Goal: Task Accomplishment & Management: Manage account settings

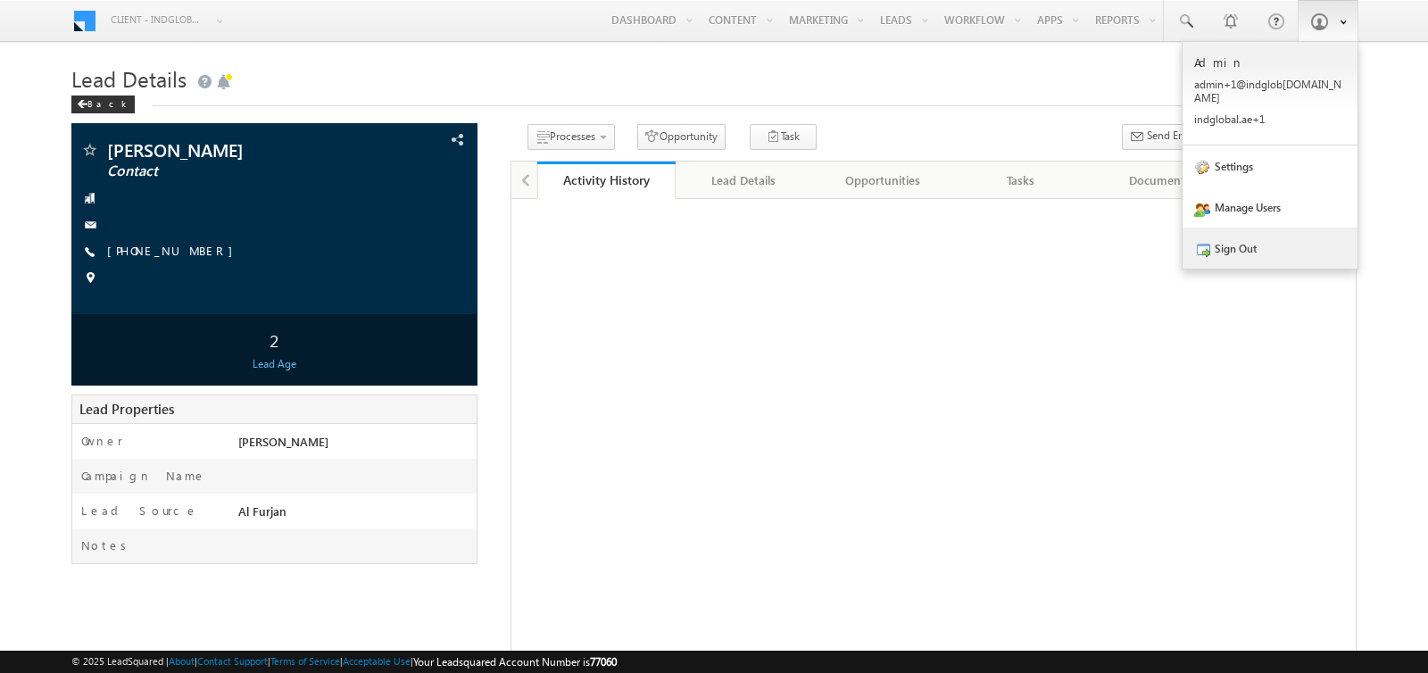
click at [1234, 232] on link "Sign Out" at bounding box center [1269, 248] width 175 height 41
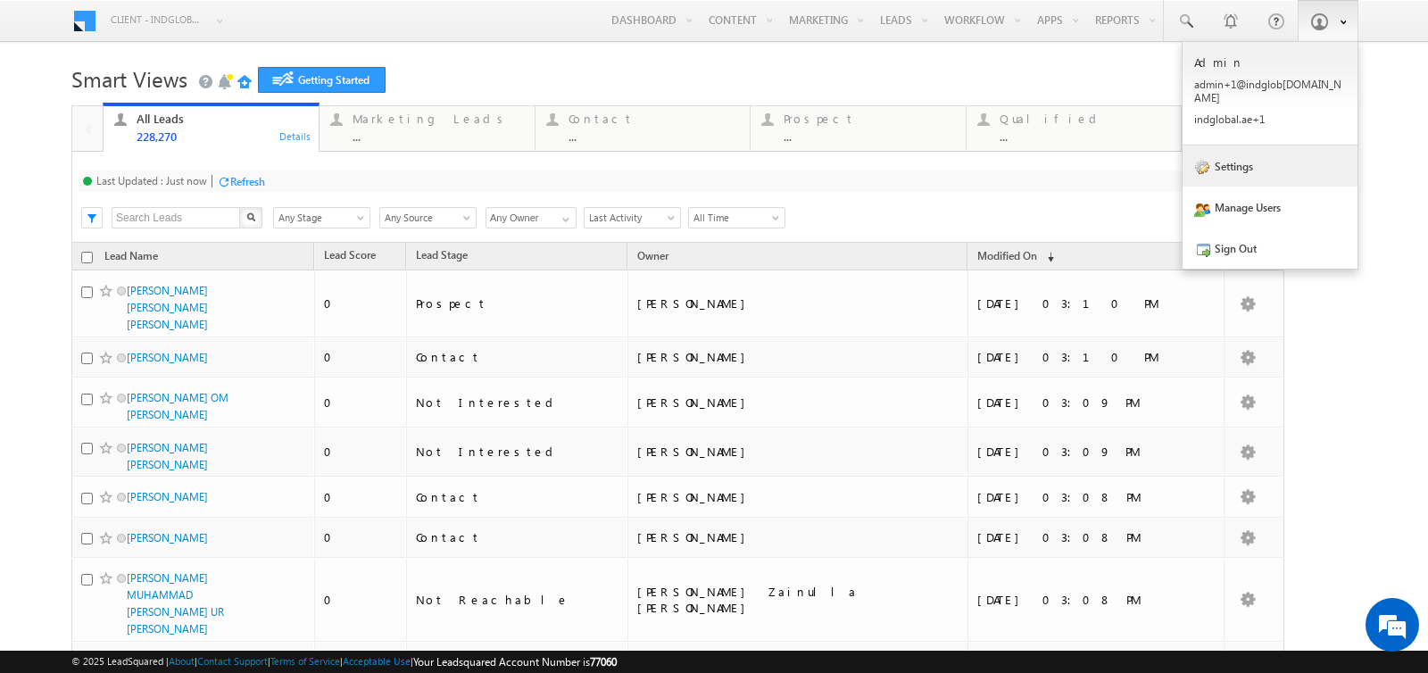
click at [1245, 152] on link "Settings" at bounding box center [1269, 165] width 175 height 41
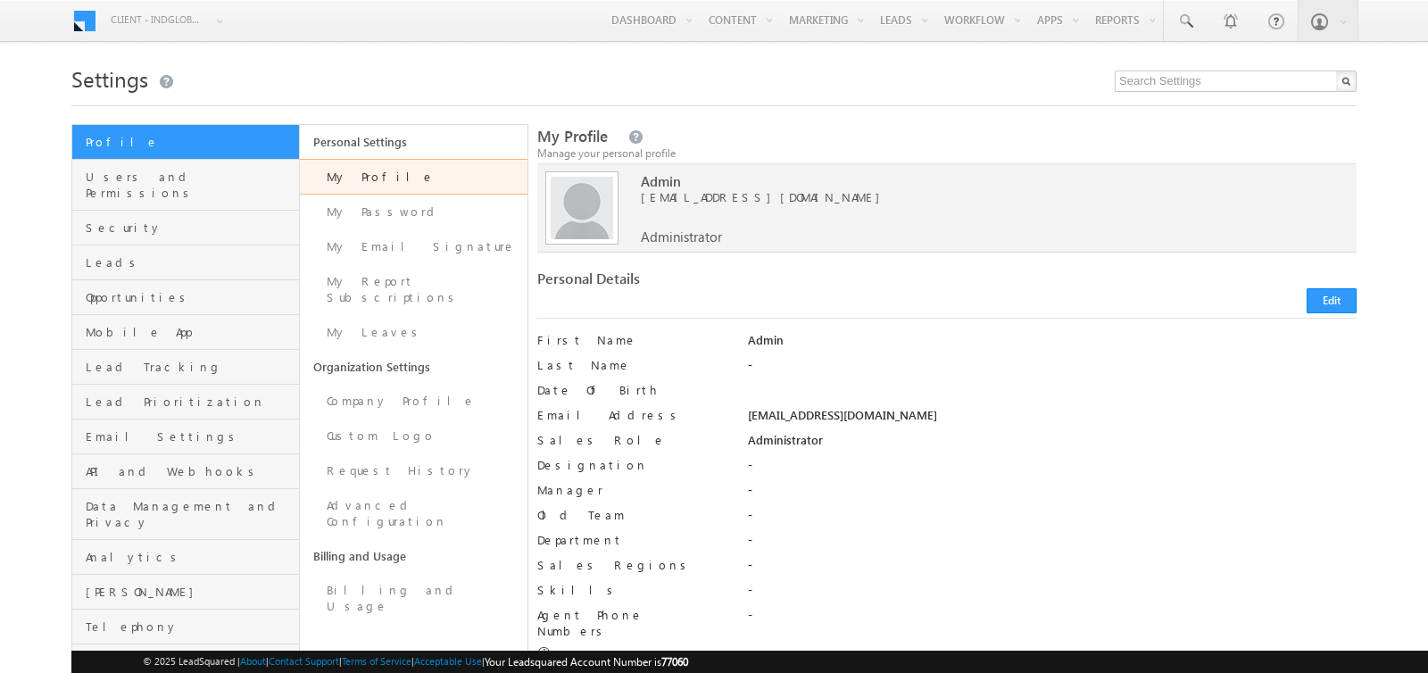
click at [856, 277] on div "Personal Details" at bounding box center [736, 282] width 399 height 25
click at [153, 170] on span "Users and Permissions" at bounding box center [190, 185] width 209 height 32
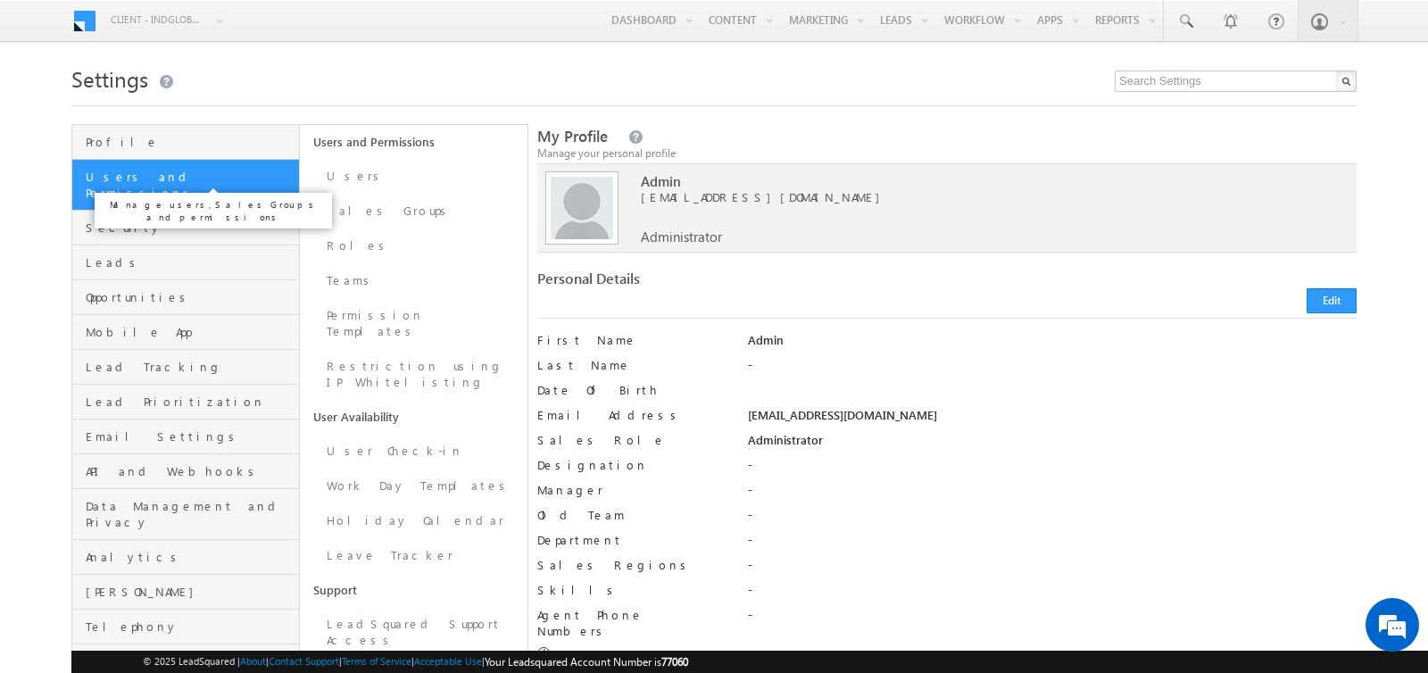
click at [170, 170] on span "Users and Permissions" at bounding box center [190, 185] width 209 height 32
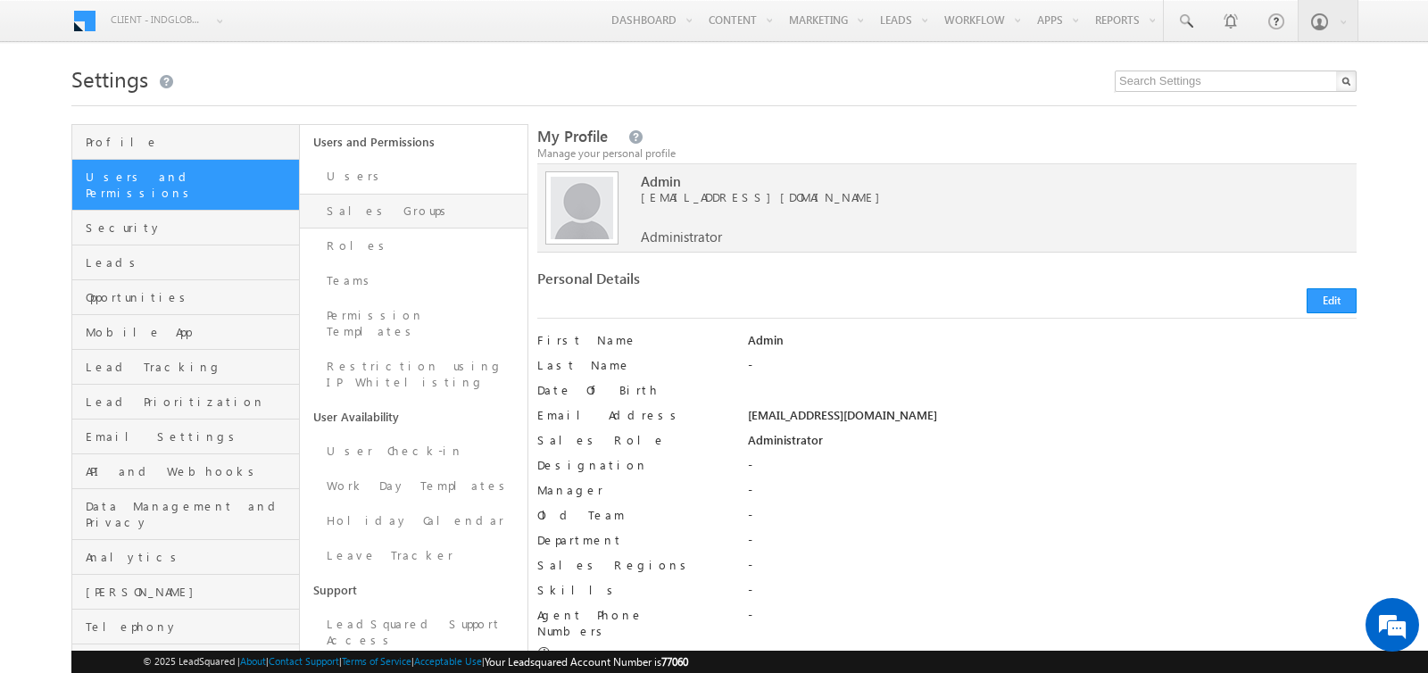
click at [352, 216] on link "Sales Groups" at bounding box center [414, 211] width 228 height 35
click at [351, 169] on link "Users" at bounding box center [414, 176] width 228 height 35
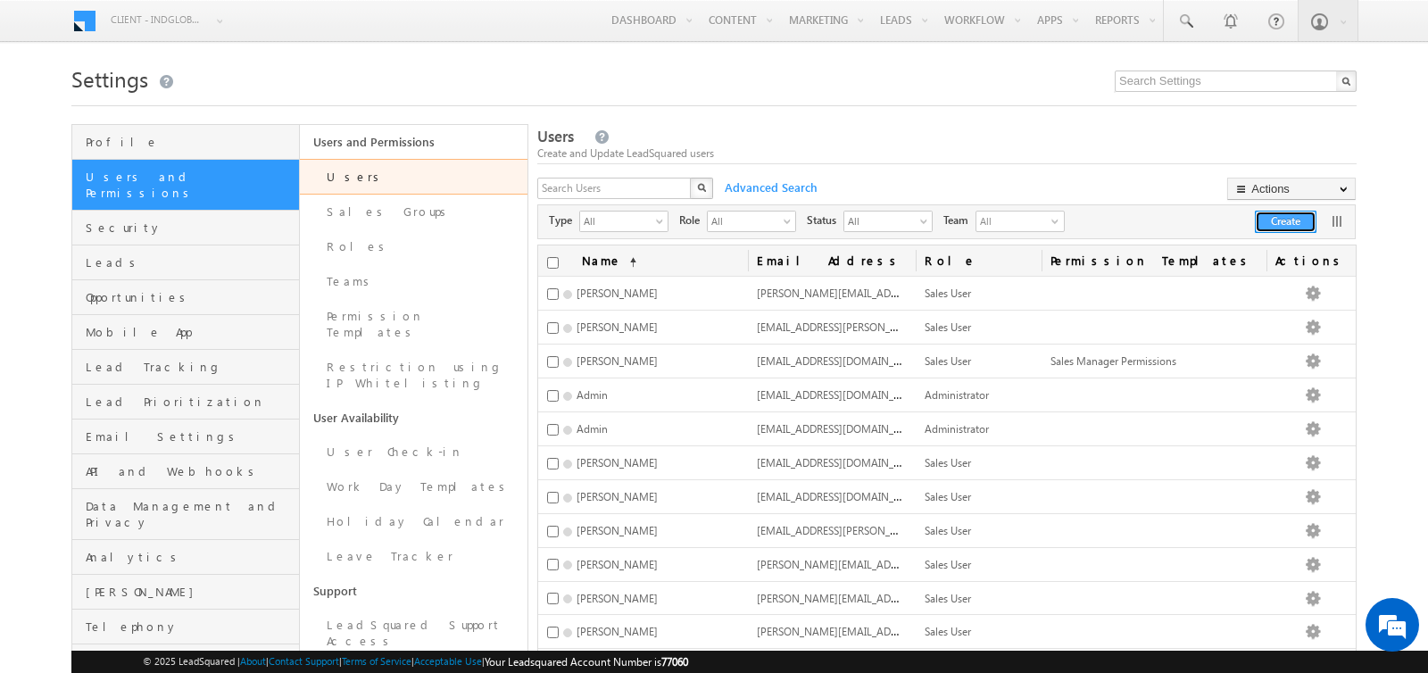
click at [1286, 217] on button "Create" at bounding box center [1285, 222] width 62 height 22
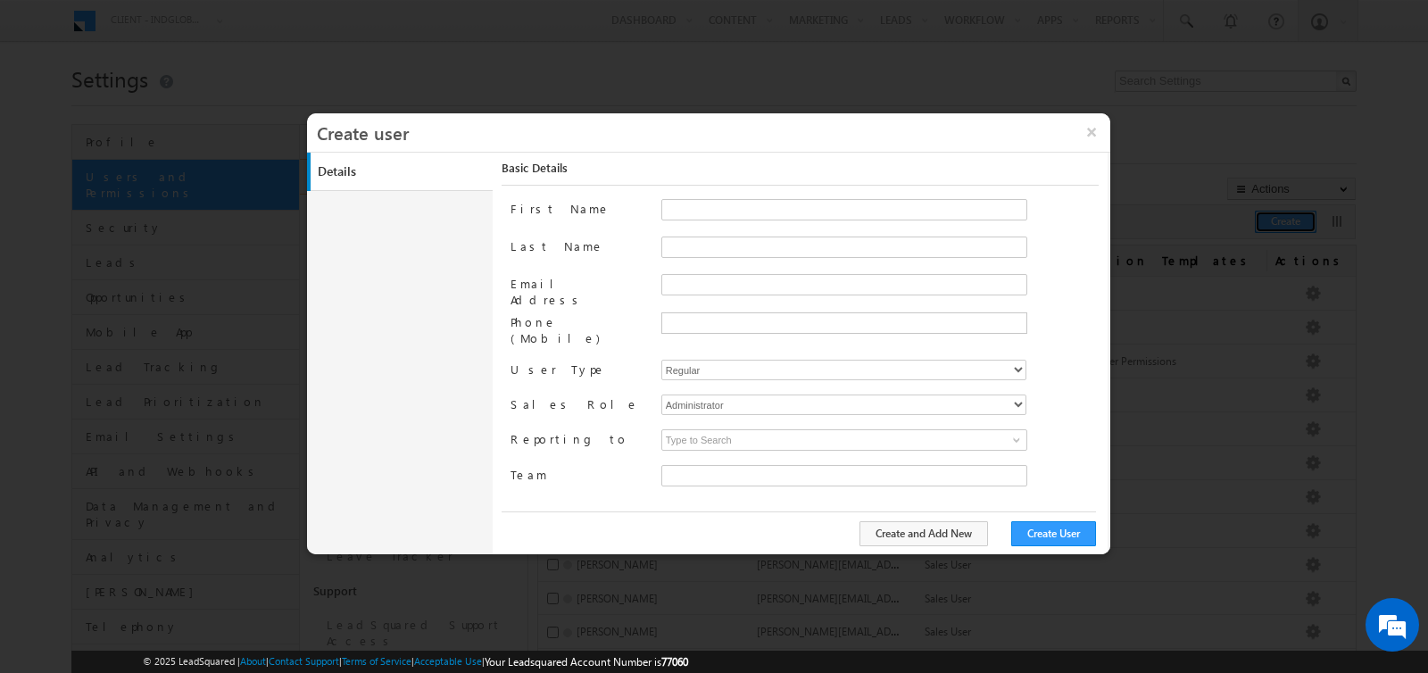
type input "faf8491d-252d-11ee-b523-12ccdbbfc88b"
click at [690, 203] on input "First Name" at bounding box center [844, 209] width 366 height 21
paste input "harpreet.hundal@indglobal.ae"
drag, startPoint x: 743, startPoint y: 206, endPoint x: 912, endPoint y: 207, distance: 168.6
click at [912, 207] on input "harpreet.hundal@indglobal.ae" at bounding box center [844, 209] width 366 height 21
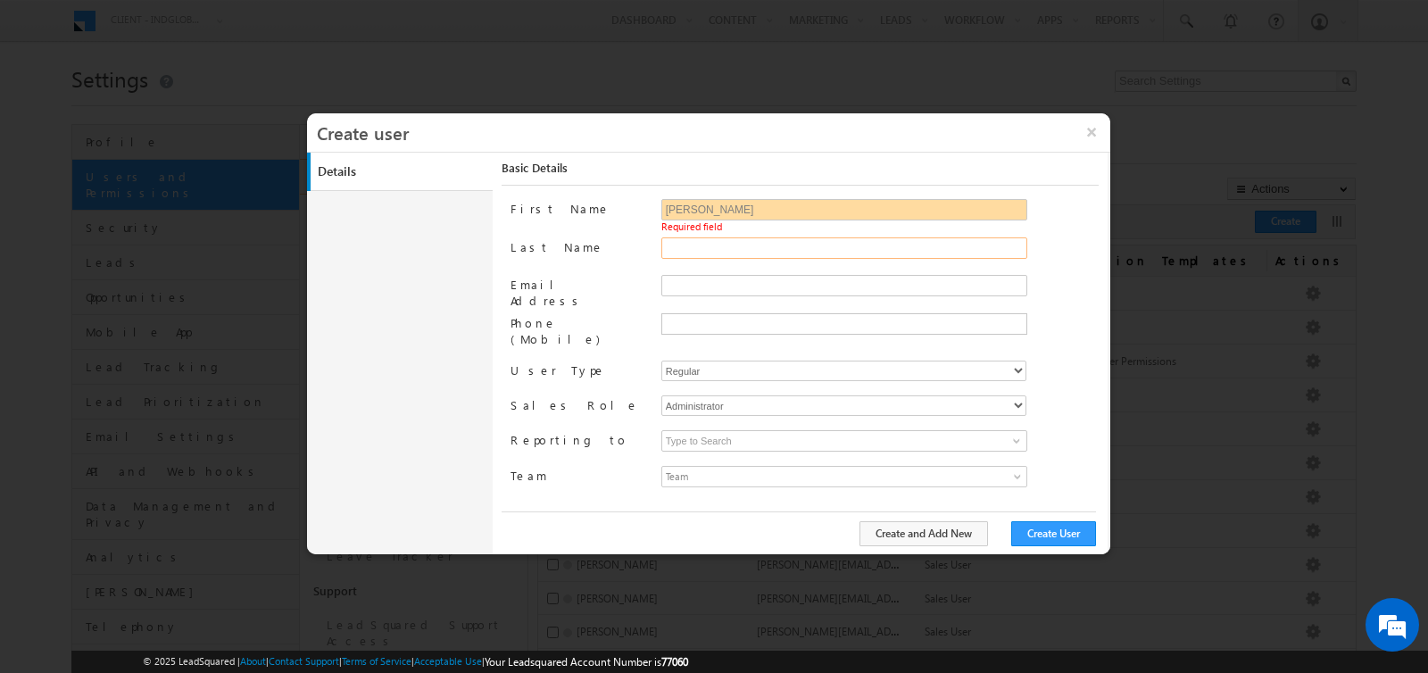
type input "harpreet"
click at [839, 251] on input "Last Name" at bounding box center [844, 246] width 366 height 21
paste input "hundal"
type input "hundal"
click at [760, 279] on input "Email Address" at bounding box center [844, 284] width 366 height 21
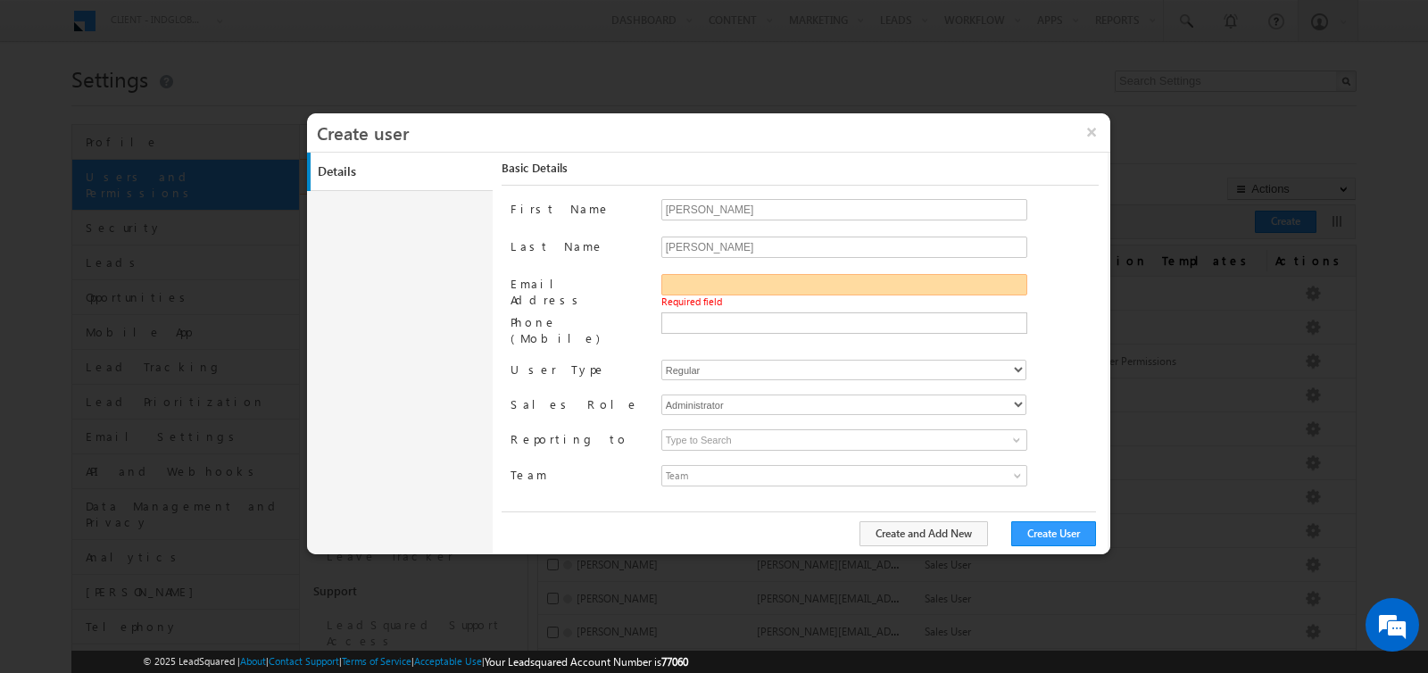
paste input "harpreet.hundal@indglobal.ae"
type input "harpreet.hundal@indglobal.ae"
click at [706, 327] on ul at bounding box center [844, 322] width 366 height 21
click at [714, 360] on select "Regular Mobile" at bounding box center [843, 370] width 365 height 21
select select "1"
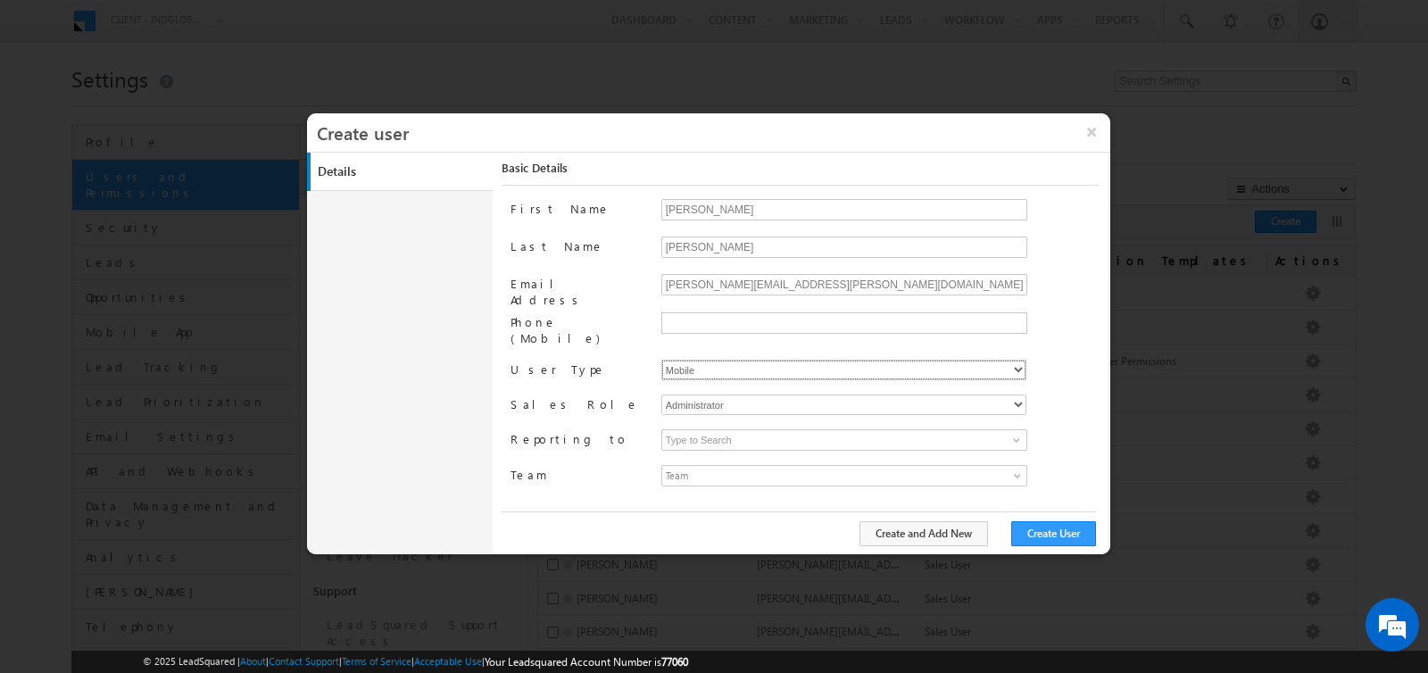
click at [661, 360] on select "Regular Mobile" at bounding box center [843, 370] width 365 height 21
click at [713, 394] on select "Administrator Marketing User Sales Manager Sales User" at bounding box center [843, 404] width 365 height 21
type input "faf8491d-252d-11ee-b523-12ccdbbfc88b"
select select "Sales_User"
click at [661, 394] on select "Administrator Marketing User Sales Manager Sales User" at bounding box center [843, 404] width 365 height 21
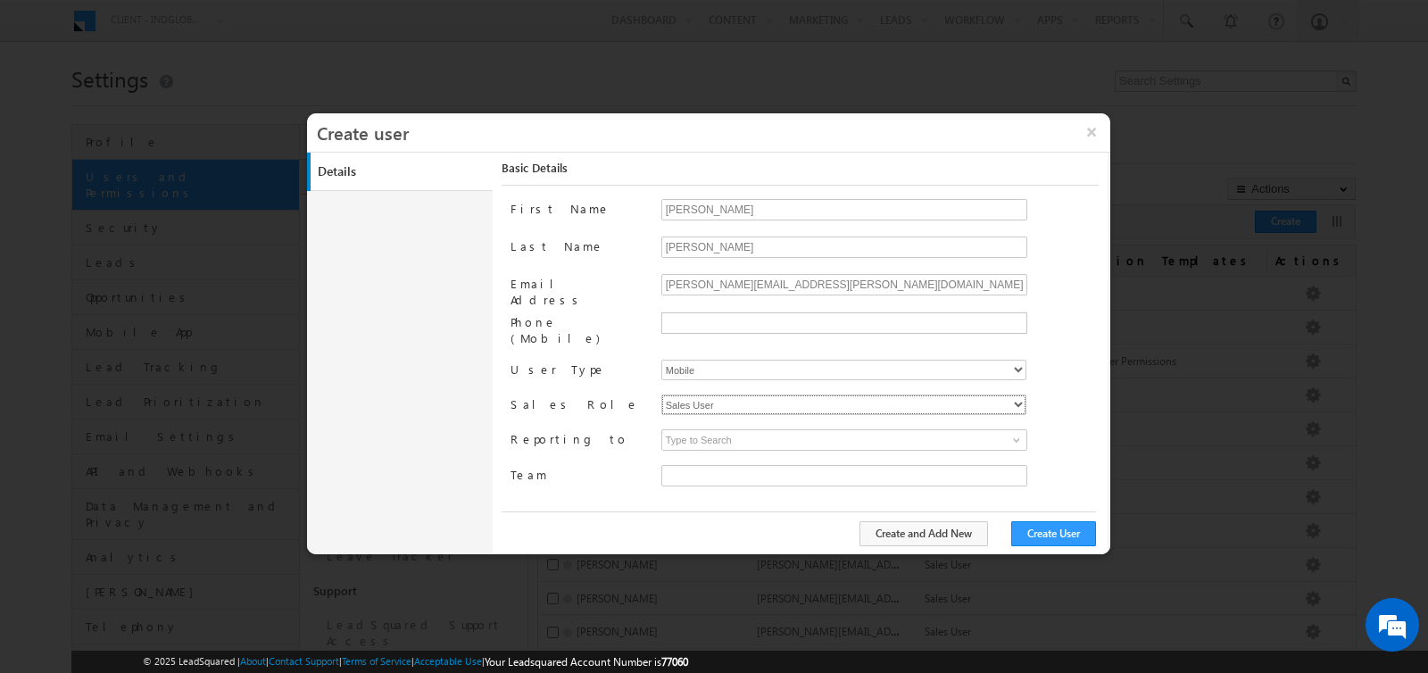
type input "faf8491d-252d-11ee-b523-12ccdbbfc88b"
click at [716, 429] on input at bounding box center [844, 439] width 366 height 21
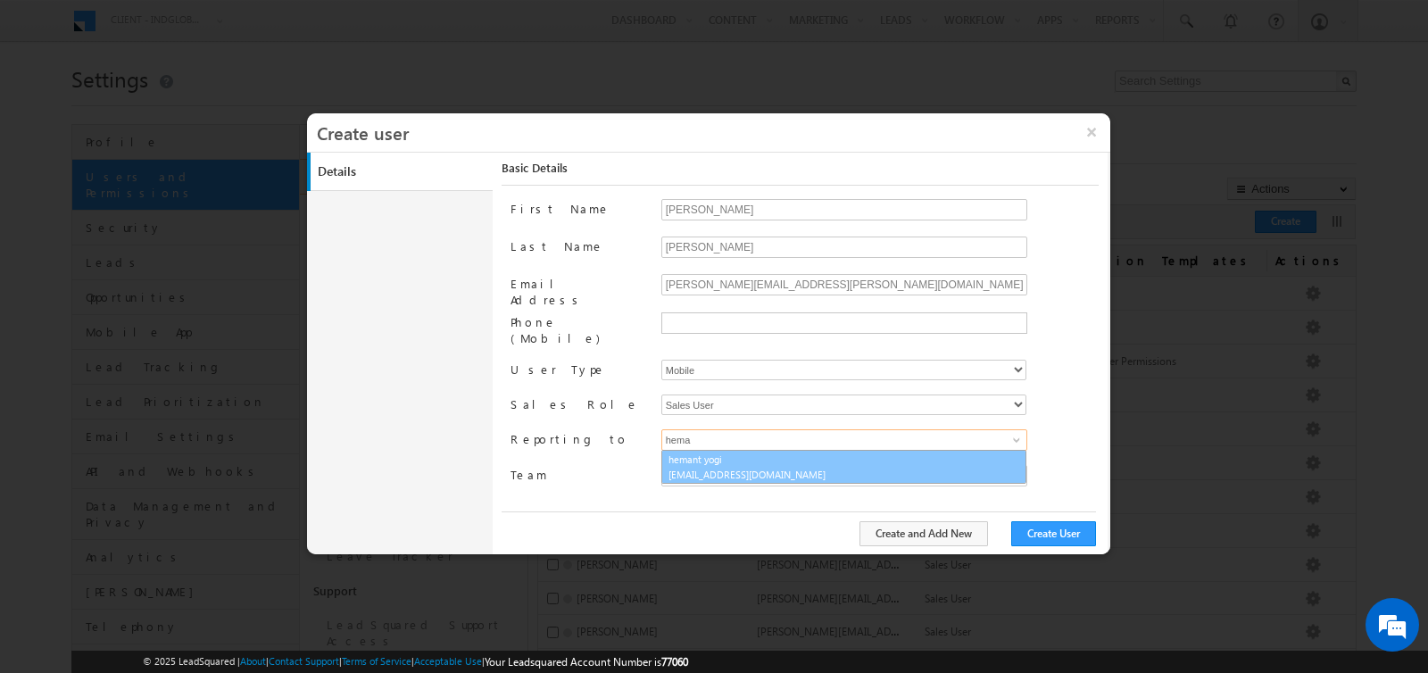
click at [720, 450] on link "hemant yogi hemant.yogi@indglobal.ae" at bounding box center [843, 467] width 365 height 34
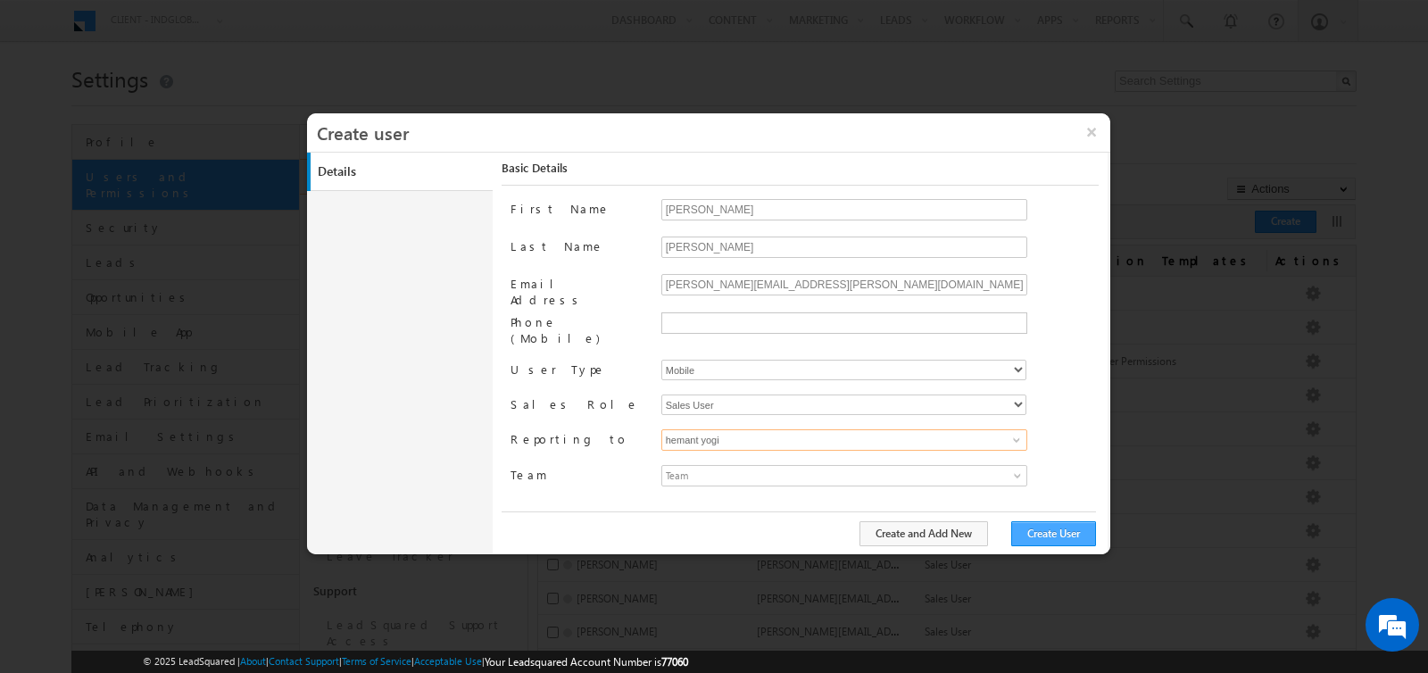
type input "hemant yogi"
click at [1061, 534] on button "Create User" at bounding box center [1053, 533] width 85 height 25
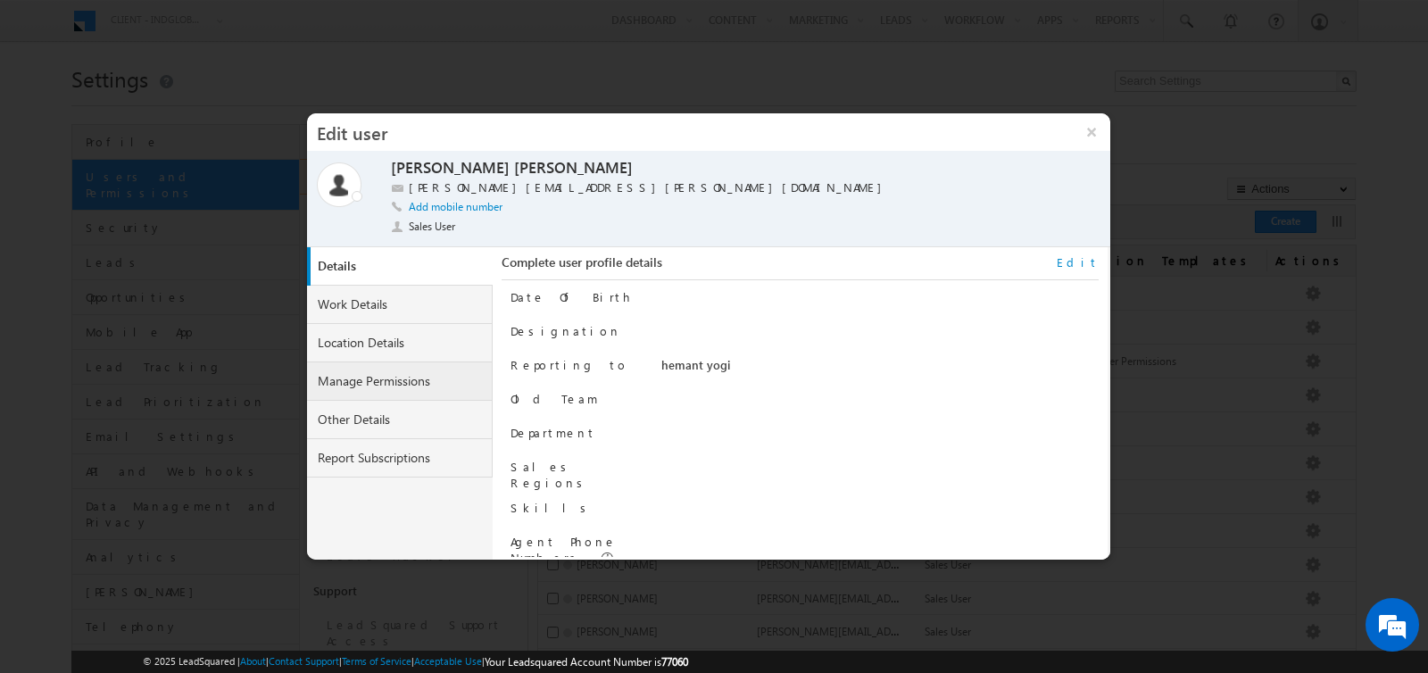
click at [377, 385] on link "Manage Permissions" at bounding box center [400, 381] width 186 height 38
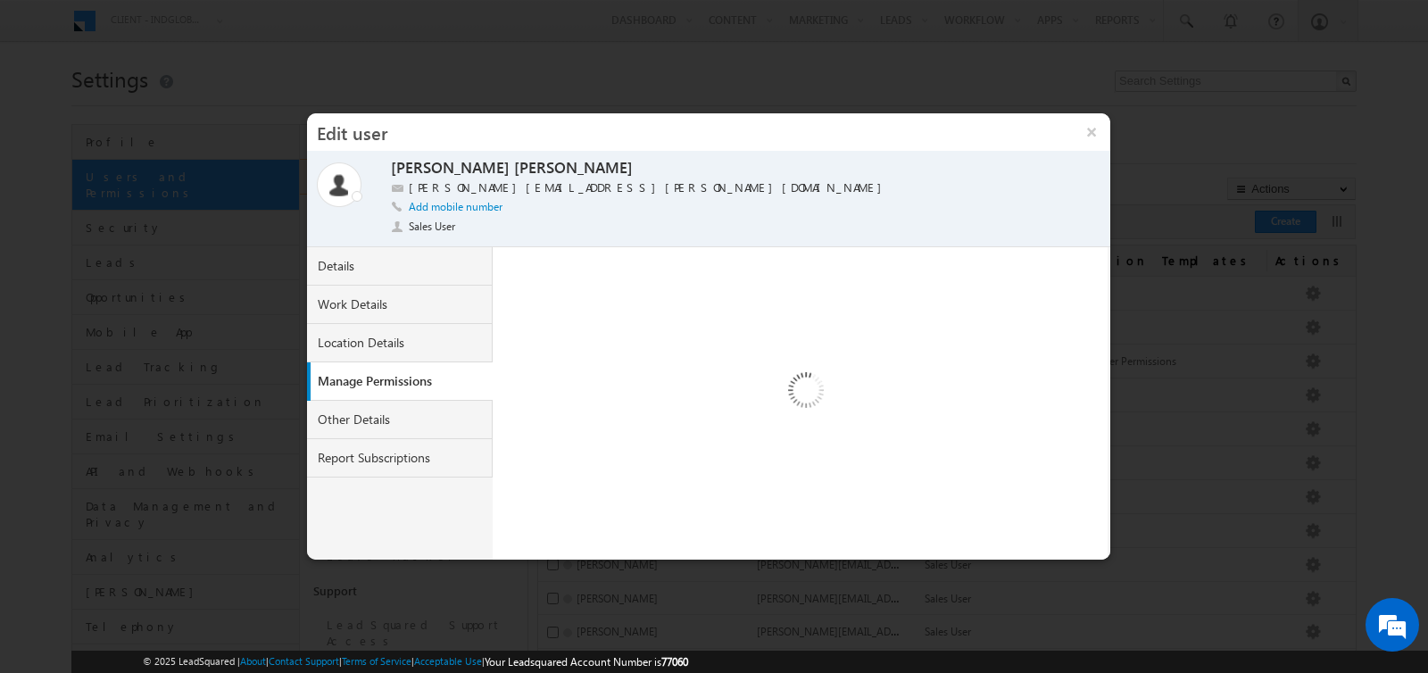
select select "1"
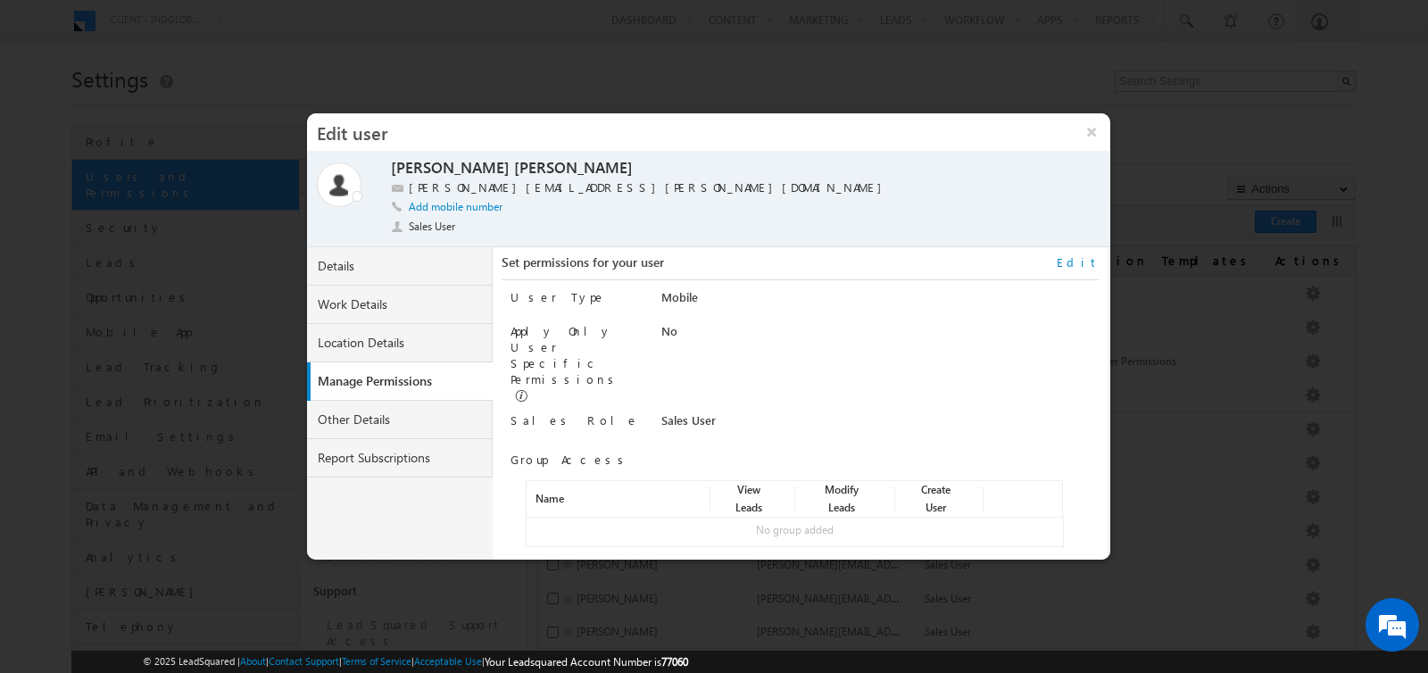
click at [1087, 268] on link "Edit" at bounding box center [1077, 262] width 42 height 16
select select "Sales_User"
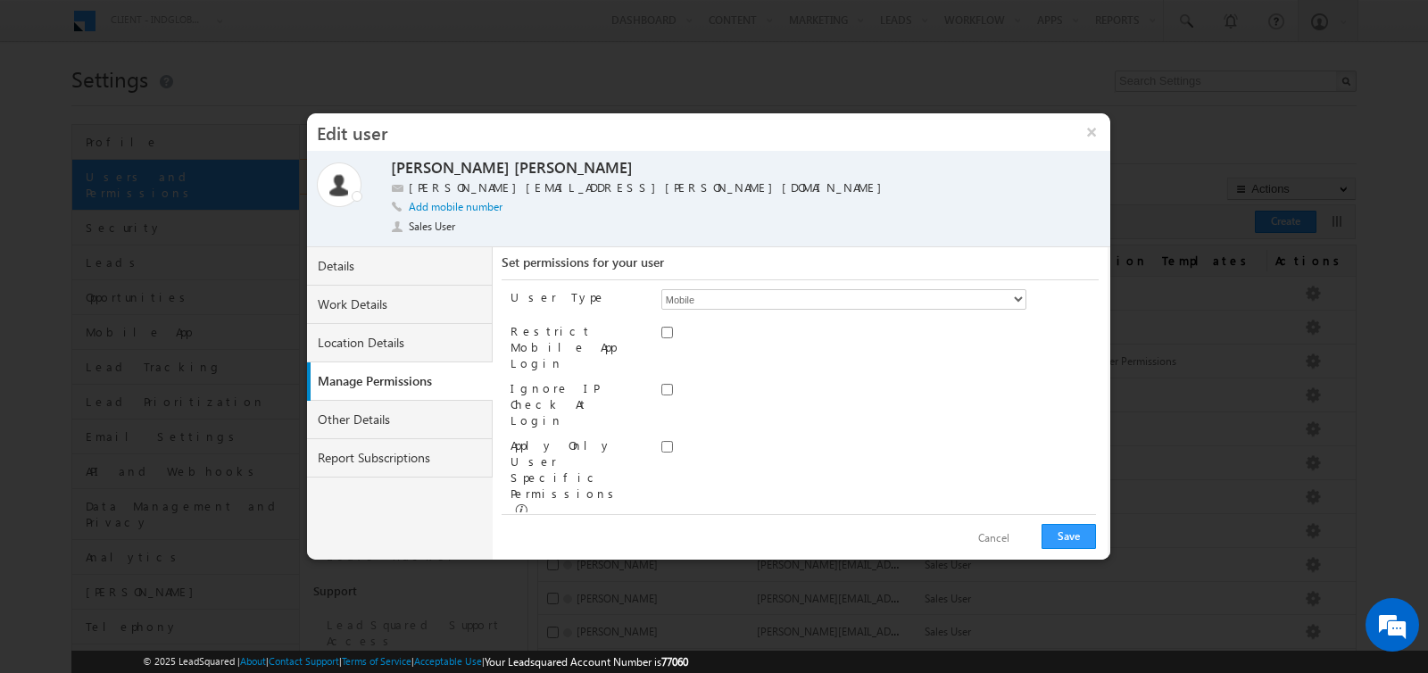
scroll to position [78, 0]
click at [580, 590] on link "Assign group" at bounding box center [571, 596] width 62 height 13
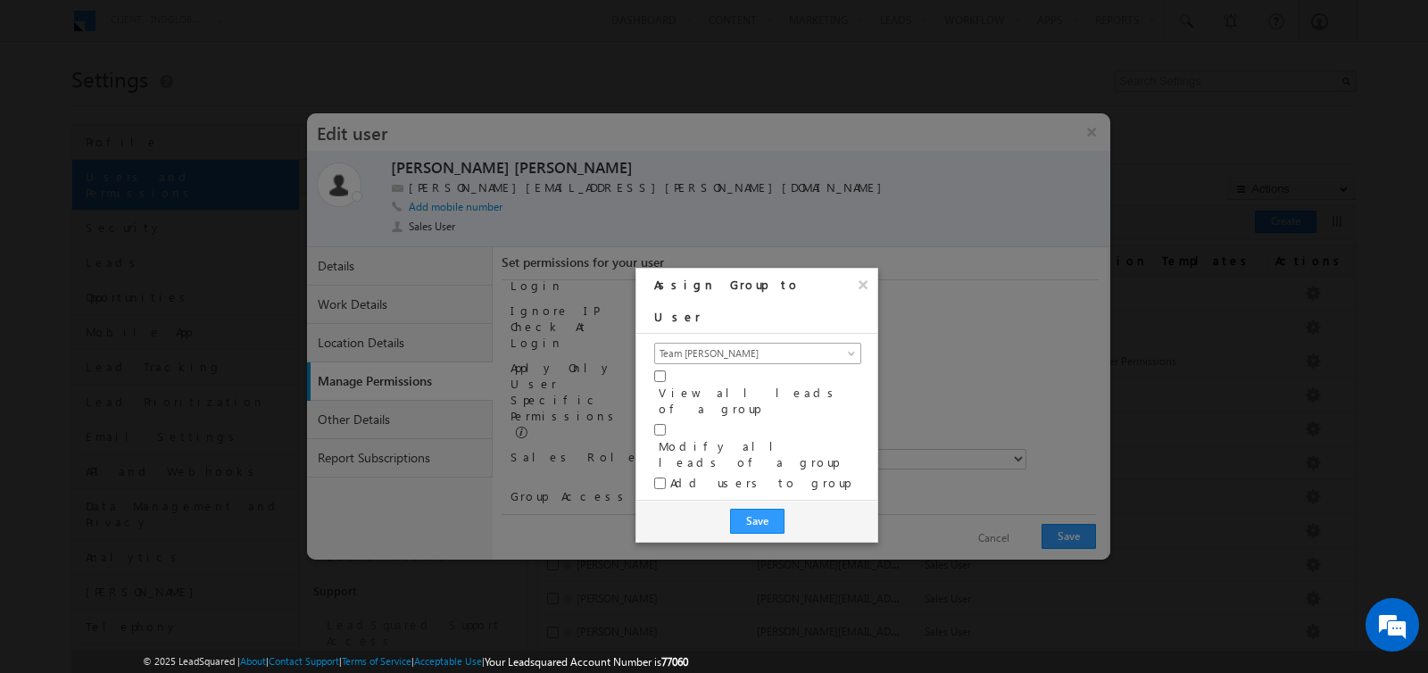
click at [735, 345] on span "Team Abhishek Singh" at bounding box center [747, 353] width 184 height 16
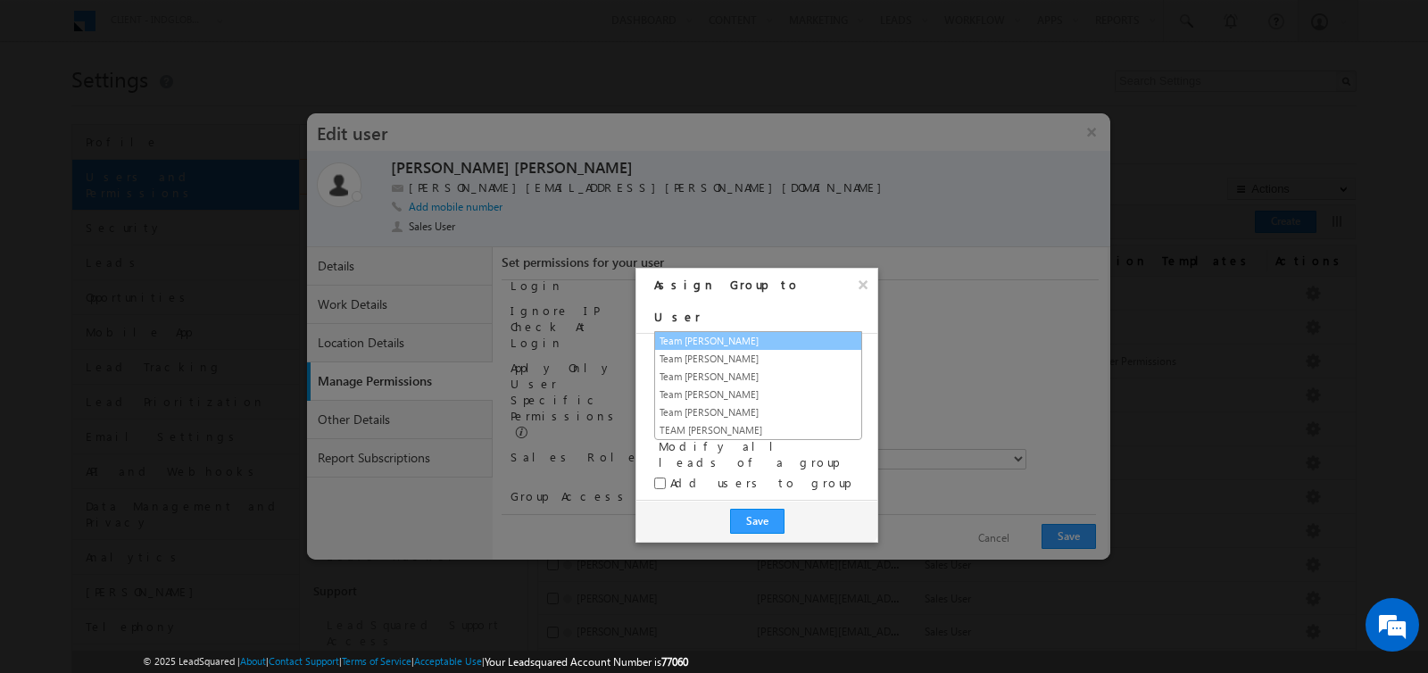
click at [728, 342] on link "Team Abhishek Singh" at bounding box center [758, 341] width 206 height 16
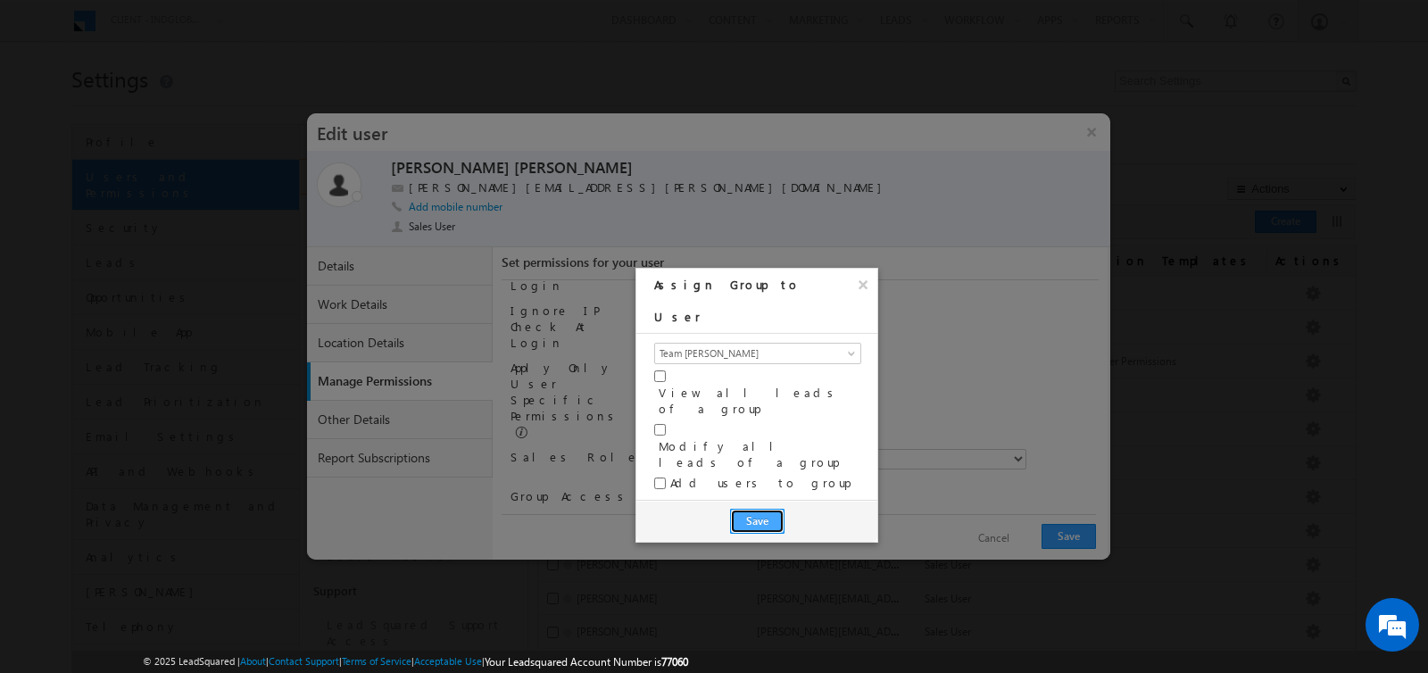
click at [743, 509] on button "Save" at bounding box center [757, 521] width 54 height 25
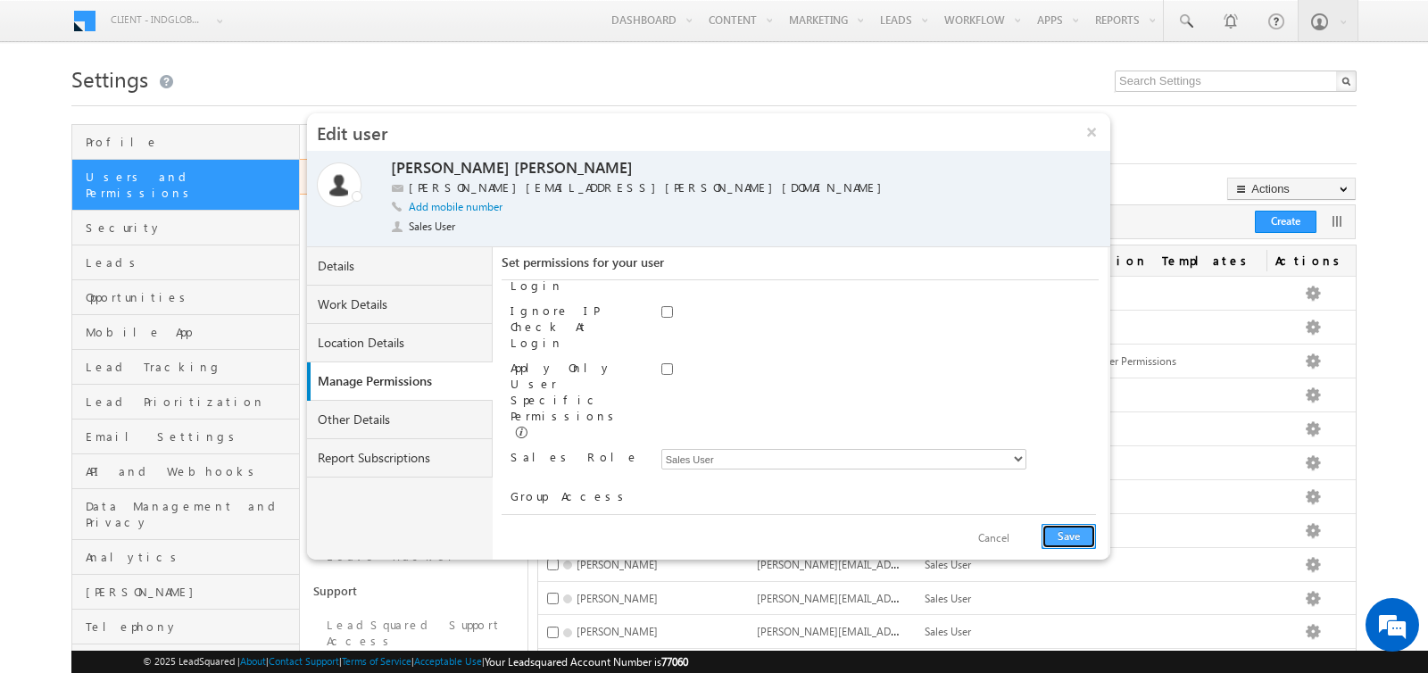
click at [1060, 532] on button "Save" at bounding box center [1068, 536] width 54 height 25
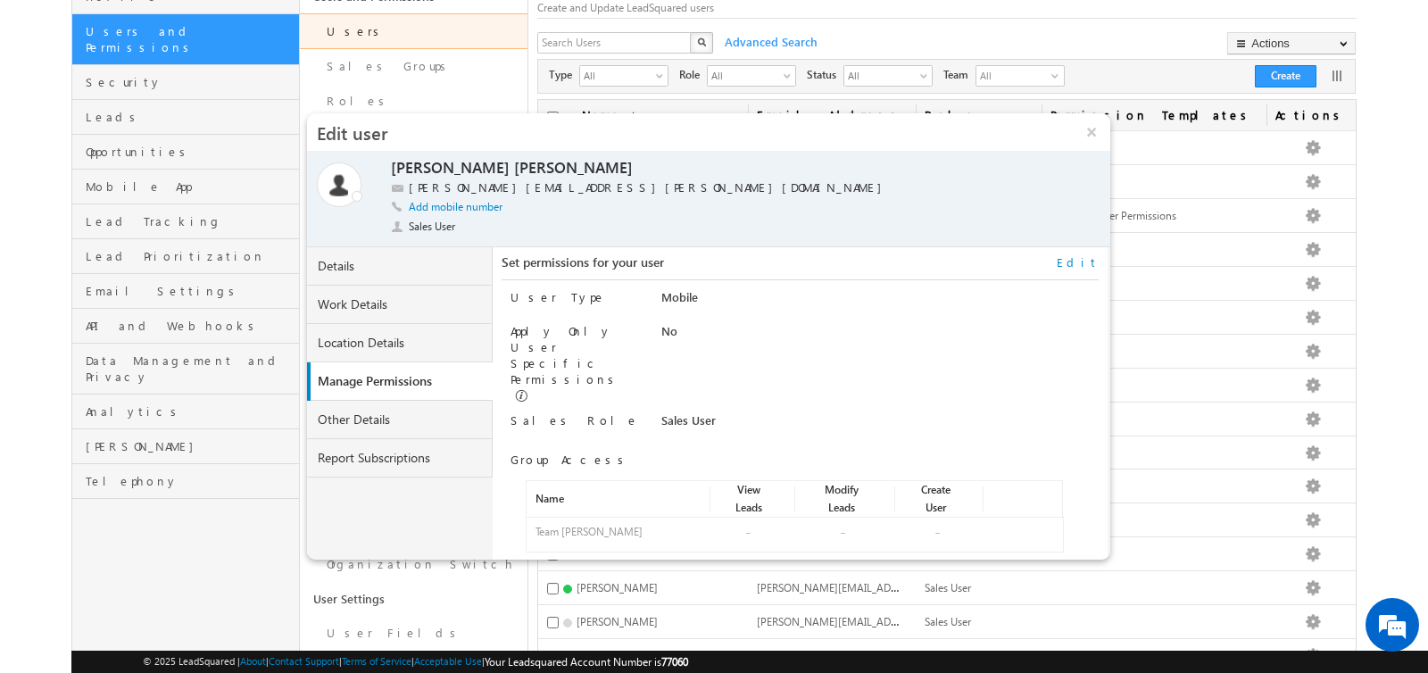
scroll to position [167, 0]
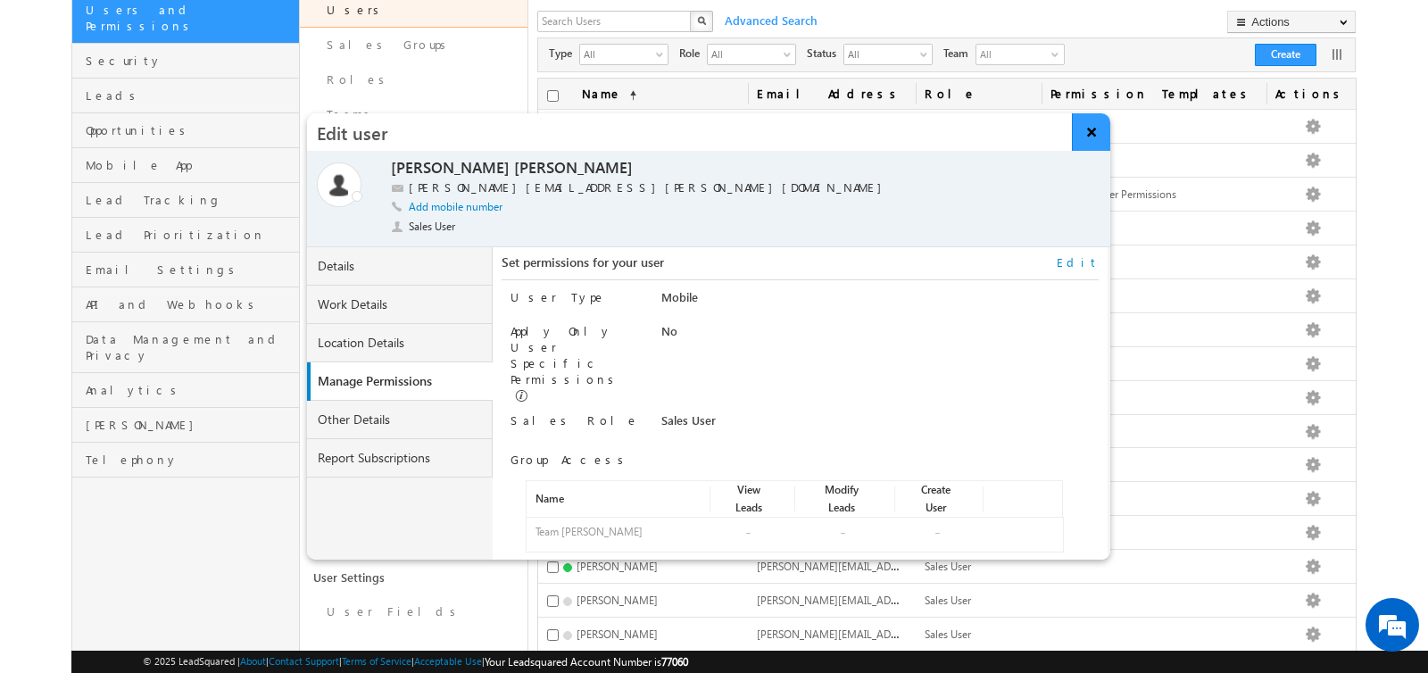
click at [1094, 128] on button "×" at bounding box center [1091, 131] width 38 height 37
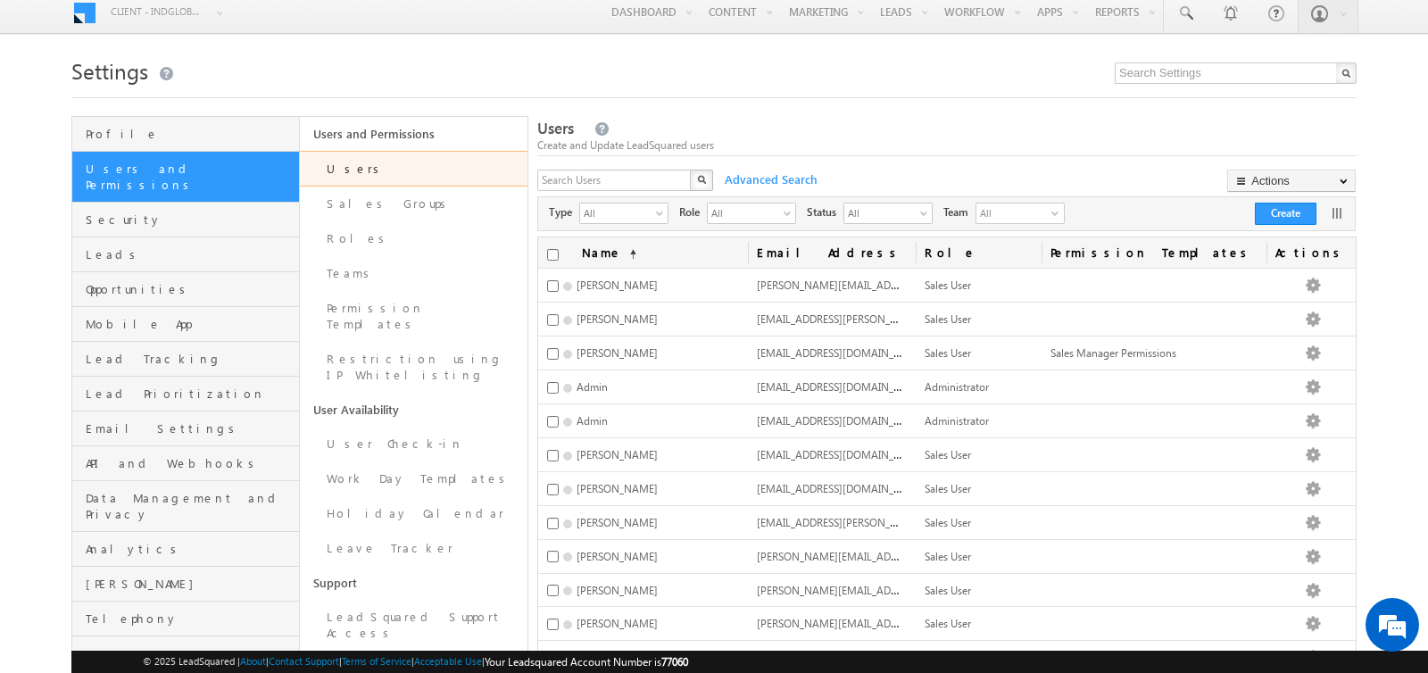
scroll to position [0, 0]
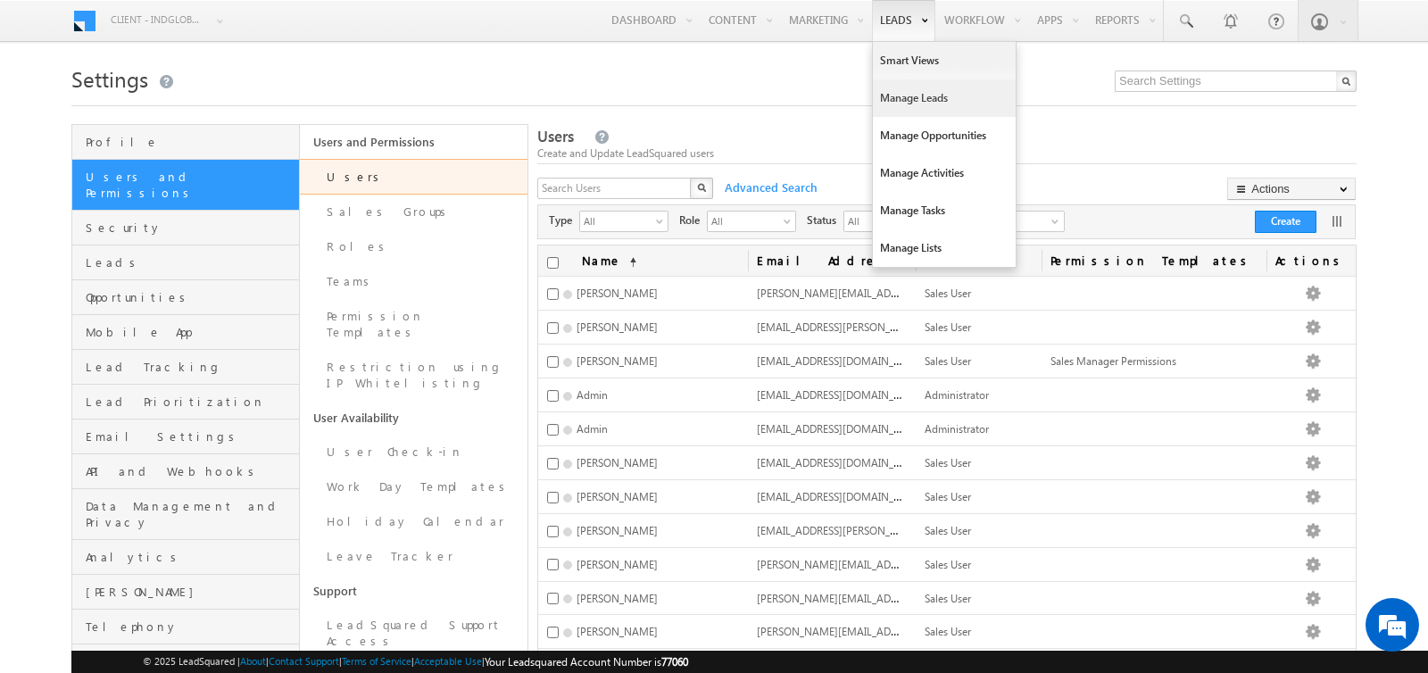
click at [904, 104] on link "Manage Leads" at bounding box center [944, 97] width 143 height 37
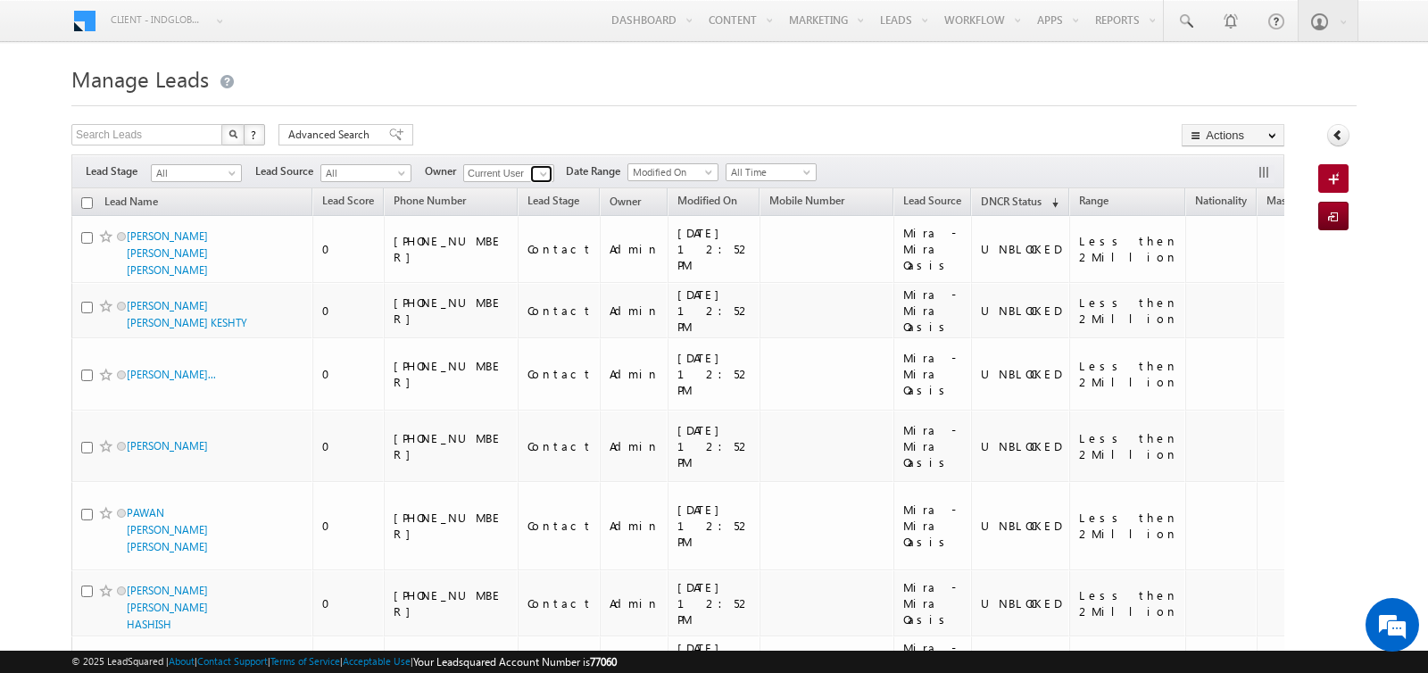
click at [536, 172] on span at bounding box center [543, 174] width 14 height 14
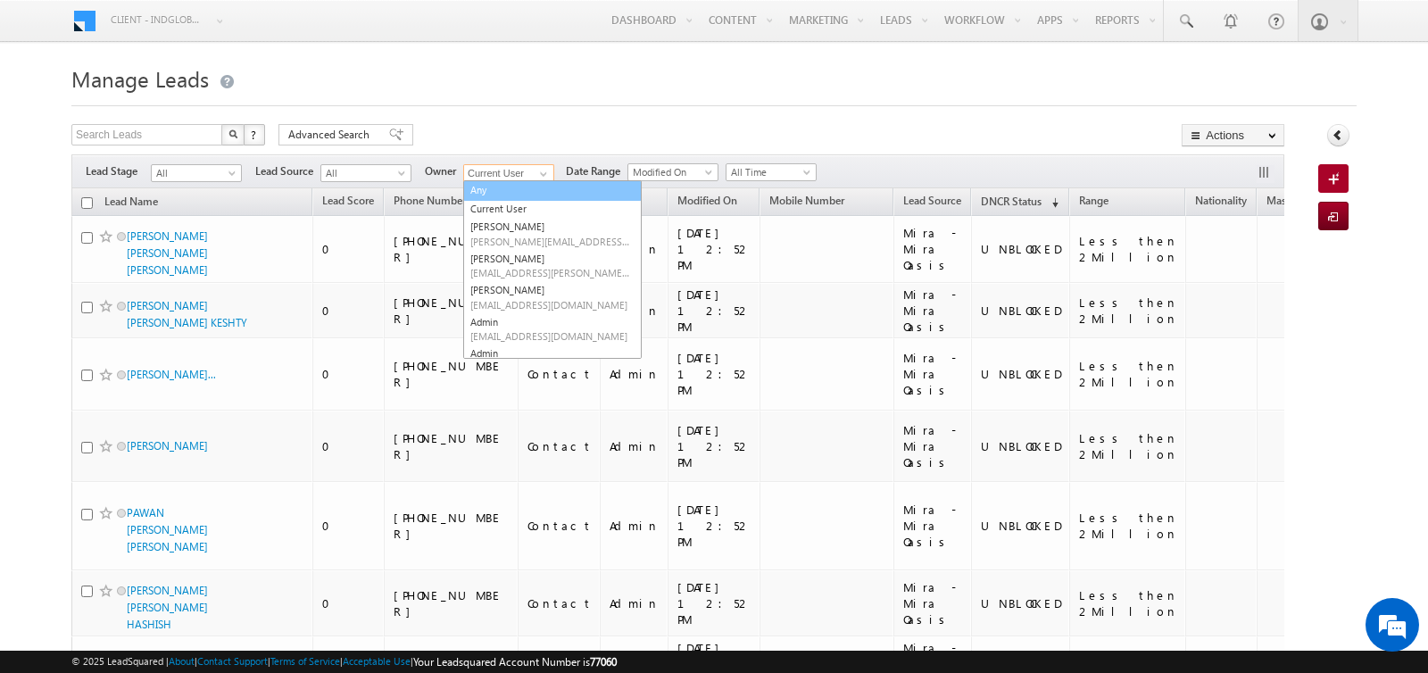
click at [508, 186] on link "Any" at bounding box center [552, 190] width 178 height 21
type input "Any"
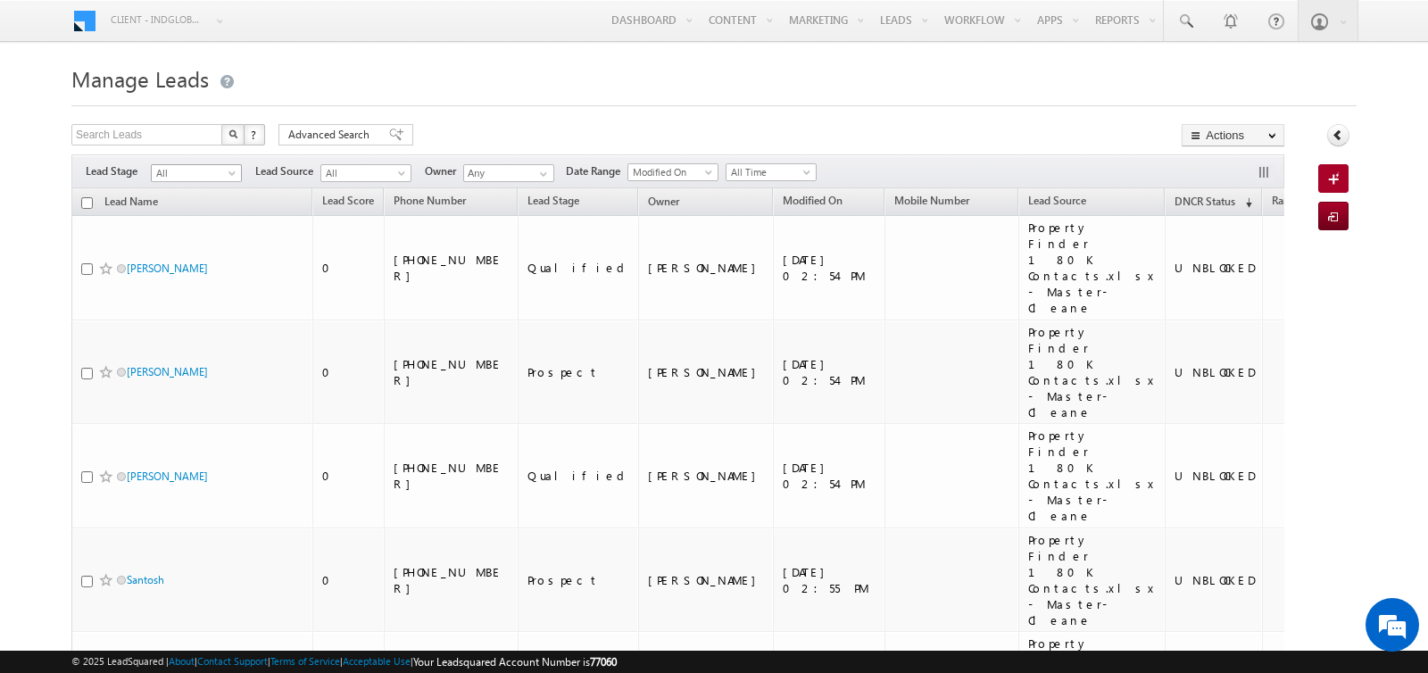
click at [222, 168] on span "All" at bounding box center [194, 173] width 85 height 16
click at [203, 204] on link "Contact" at bounding box center [197, 208] width 90 height 16
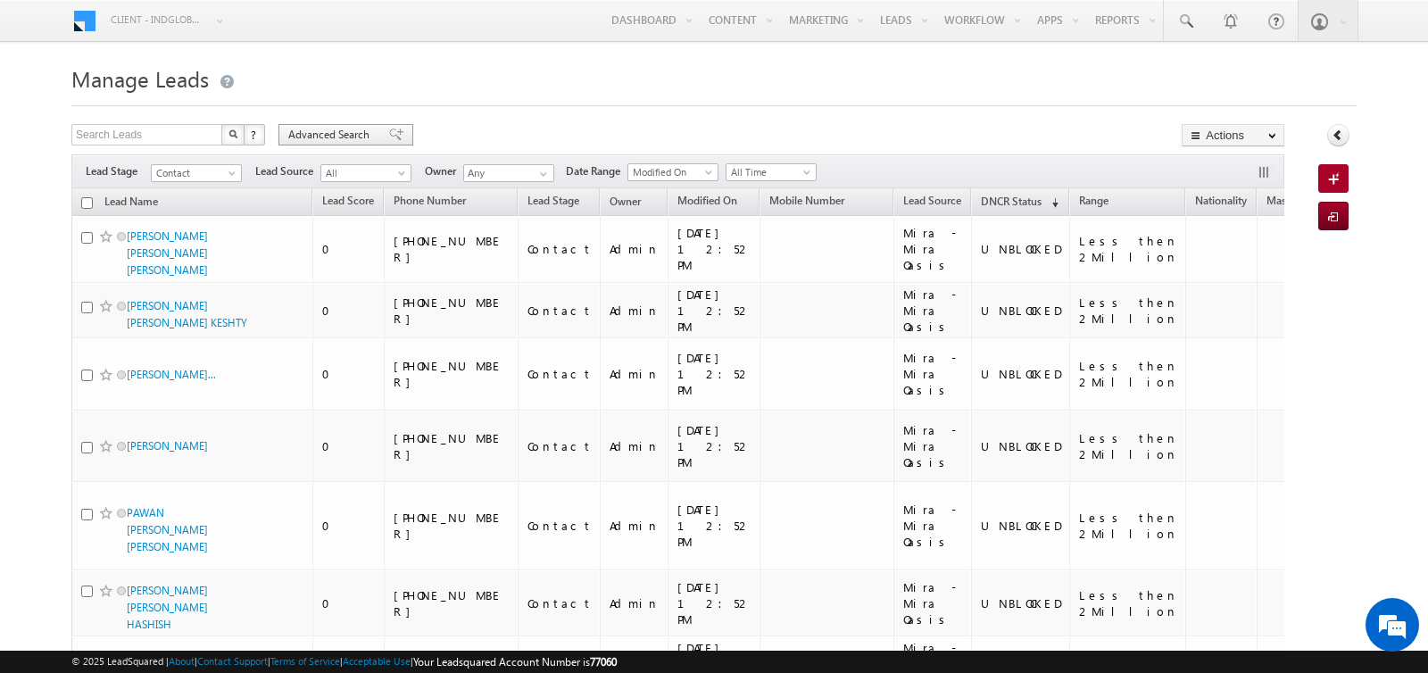
click at [361, 131] on span "Advanced Search" at bounding box center [331, 135] width 87 height 16
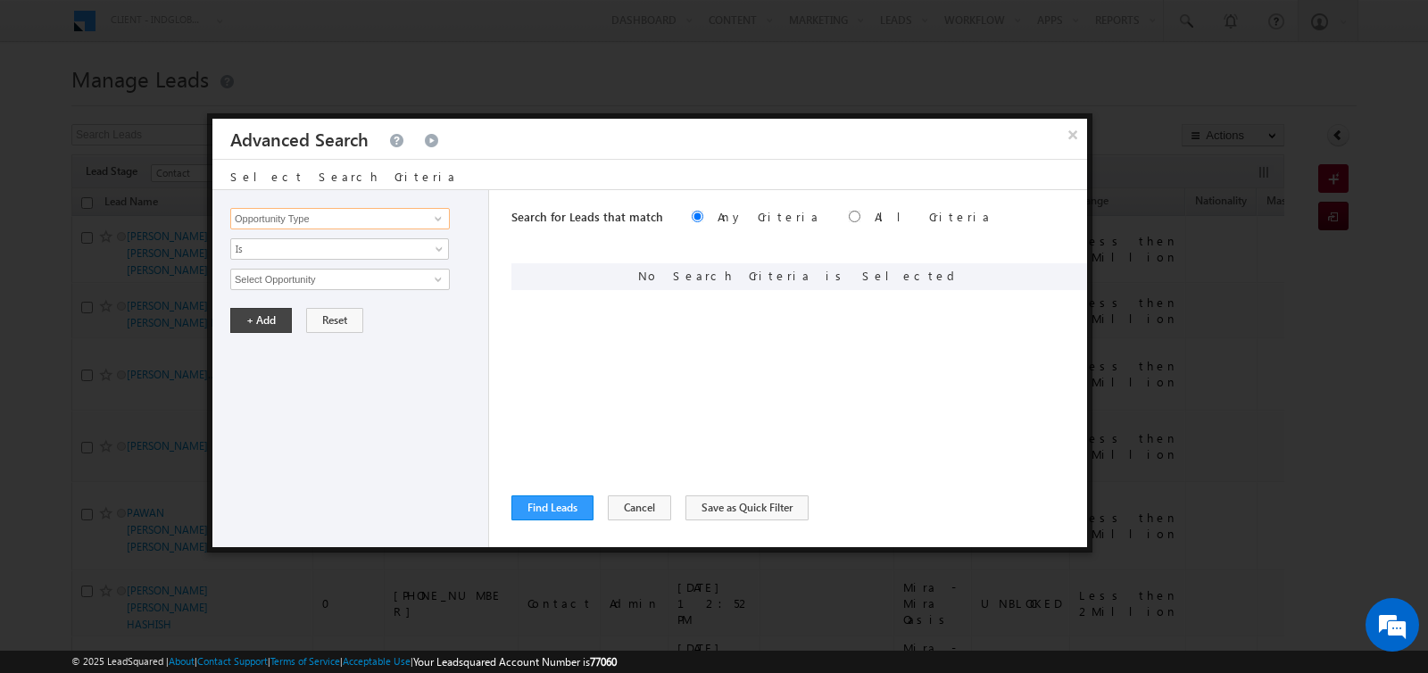
click at [391, 219] on input "Opportunity Type" at bounding box center [339, 218] width 219 height 21
click at [361, 255] on link "Nationality" at bounding box center [339, 254] width 219 height 21
type input "Nationality"
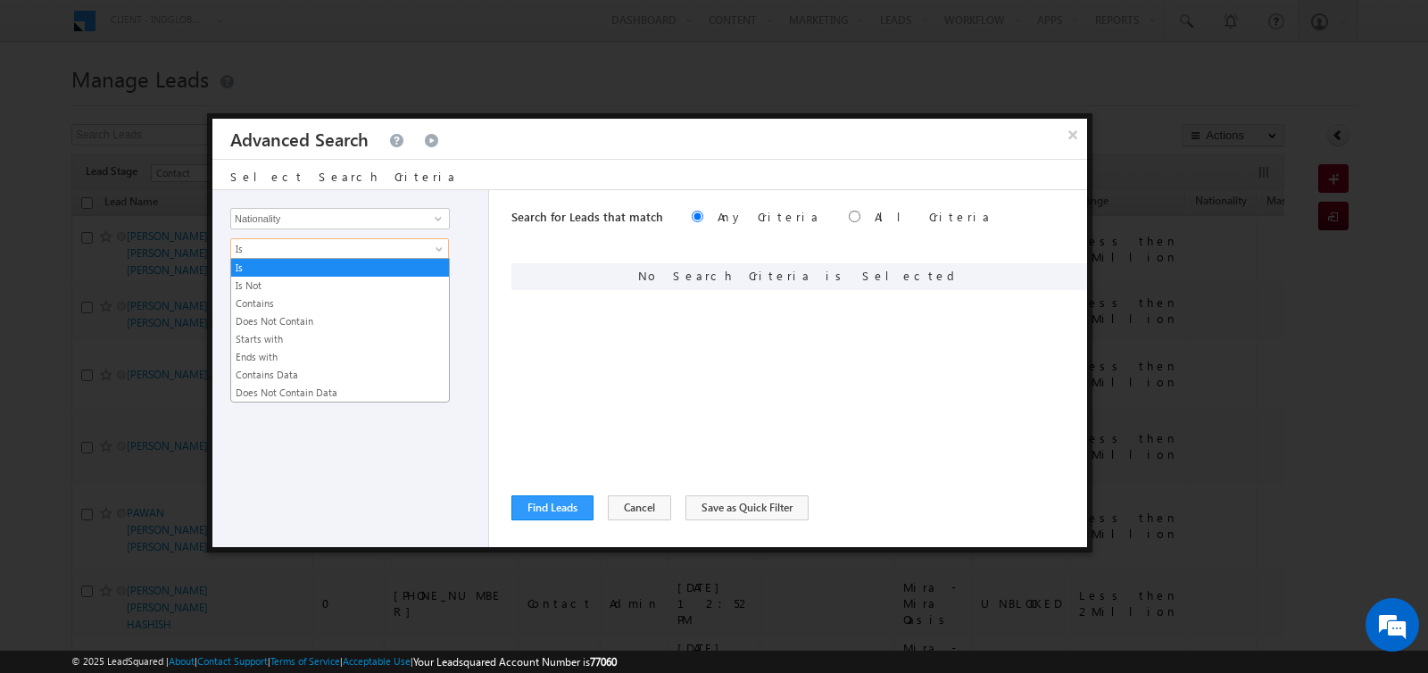
click at [357, 254] on span "Is" at bounding box center [328, 249] width 194 height 16
click at [332, 277] on link "Is Not" at bounding box center [340, 285] width 218 height 16
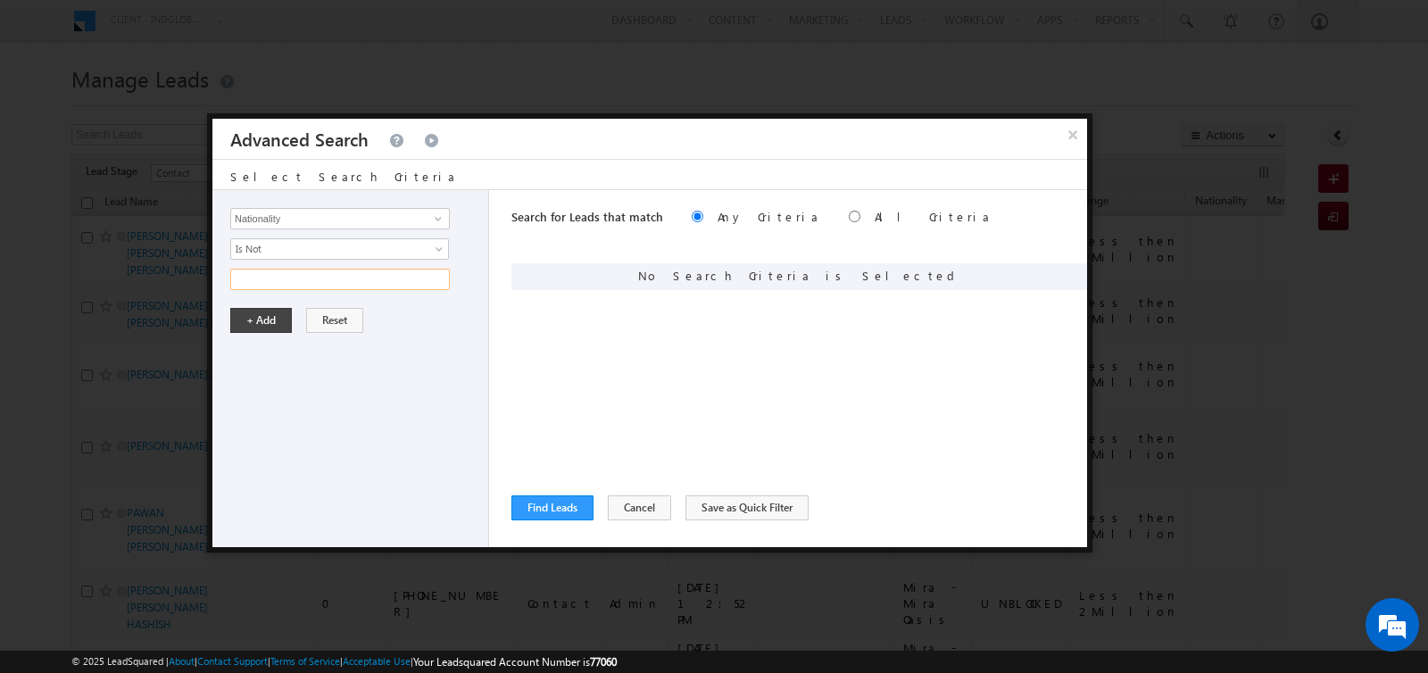
click at [332, 277] on input "text" at bounding box center [339, 279] width 219 height 21
type input "[DEMOGRAPHIC_DATA]"
click at [261, 321] on button "+ Add" at bounding box center [261, 320] width 62 height 25
click at [529, 502] on button "Find Leads" at bounding box center [552, 507] width 82 height 25
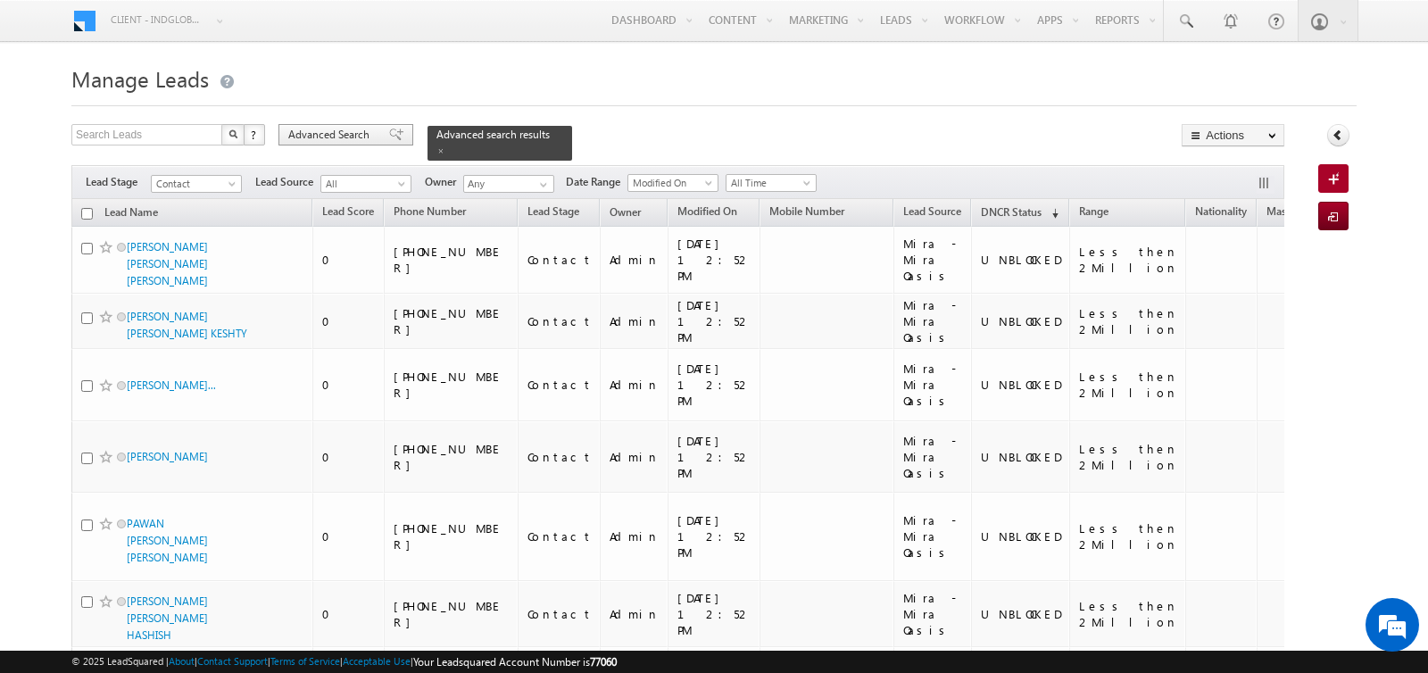
click at [338, 138] on span "Advanced Search" at bounding box center [331, 135] width 87 height 16
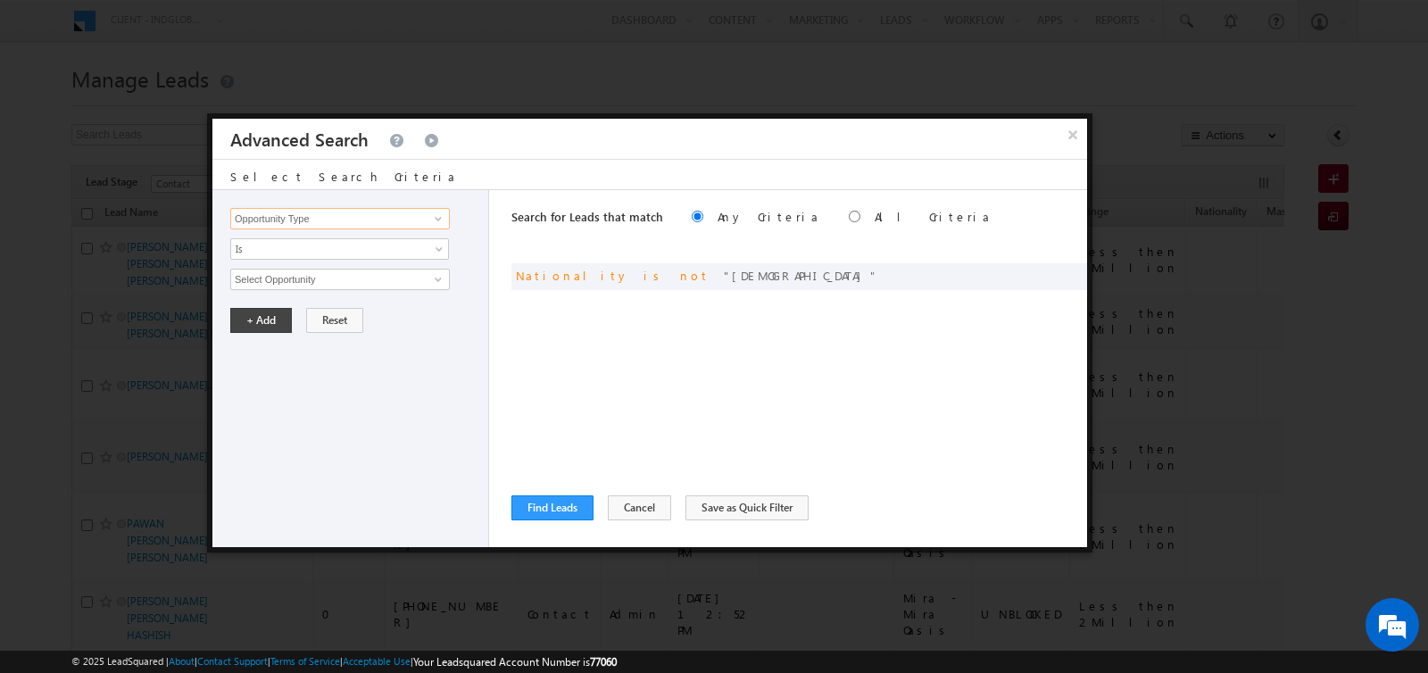
click at [335, 214] on input "Opportunity Type" at bounding box center [339, 218] width 219 height 21
click at [296, 245] on link "Nationality" at bounding box center [339, 254] width 219 height 21
type input "Nationality"
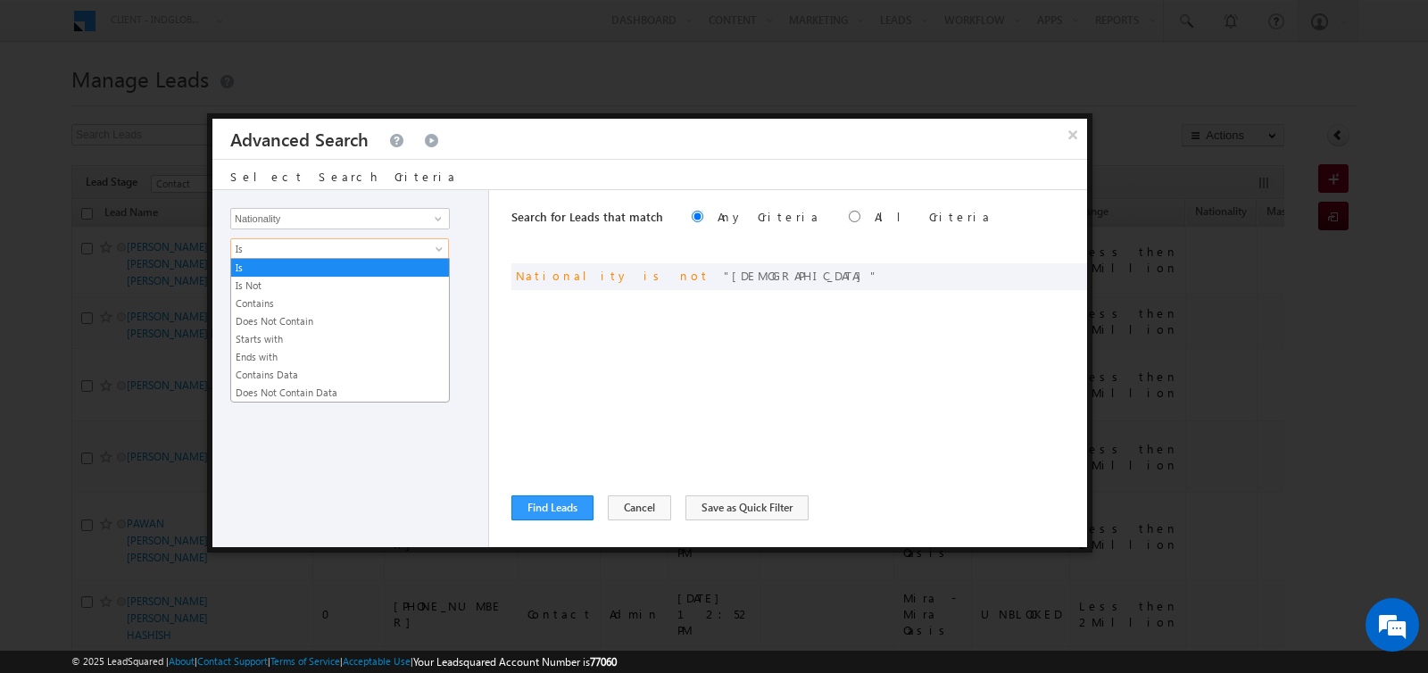
click at [296, 245] on span "Is" at bounding box center [328, 249] width 194 height 16
click at [291, 302] on link "Contains" at bounding box center [340, 303] width 218 height 16
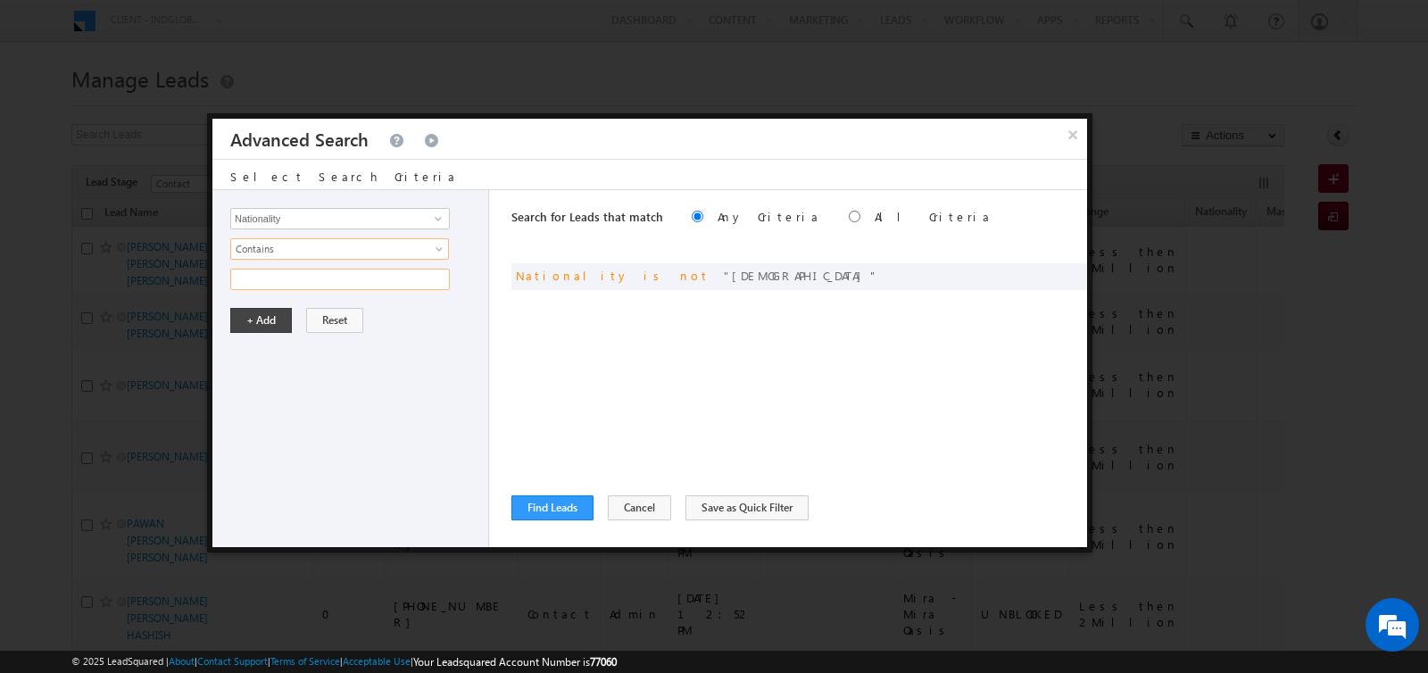
click at [290, 285] on input "text" at bounding box center [339, 279] width 219 height 21
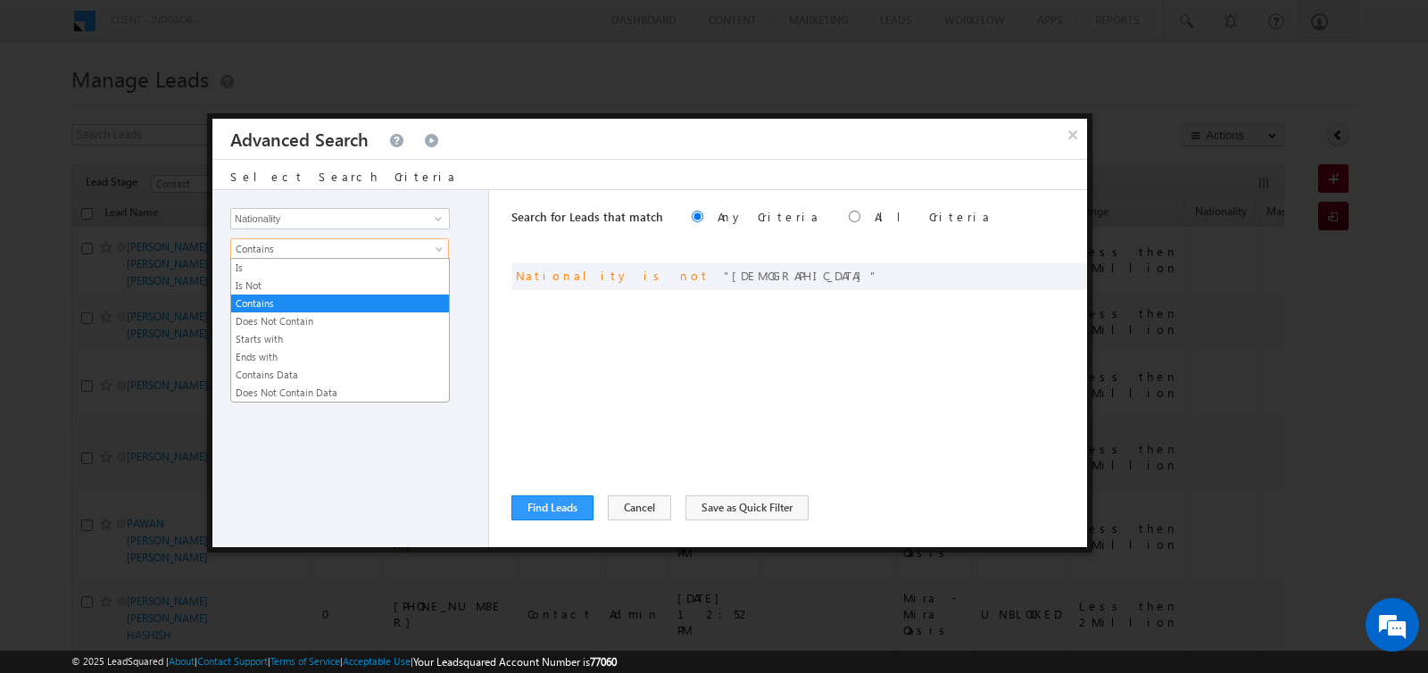
click at [296, 252] on span "Contains" at bounding box center [328, 249] width 194 height 16
click at [307, 368] on link "Contains Data" at bounding box center [340, 375] width 218 height 16
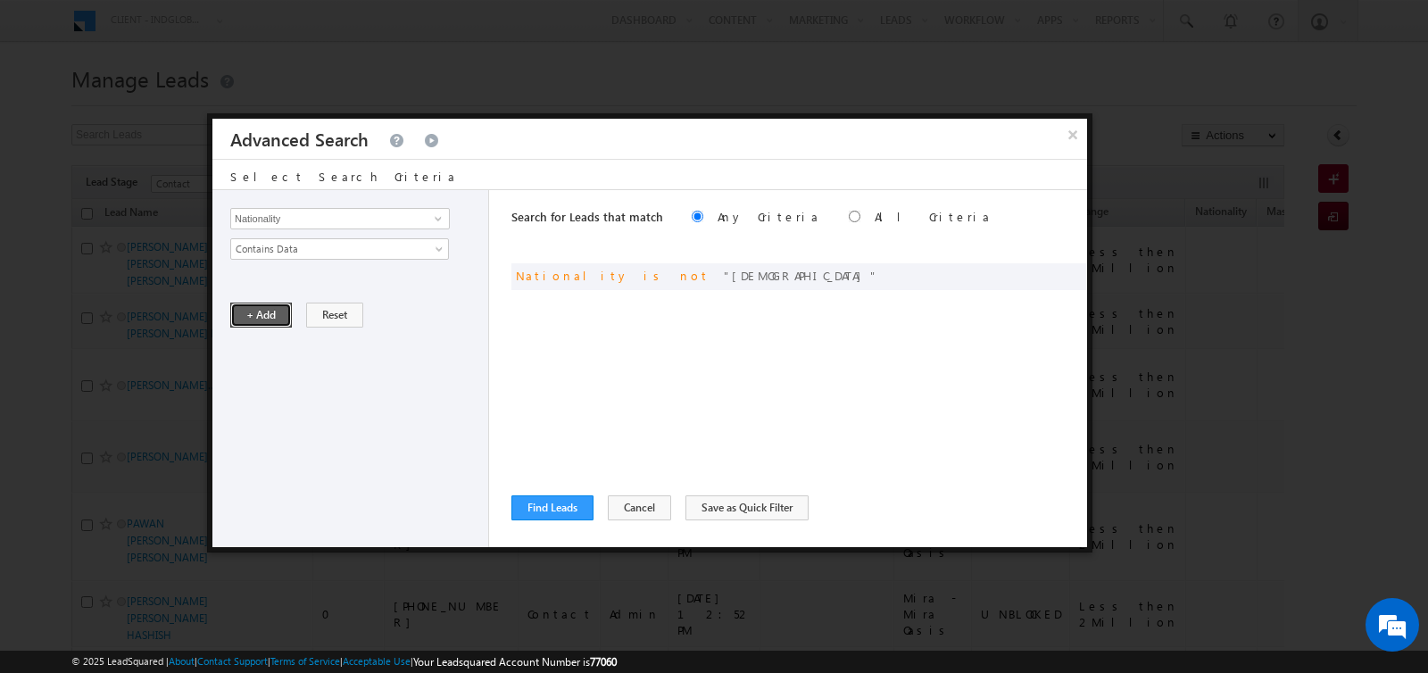
click at [258, 309] on button "+ Add" at bounding box center [261, 314] width 62 height 25
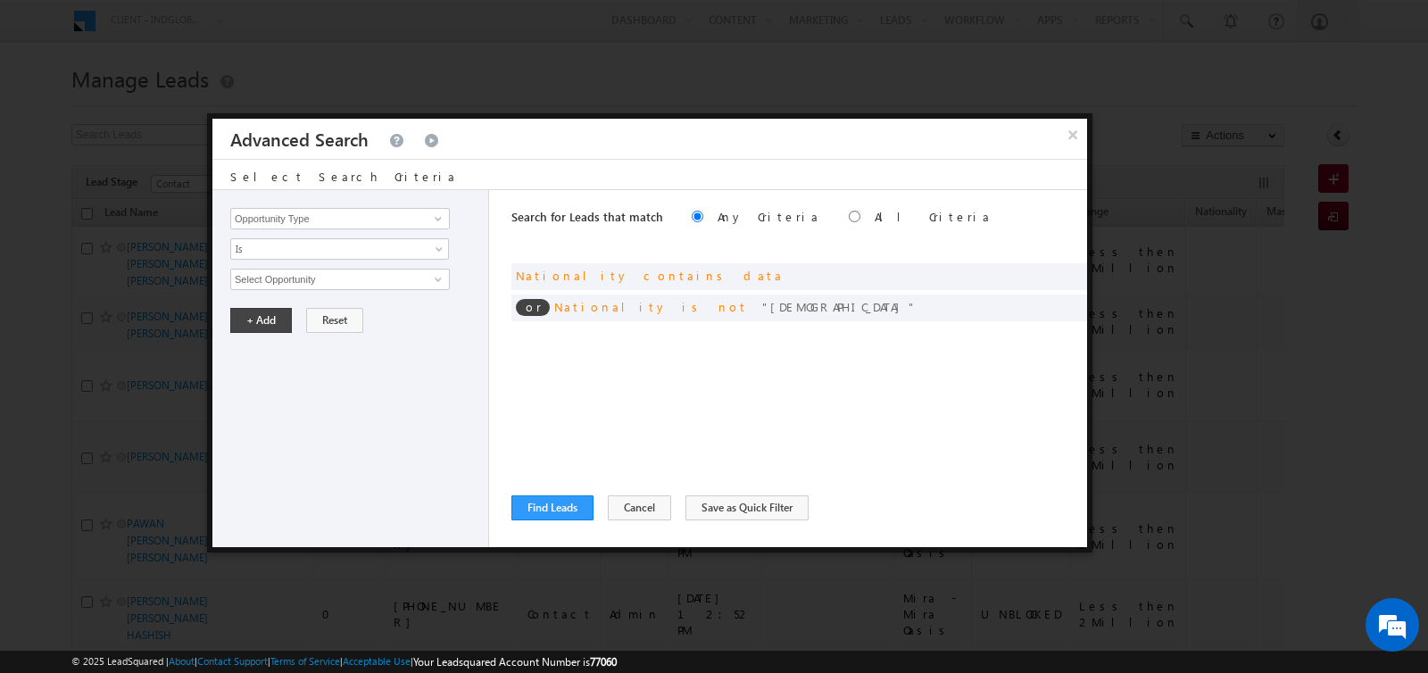
click at [874, 216] on label "All Criteria" at bounding box center [932, 216] width 117 height 15
radio input "true"
click at [550, 504] on button "Find Leads" at bounding box center [552, 507] width 82 height 25
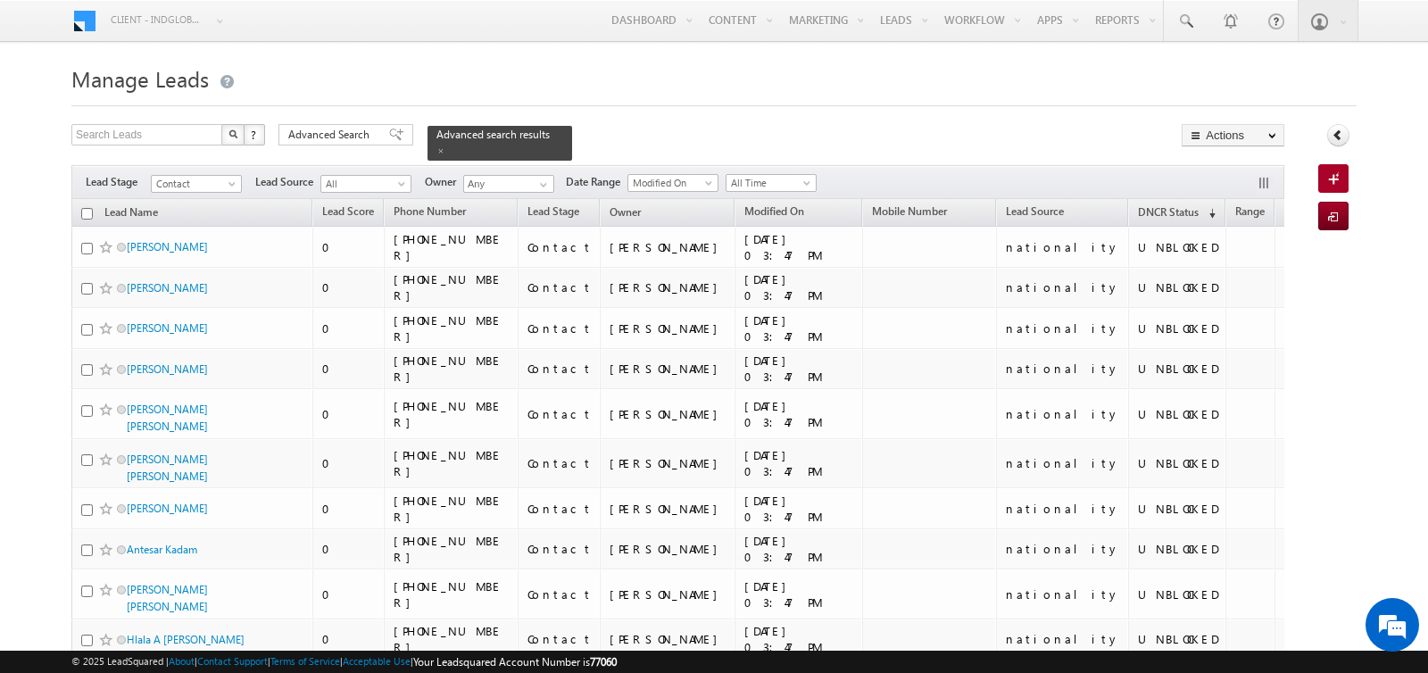
scroll to position [0, 103]
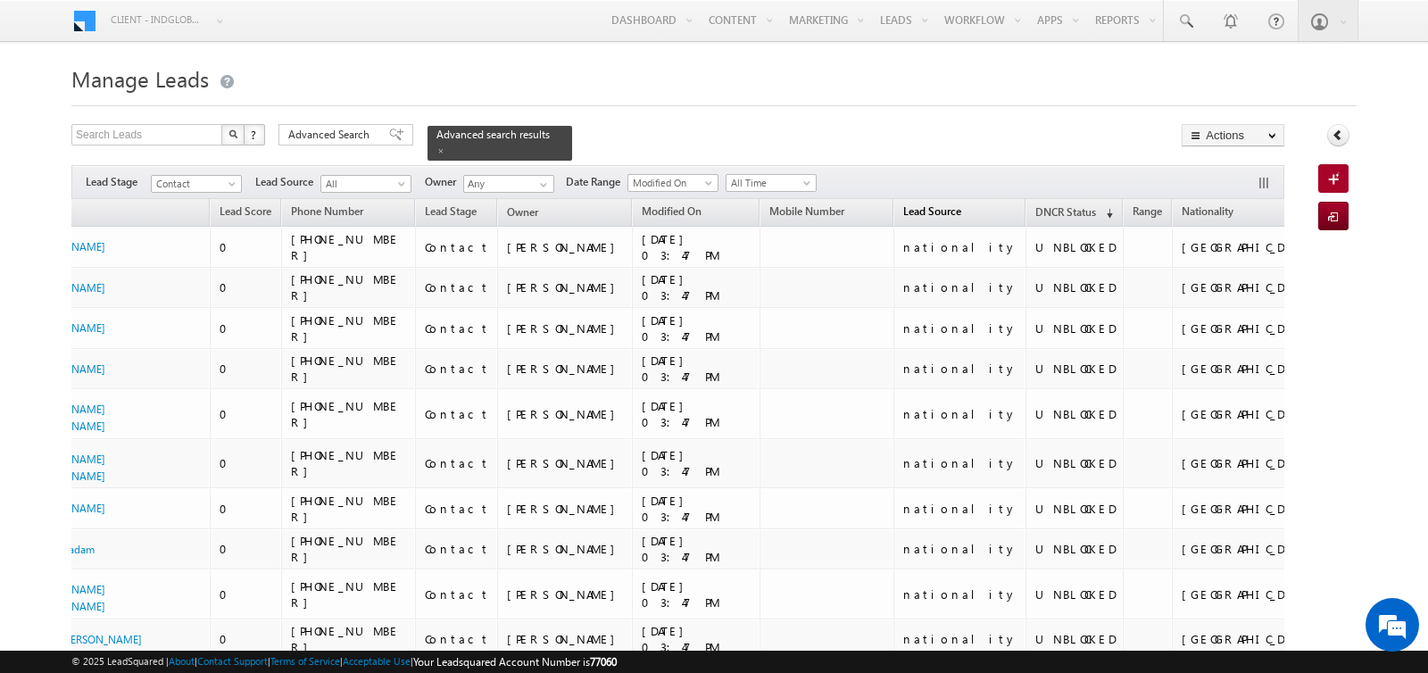
click at [894, 217] on link "Lead Source" at bounding box center [932, 213] width 76 height 23
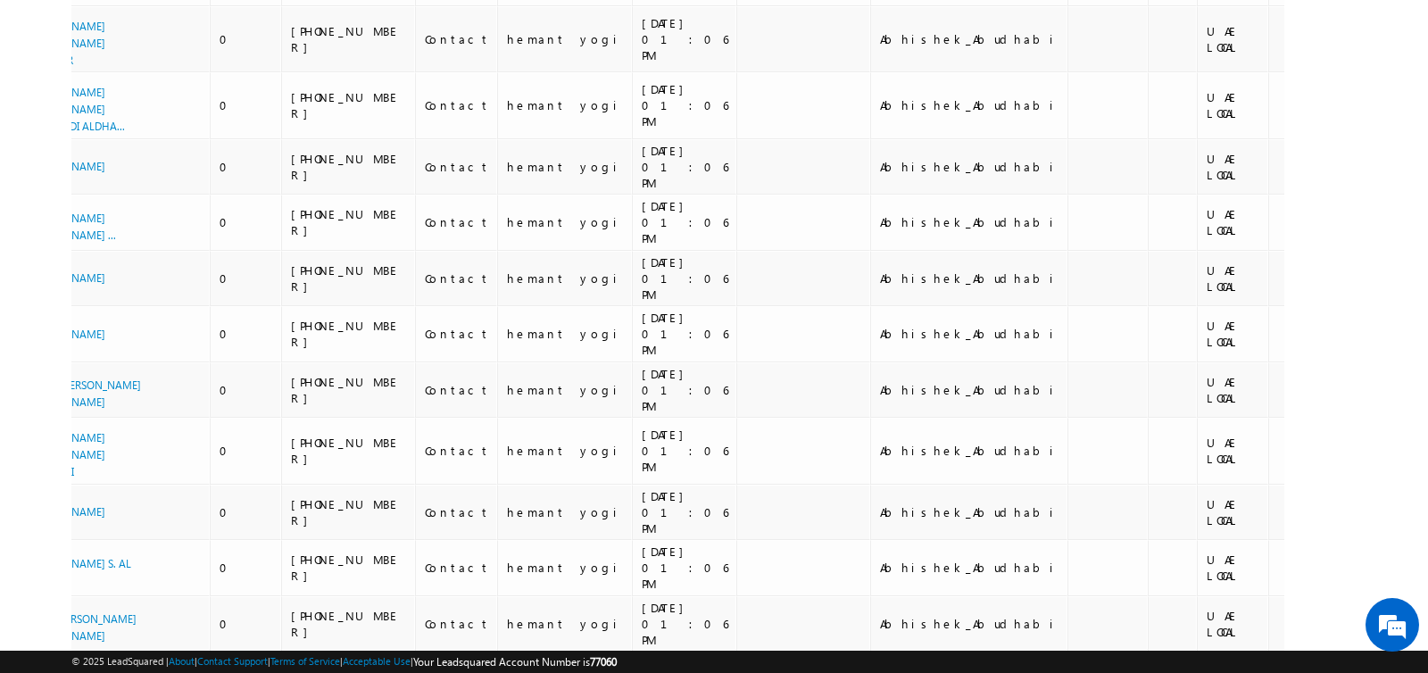
scroll to position [10083, 0]
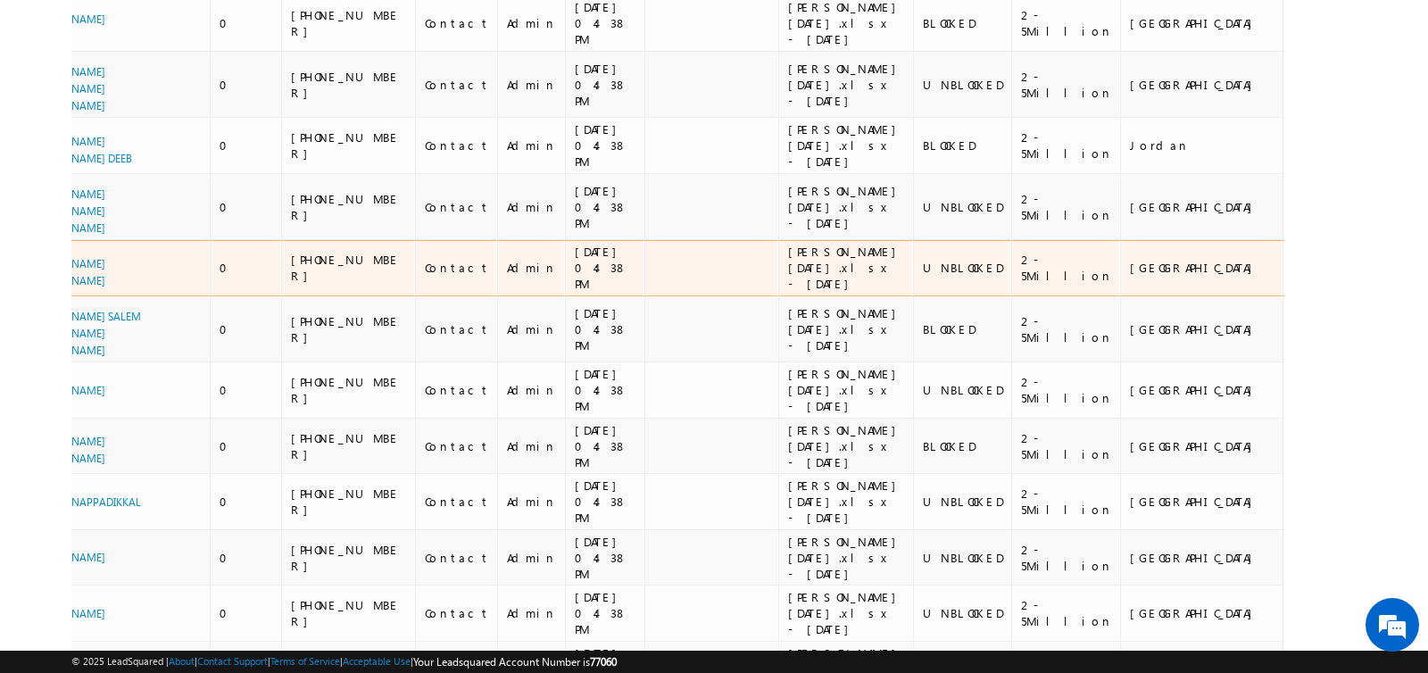
scroll to position [11011, 0]
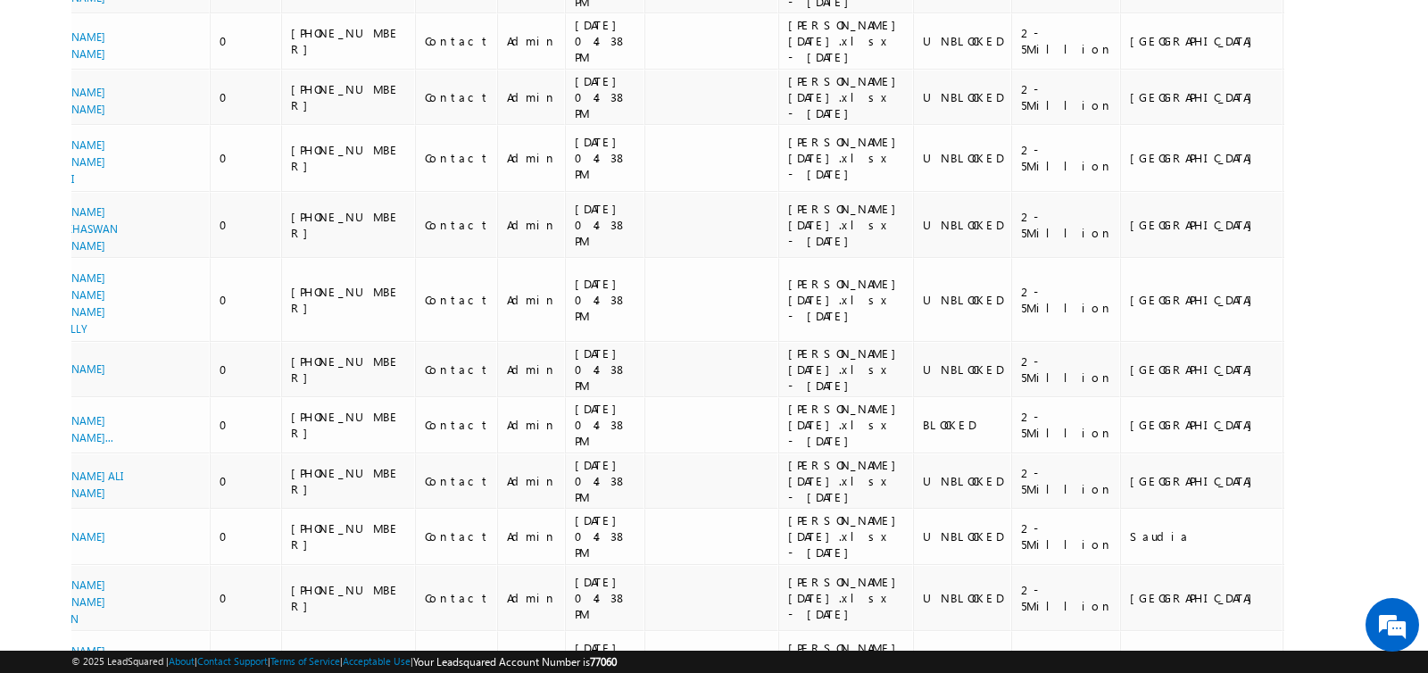
scroll to position [10976, 0]
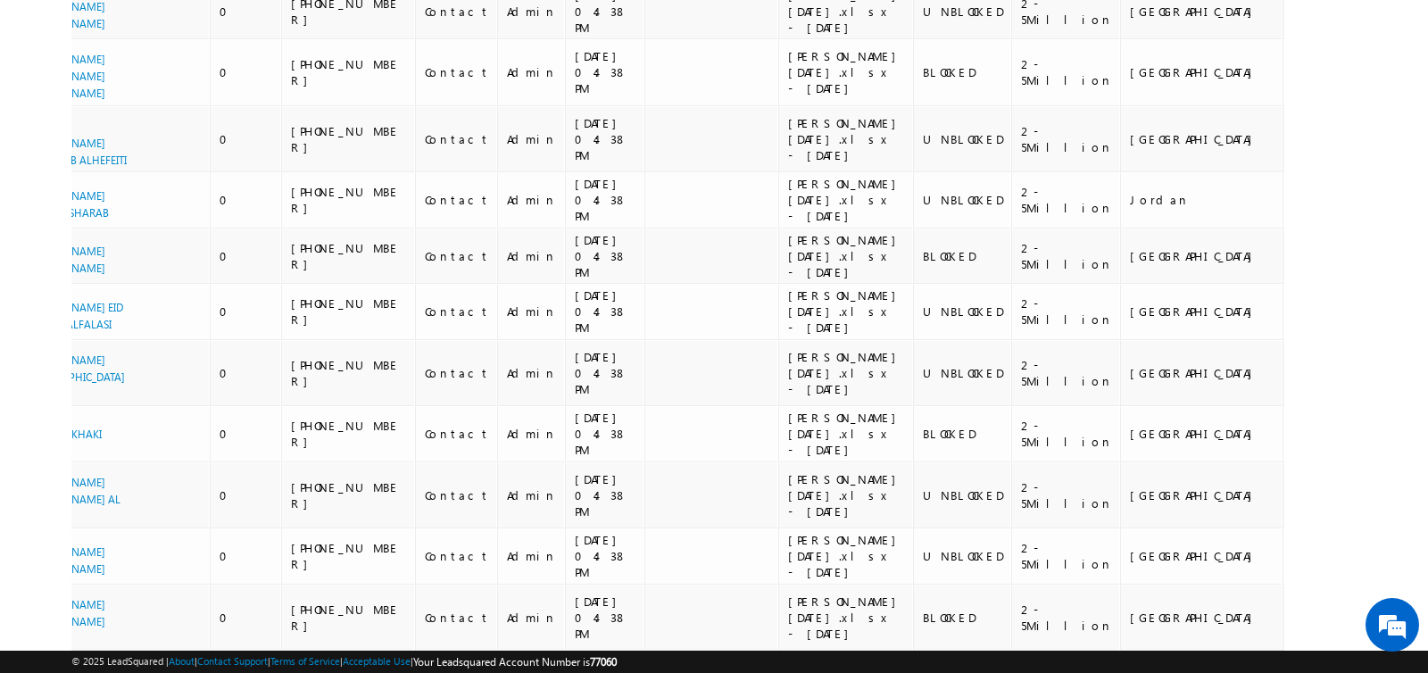
scroll to position [11062, 0]
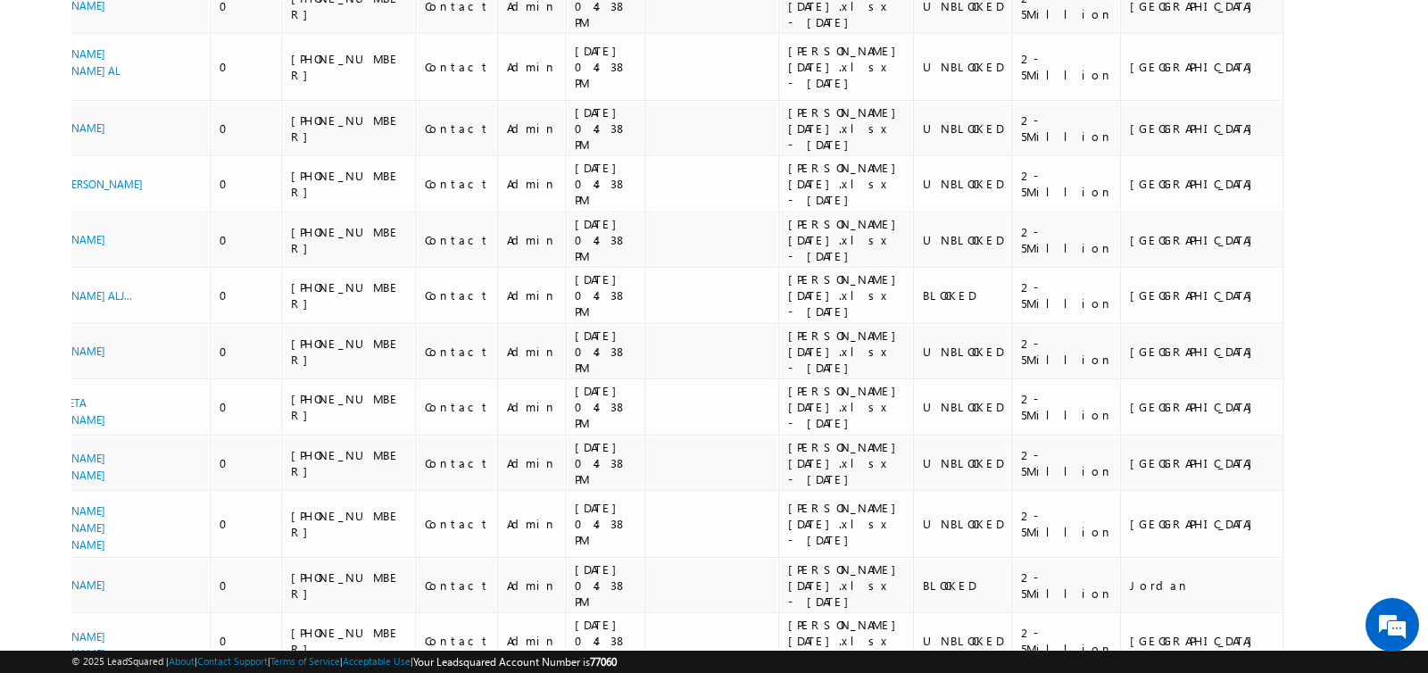
scroll to position [10990, 0]
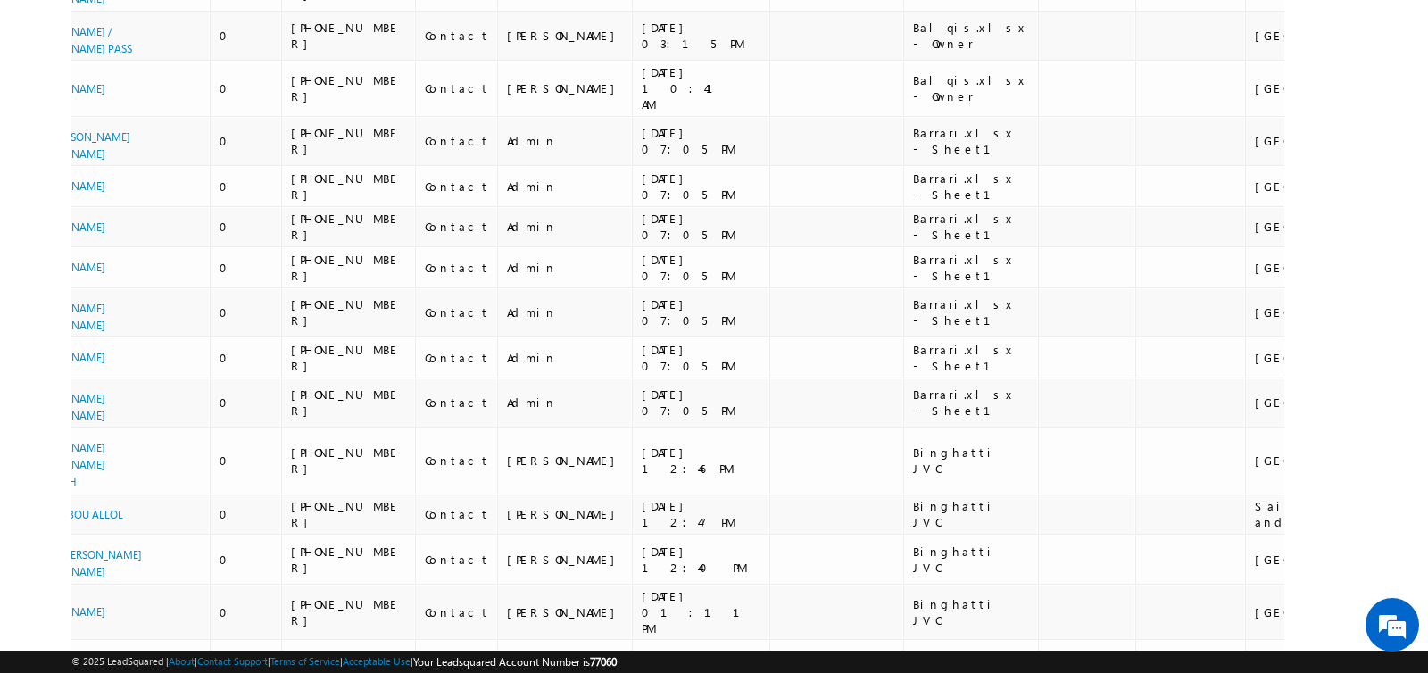
scroll to position [10779, 0]
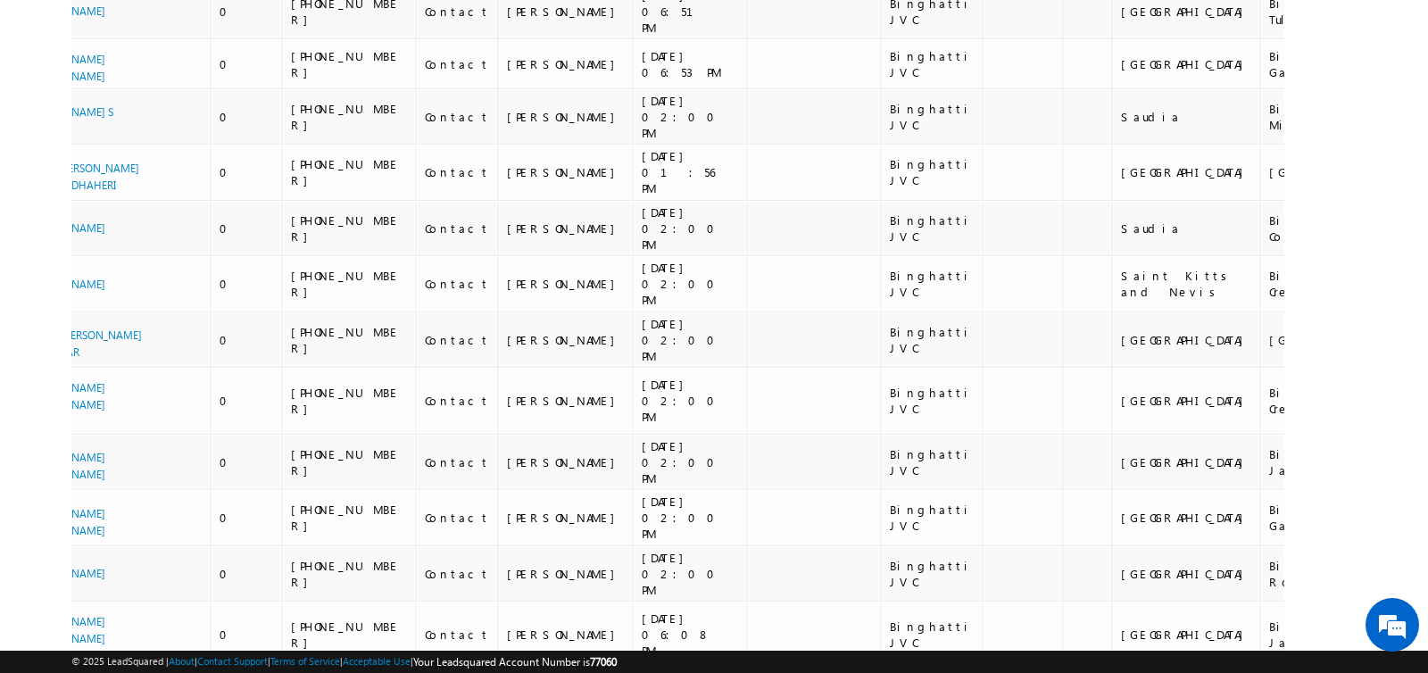
scroll to position [10145, 0]
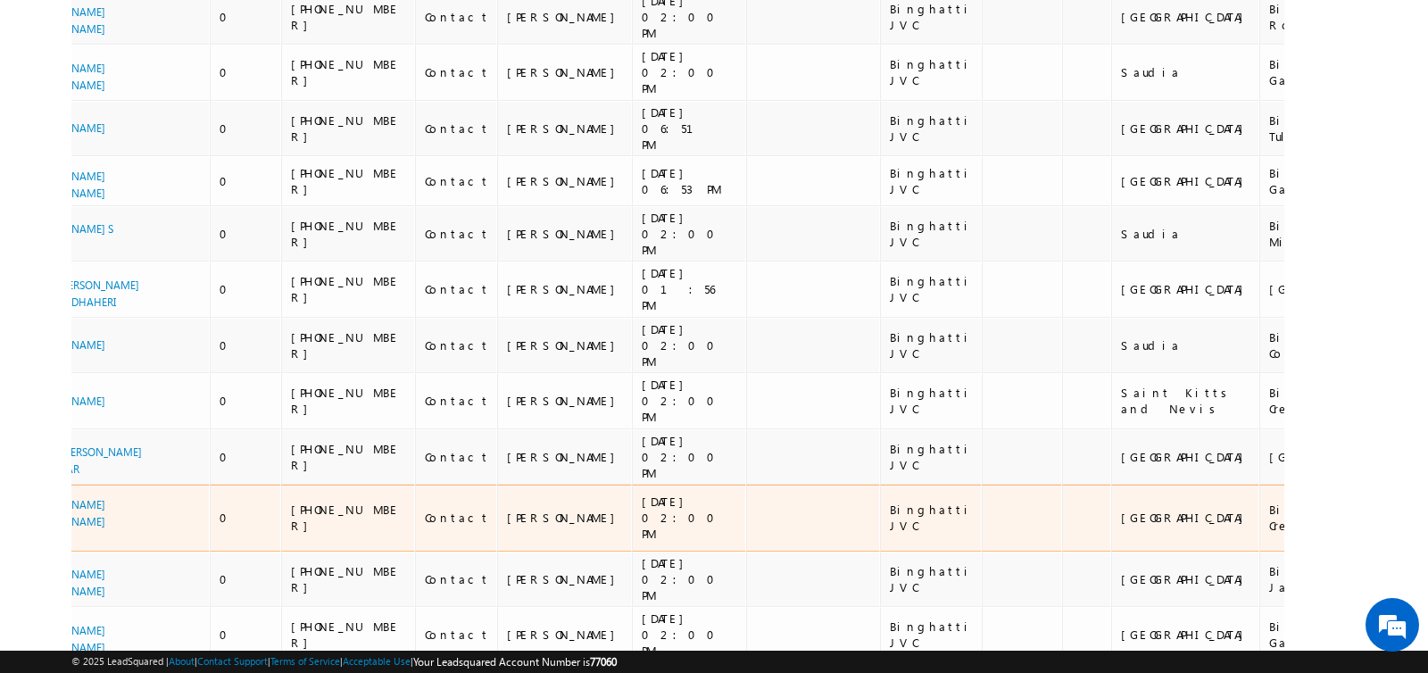
drag, startPoint x: 1033, startPoint y: 291, endPoint x: 982, endPoint y: 260, distance: 59.7
click at [1111, 484] on td "[GEOGRAPHIC_DATA]" at bounding box center [1185, 517] width 149 height 67
copy div "[GEOGRAPHIC_DATA]"
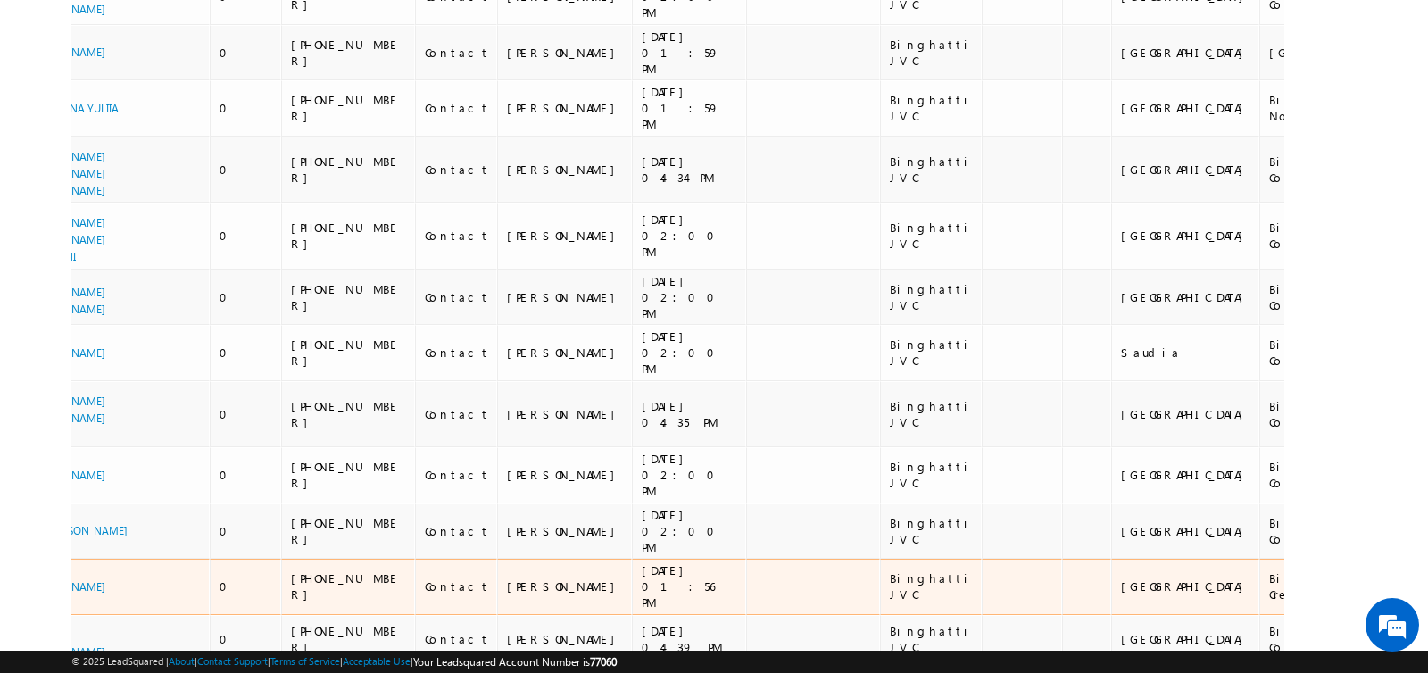
scroll to position [2793, 0]
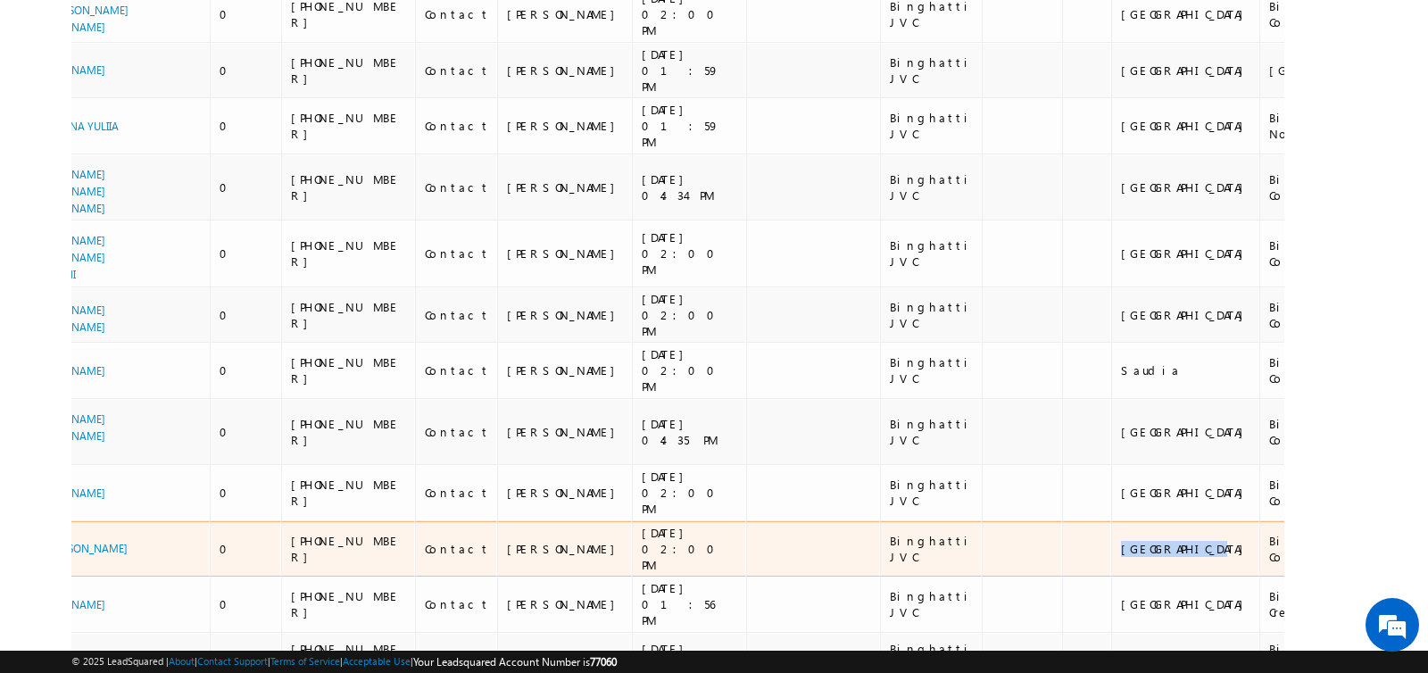
drag, startPoint x: 1028, startPoint y: 443, endPoint x: 980, endPoint y: 424, distance: 51.7
click at [1111, 521] on td "[GEOGRAPHIC_DATA]" at bounding box center [1185, 549] width 149 height 56
copy div "[GEOGRAPHIC_DATA]"
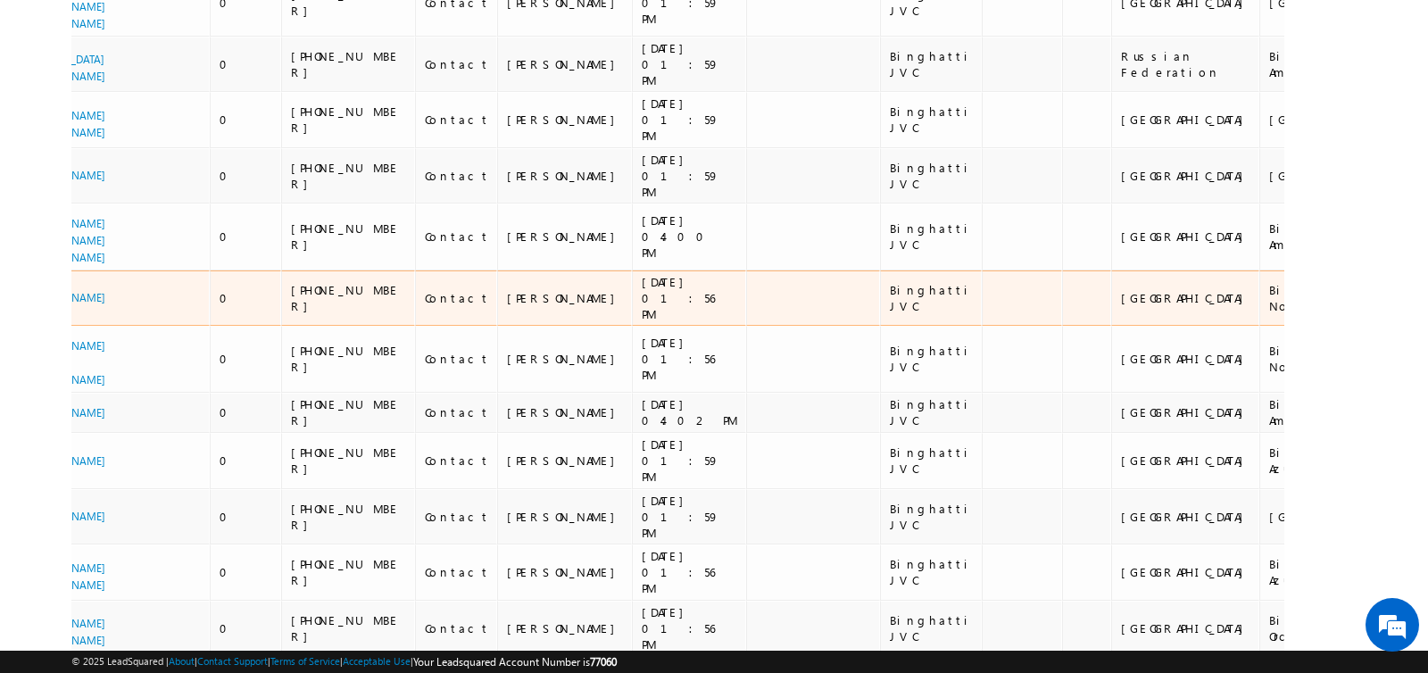
scroll to position [0, 0]
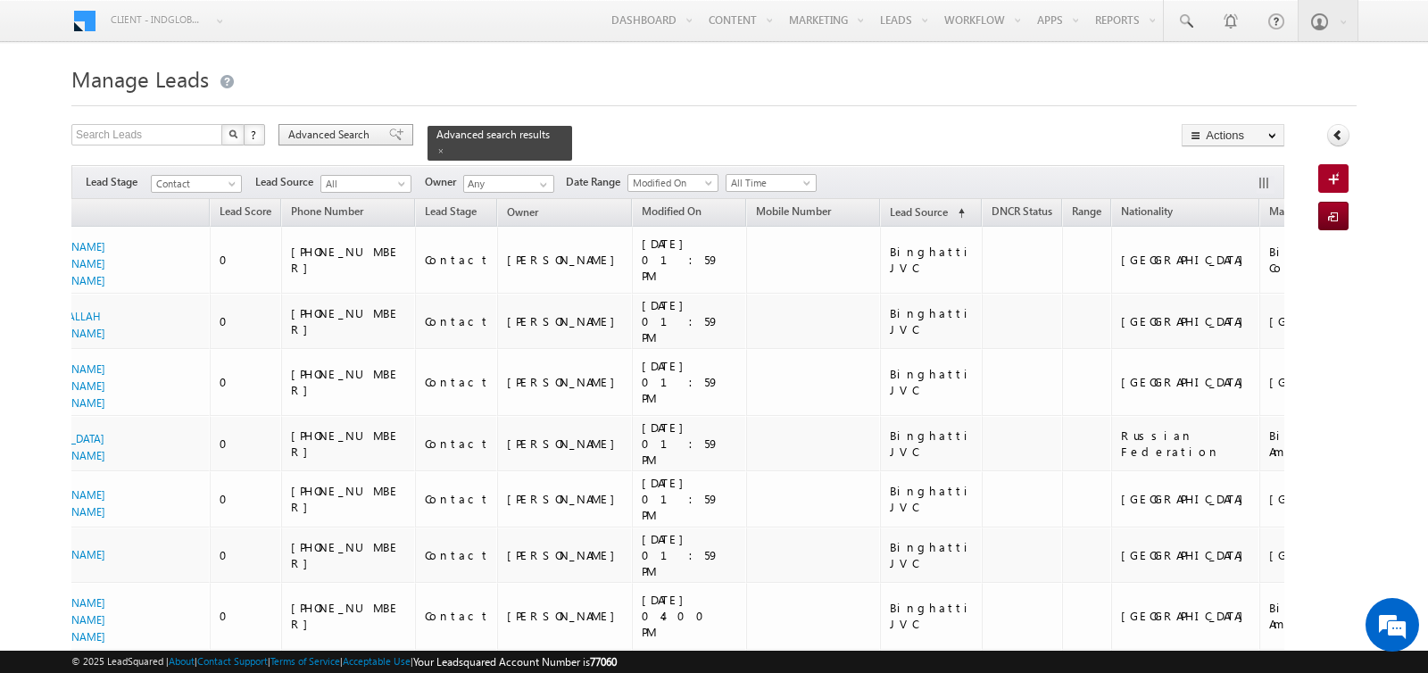
click at [354, 139] on span "Advanced Search" at bounding box center [331, 135] width 87 height 16
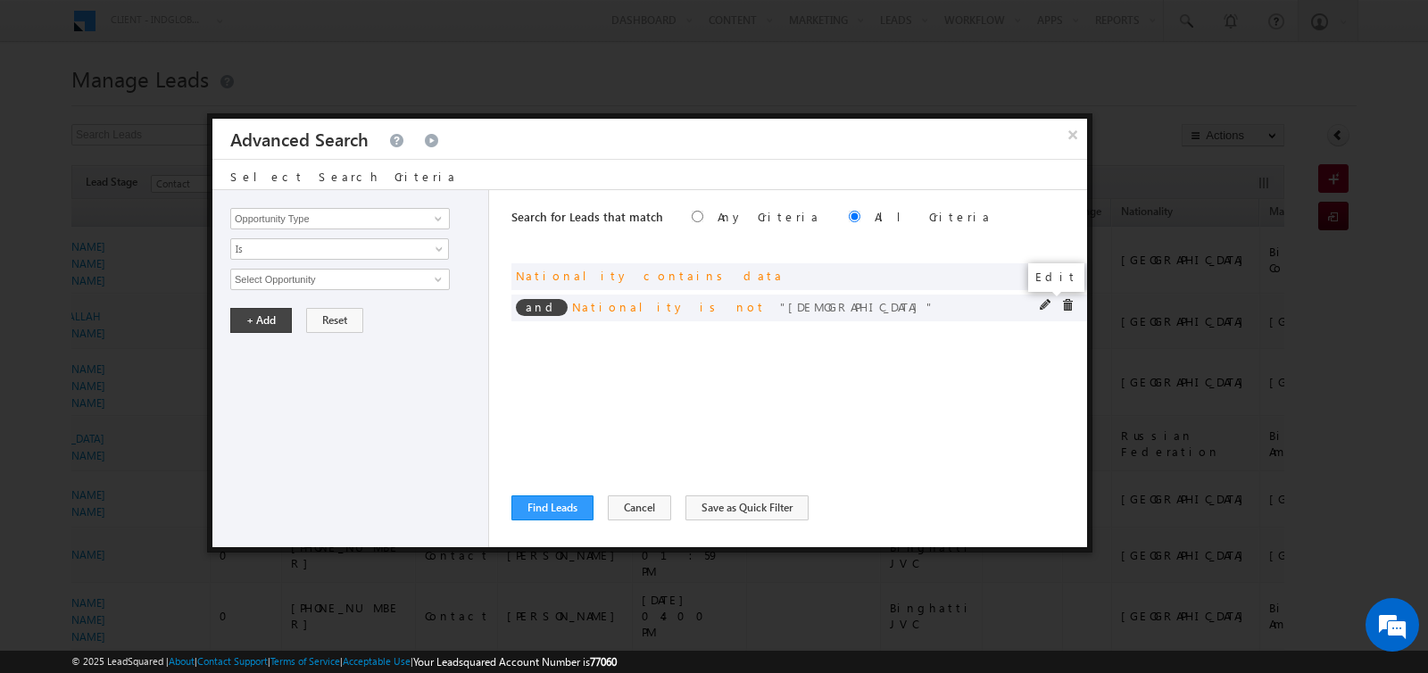
click at [1041, 306] on span at bounding box center [1045, 305] width 12 height 12
drag, startPoint x: 313, startPoint y: 276, endPoint x: 185, endPoint y: 276, distance: 128.5
paste input "[GEOGRAPHIC_DATA]"
type input "[GEOGRAPHIC_DATA]"
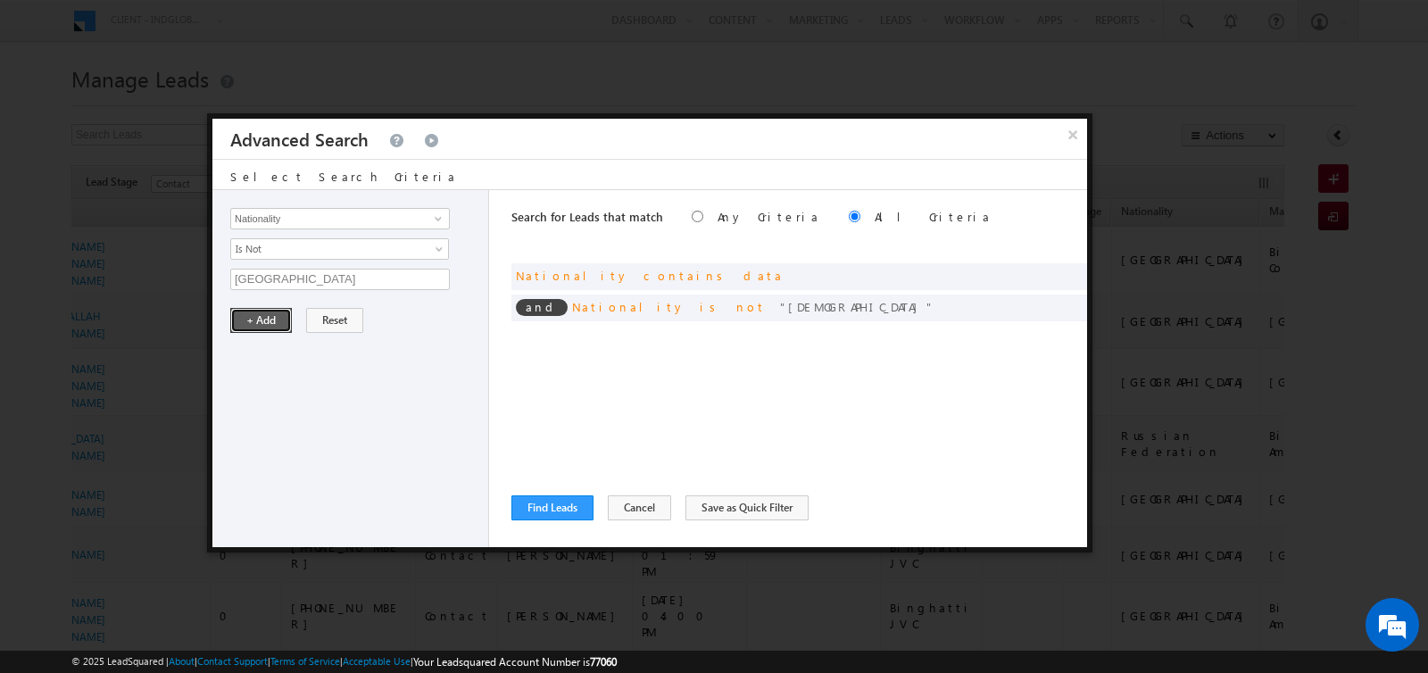
click at [251, 314] on button "+ Add" at bounding box center [261, 320] width 62 height 25
click at [549, 506] on button "Find Leads" at bounding box center [552, 507] width 82 height 25
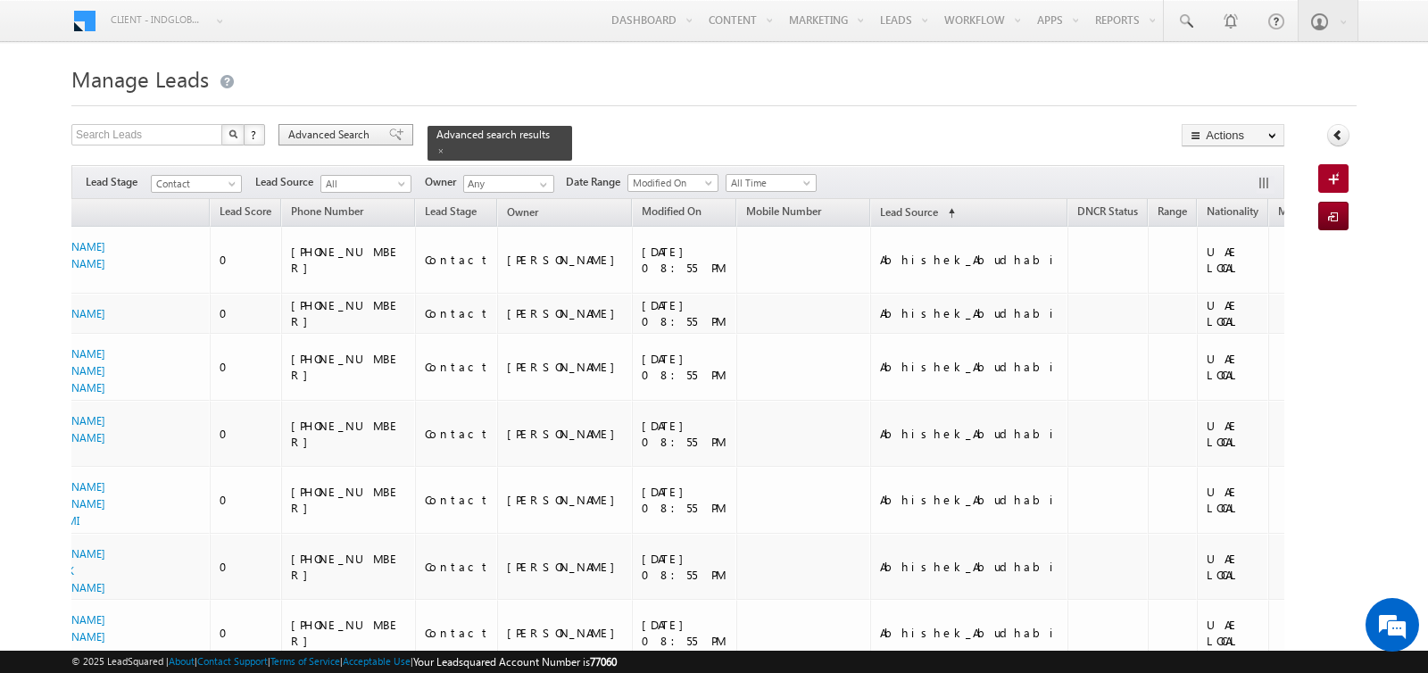
click at [333, 128] on span "Advanced Search" at bounding box center [331, 135] width 87 height 16
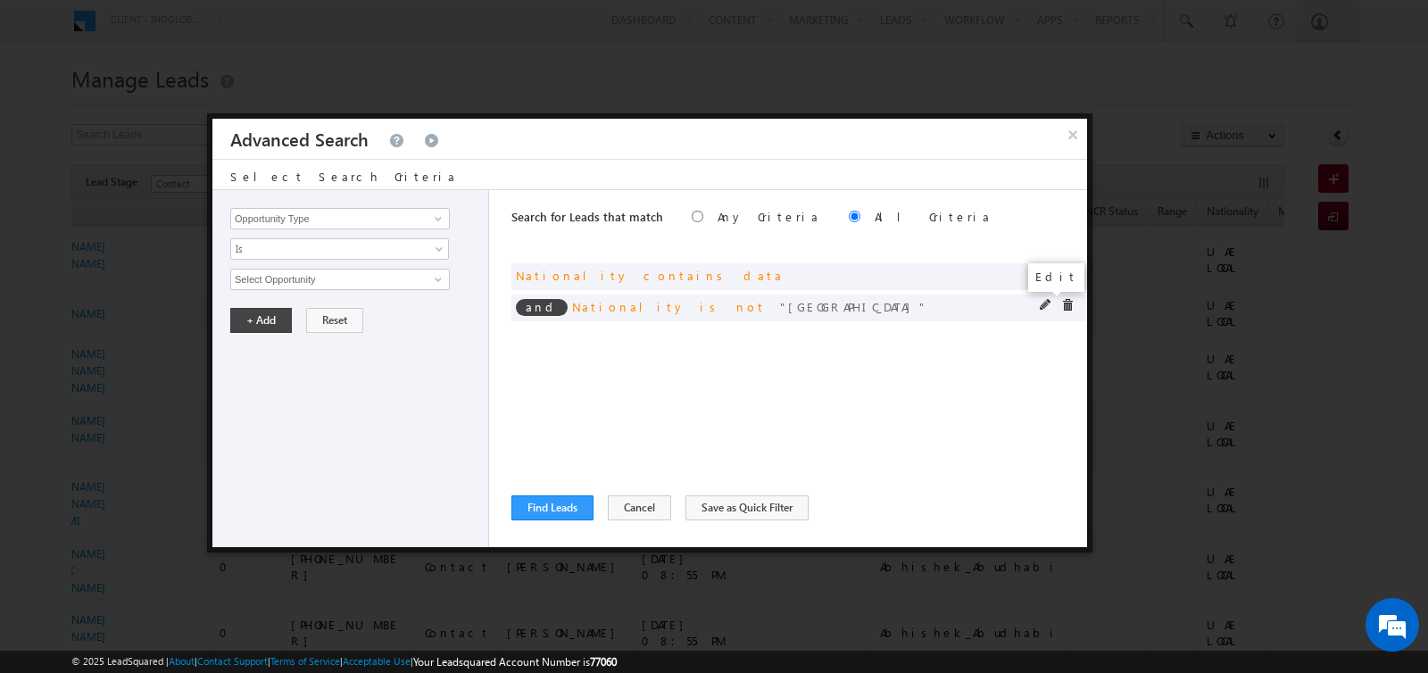
click at [1039, 303] on span at bounding box center [1045, 305] width 12 height 12
click at [287, 251] on span "Is Not" at bounding box center [328, 249] width 194 height 16
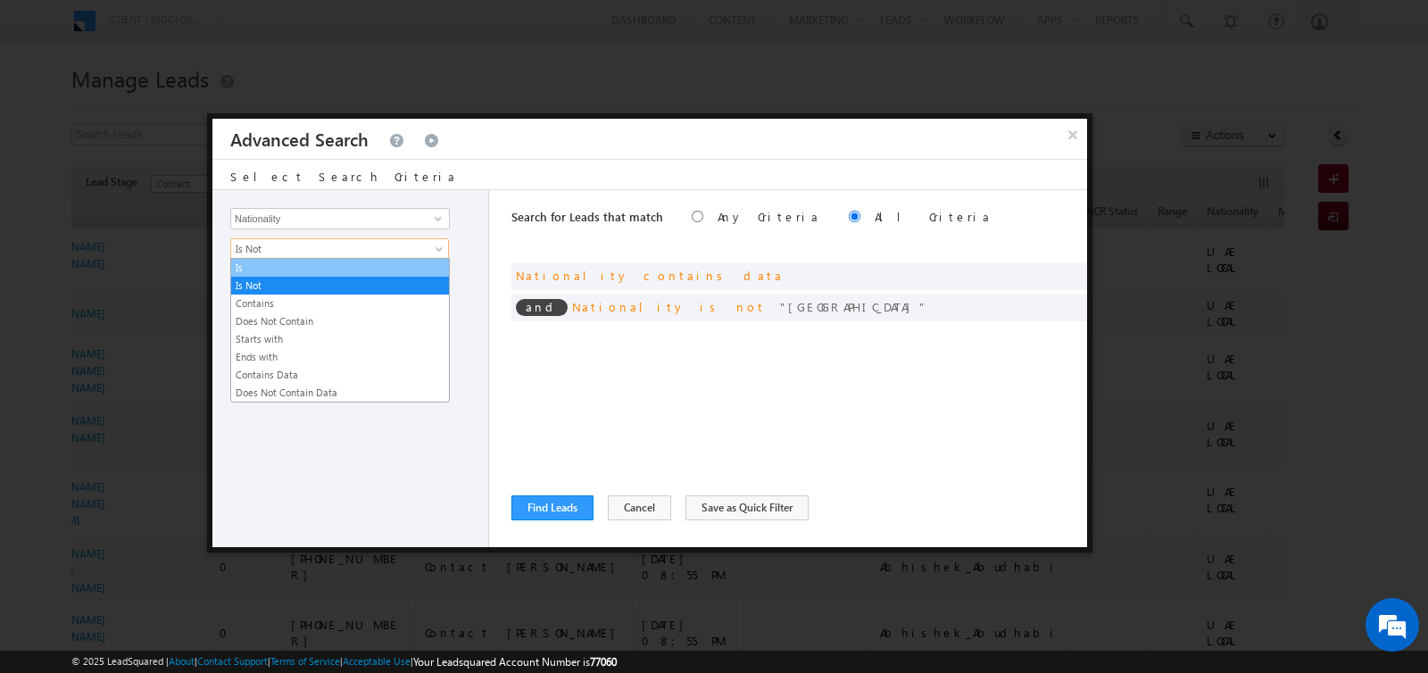
click at [279, 263] on link "Is" at bounding box center [340, 268] width 218 height 16
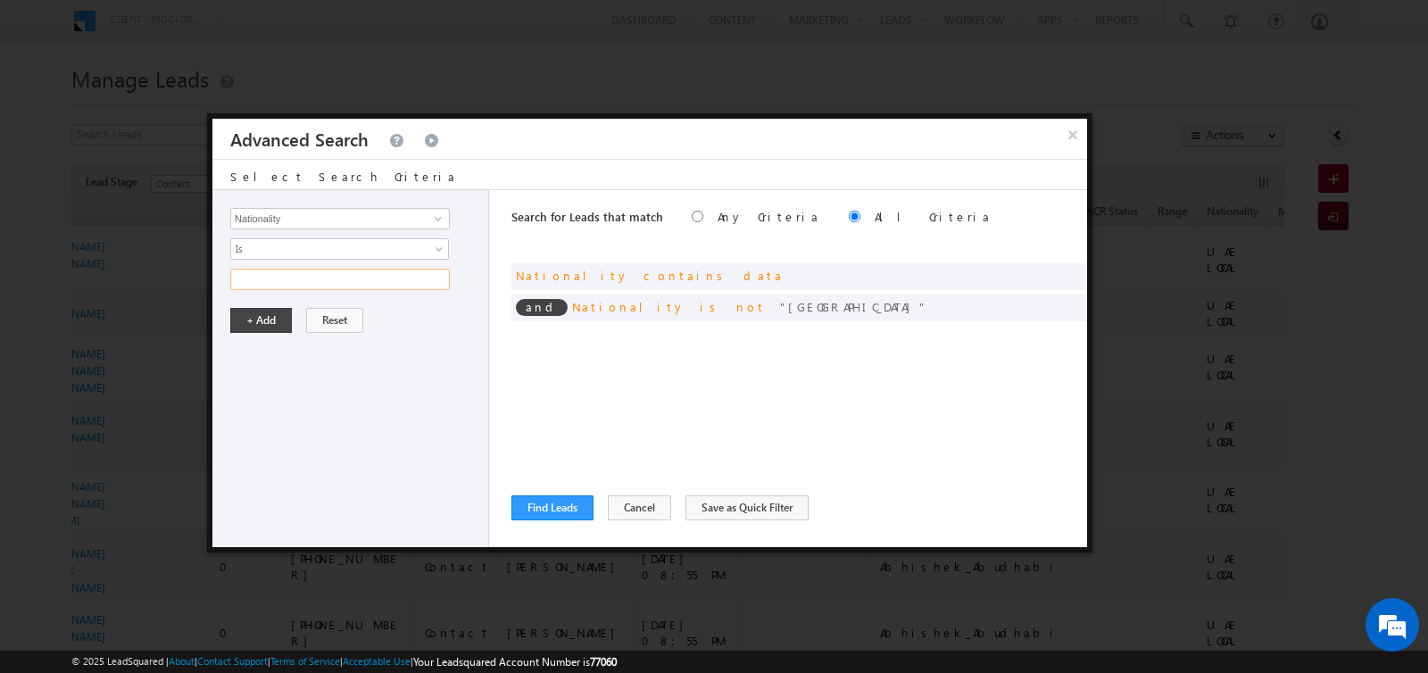
click at [287, 270] on input "text" at bounding box center [339, 279] width 219 height 21
paste input "[GEOGRAPHIC_DATA]"
type input "[GEOGRAPHIC_DATA]"
click at [249, 312] on button "+ Add" at bounding box center [261, 320] width 62 height 25
click at [527, 504] on button "Find Leads" at bounding box center [552, 507] width 82 height 25
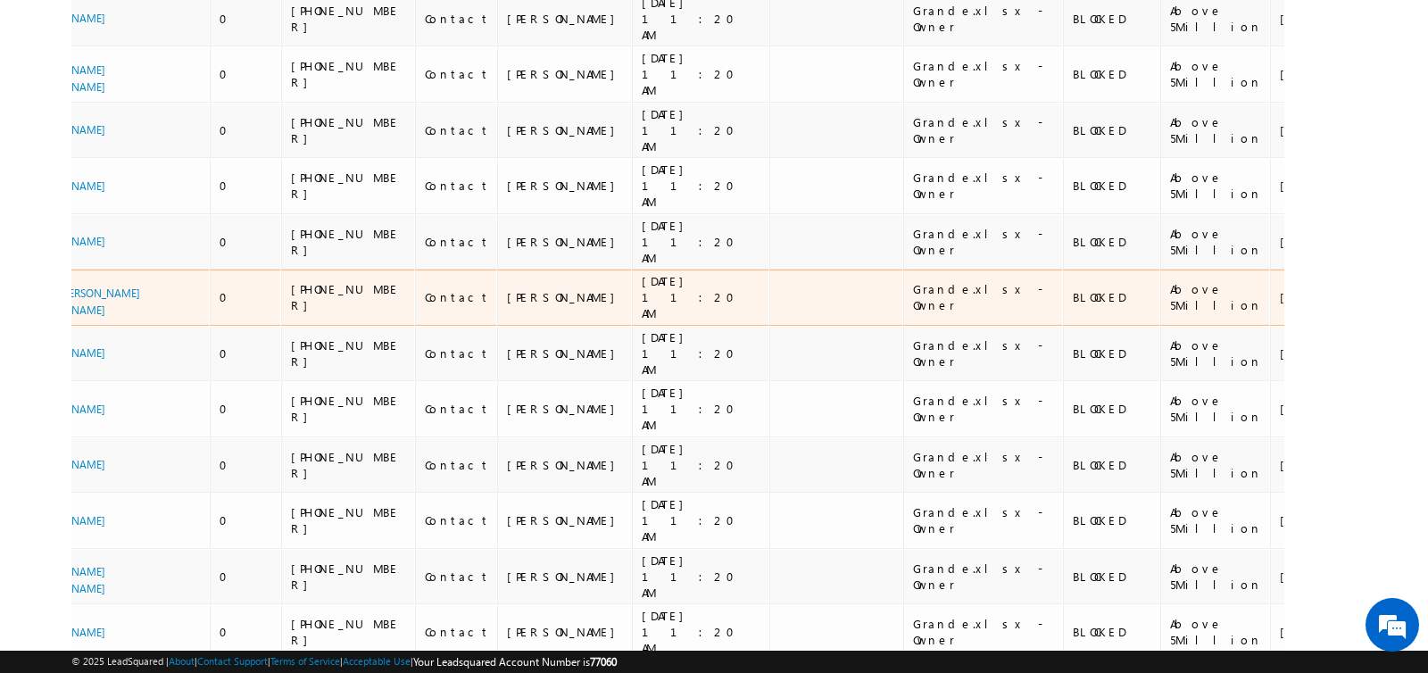
scroll to position [10486, 0]
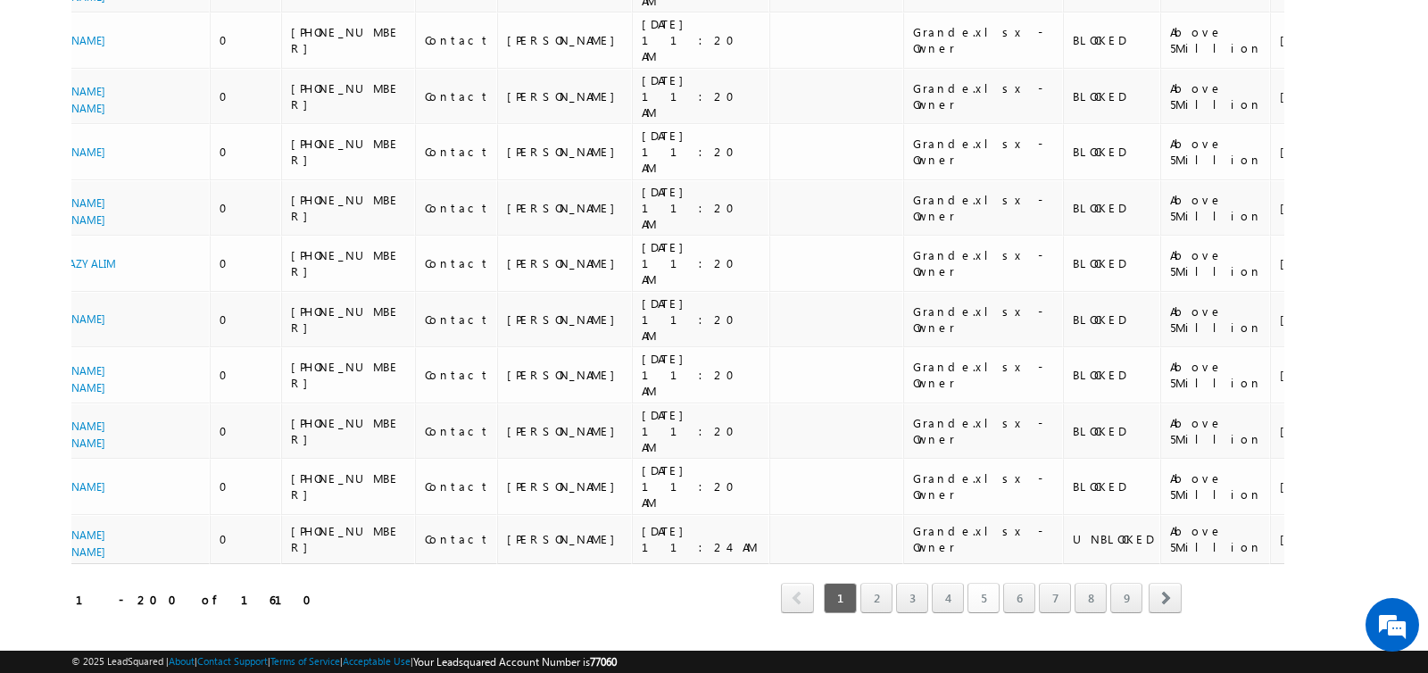
click at [991, 583] on link "5" at bounding box center [983, 598] width 32 height 30
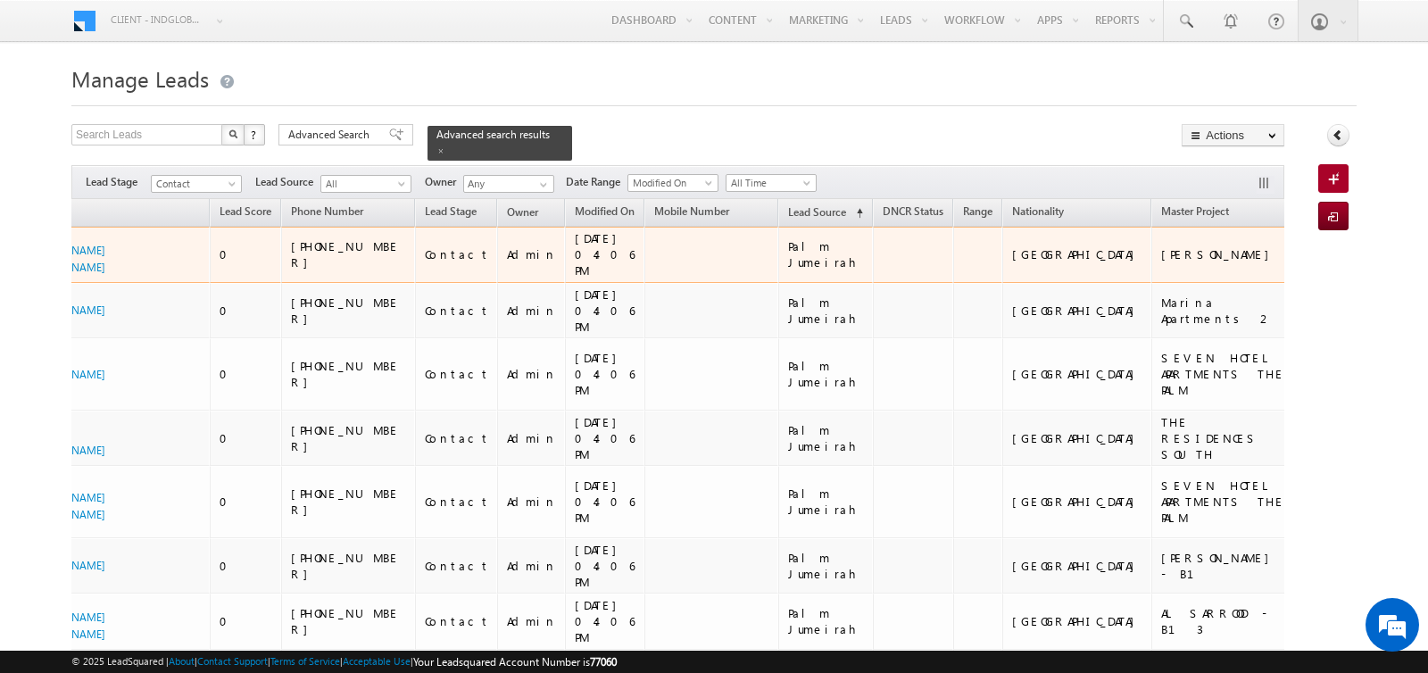
scroll to position [0, 0]
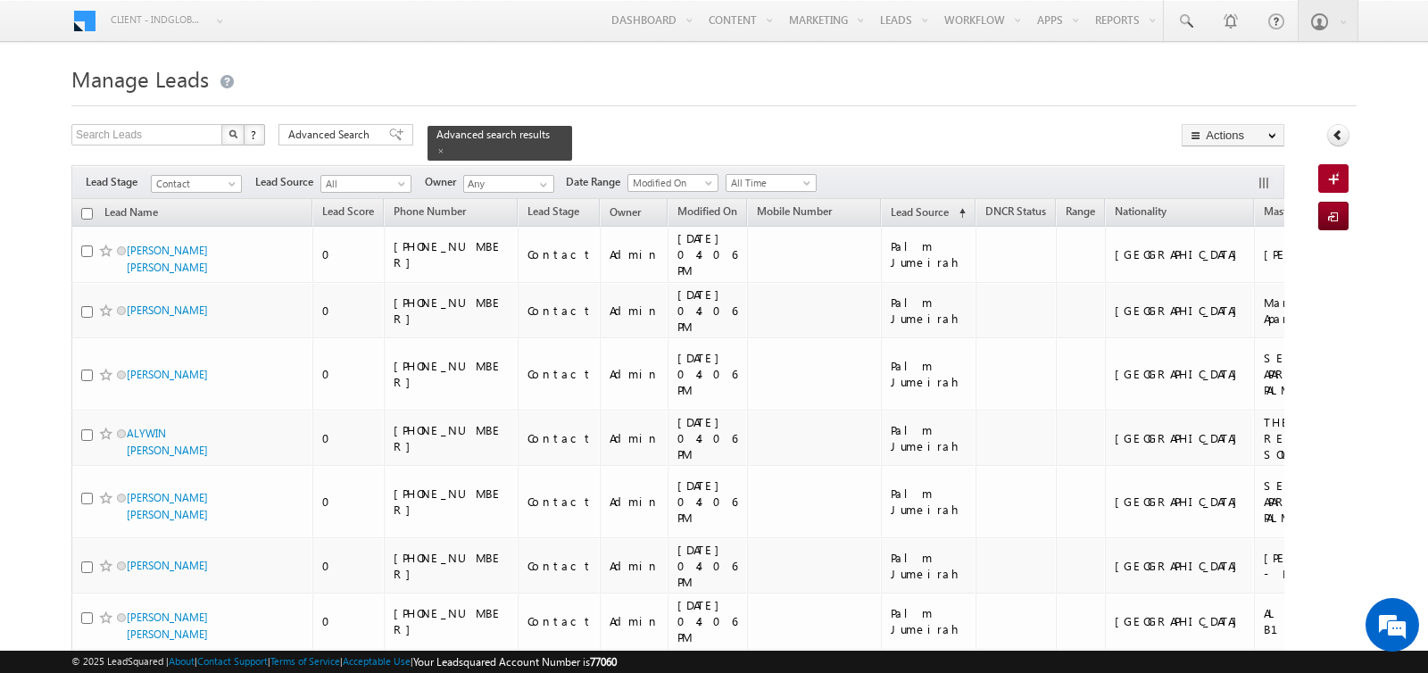
click at [83, 213] on input "checkbox" at bounding box center [87, 214] width 12 height 12
checkbox input "true"
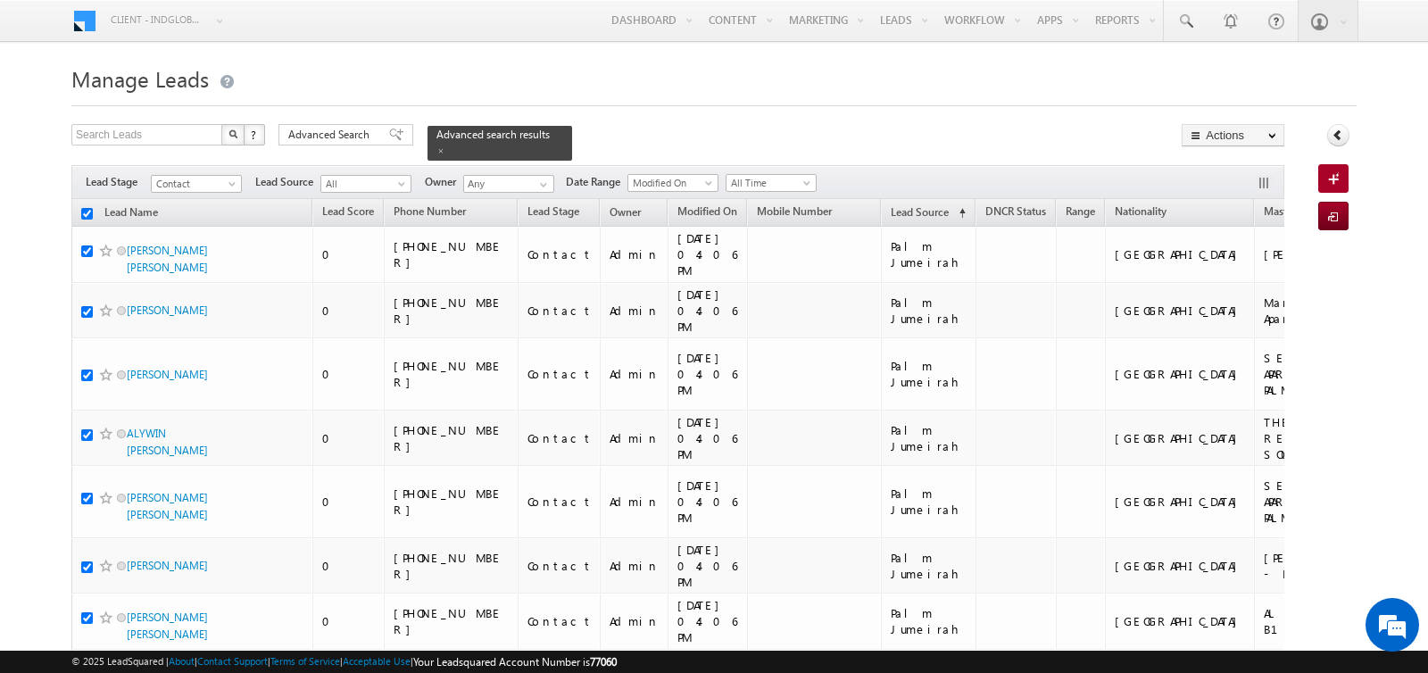
checkbox input "true"
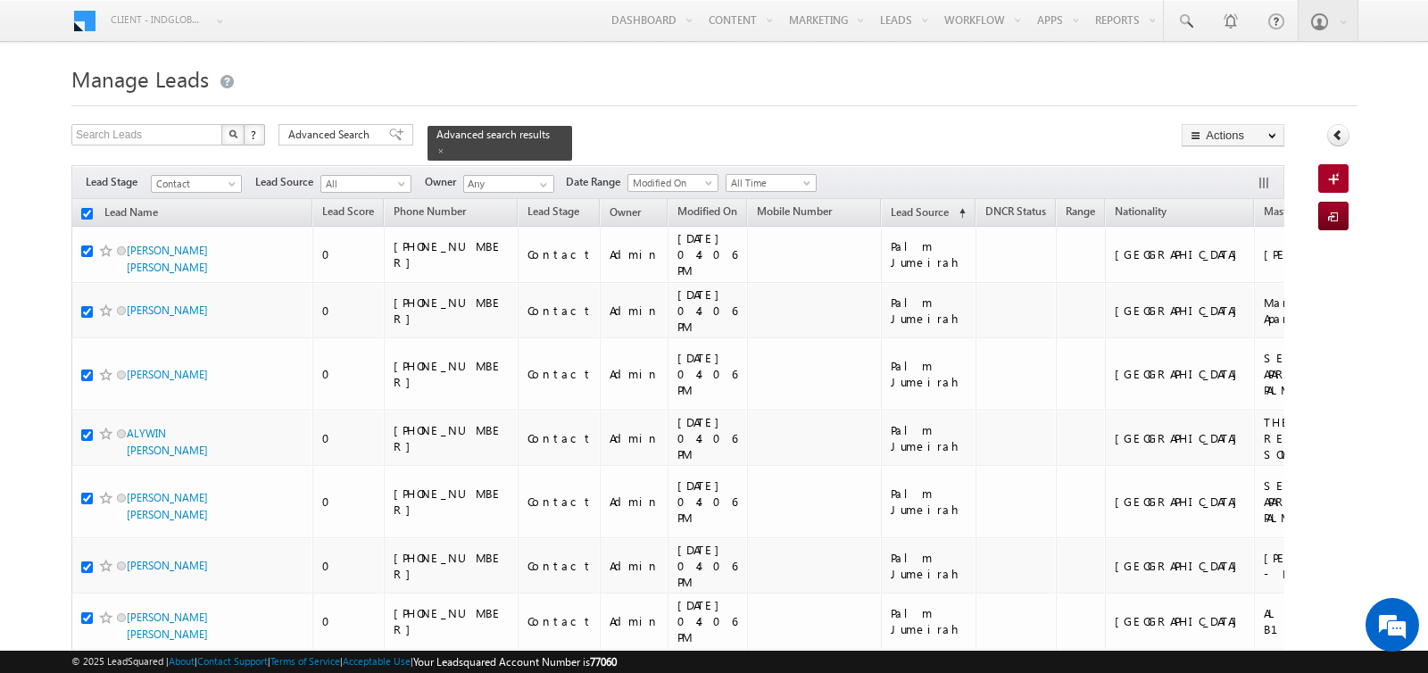
checkbox input "true"
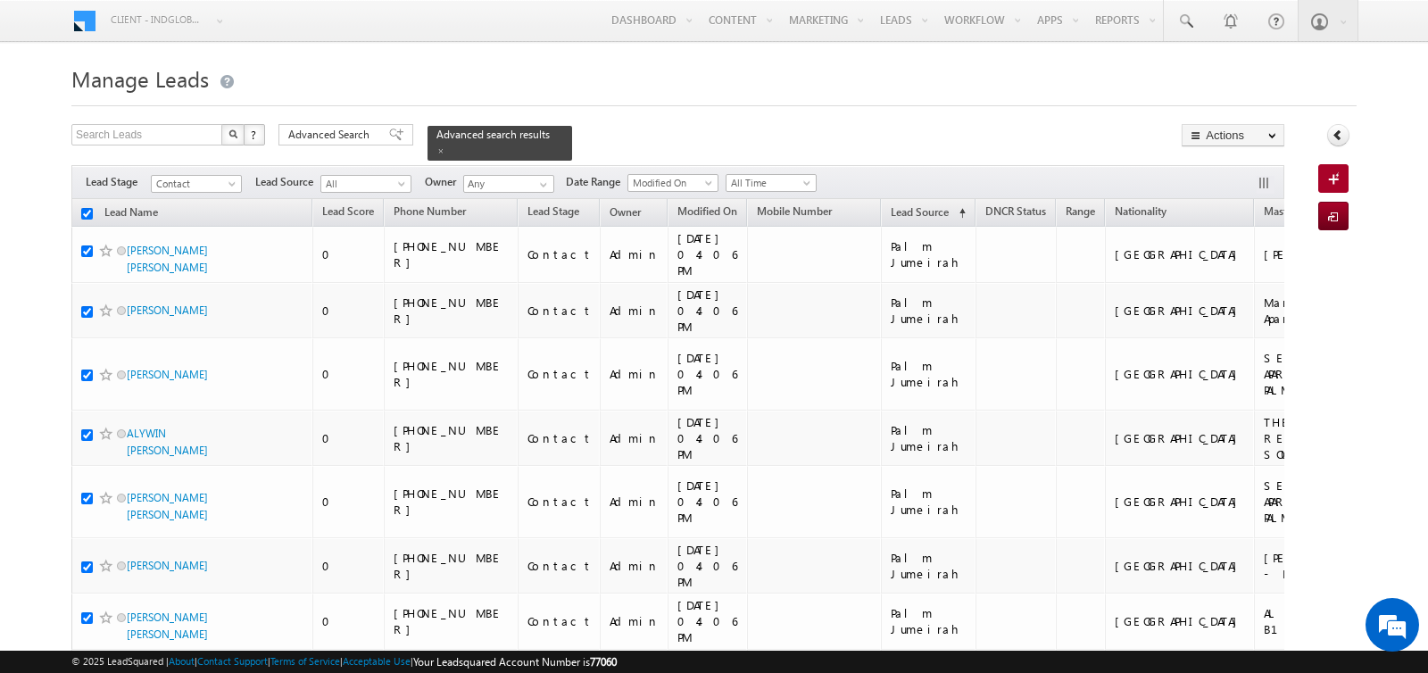
checkbox input "true"
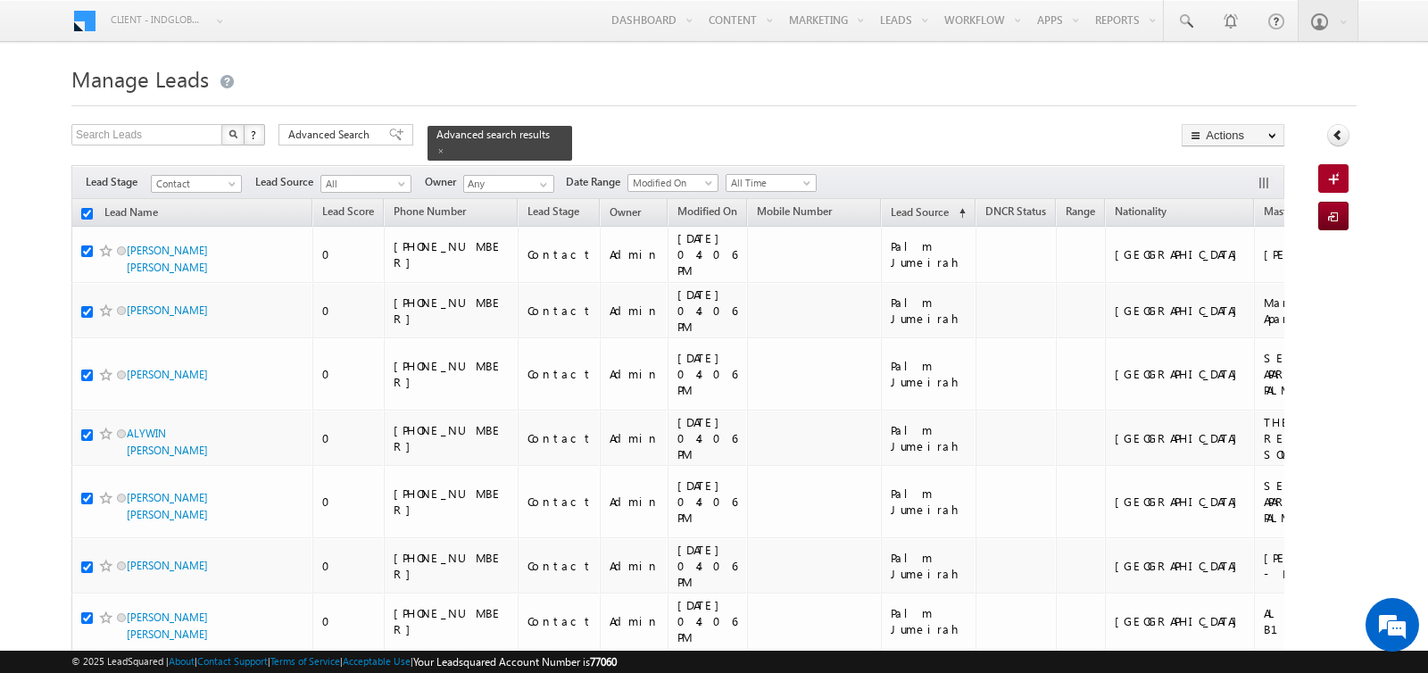
checkbox input "true"
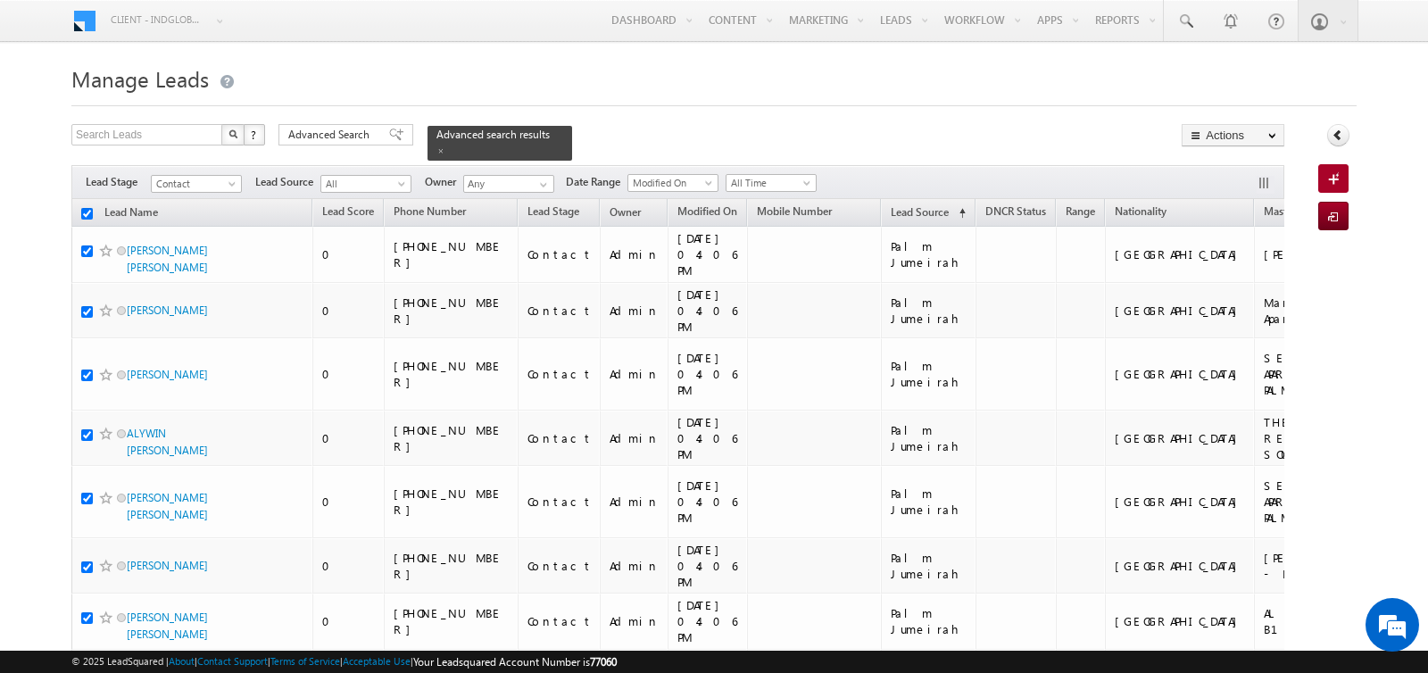
checkbox input "true"
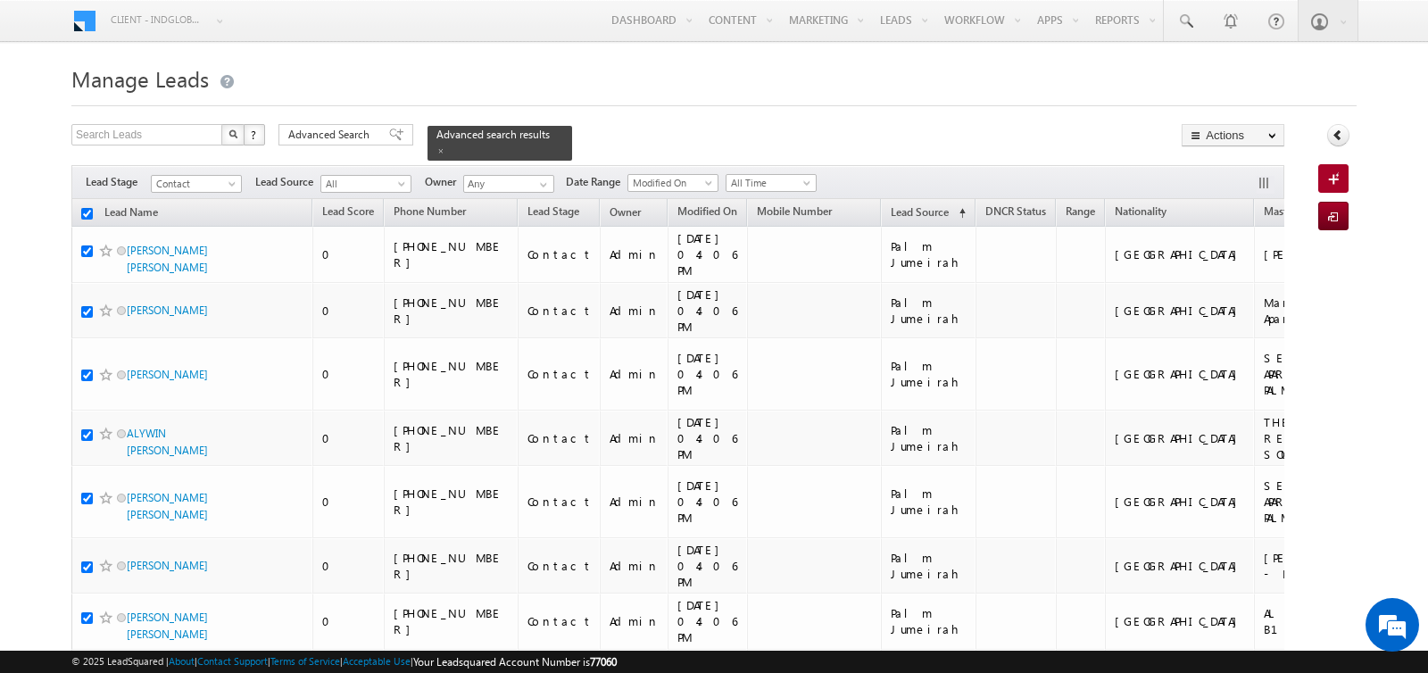
checkbox input "true"
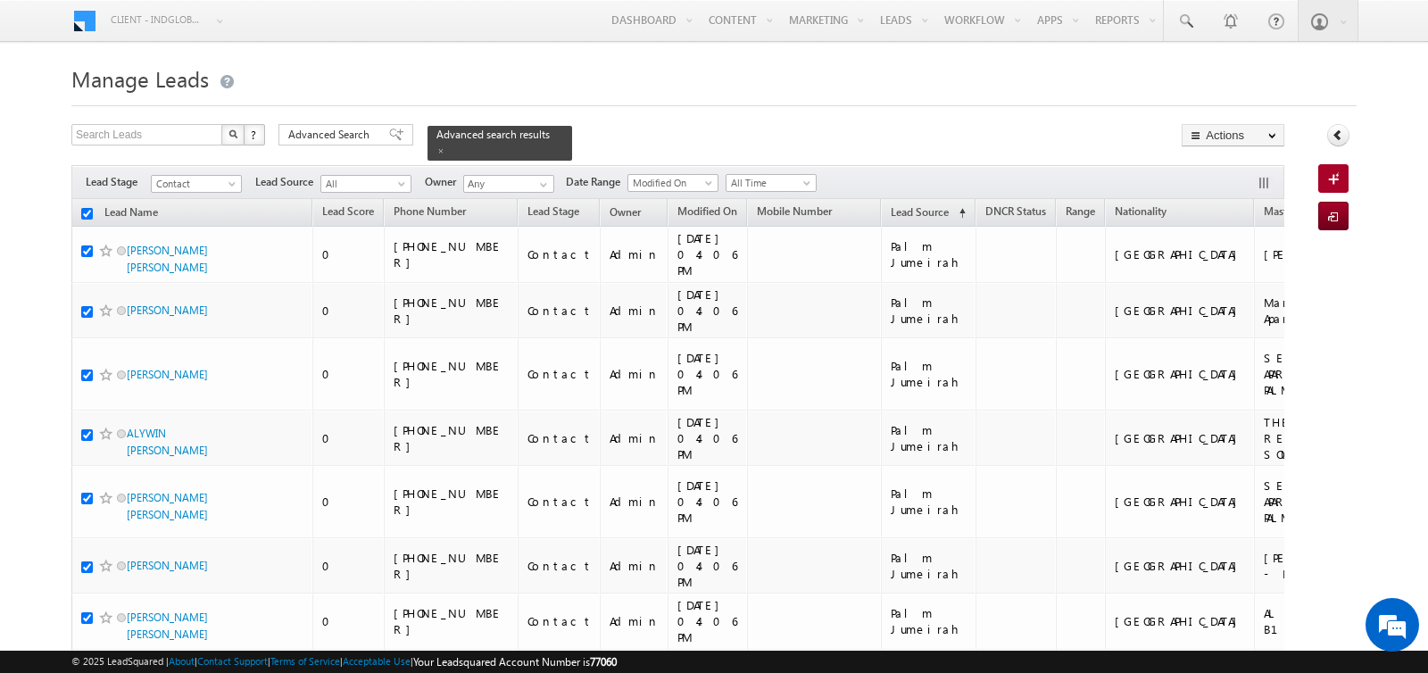
checkbox input "true"
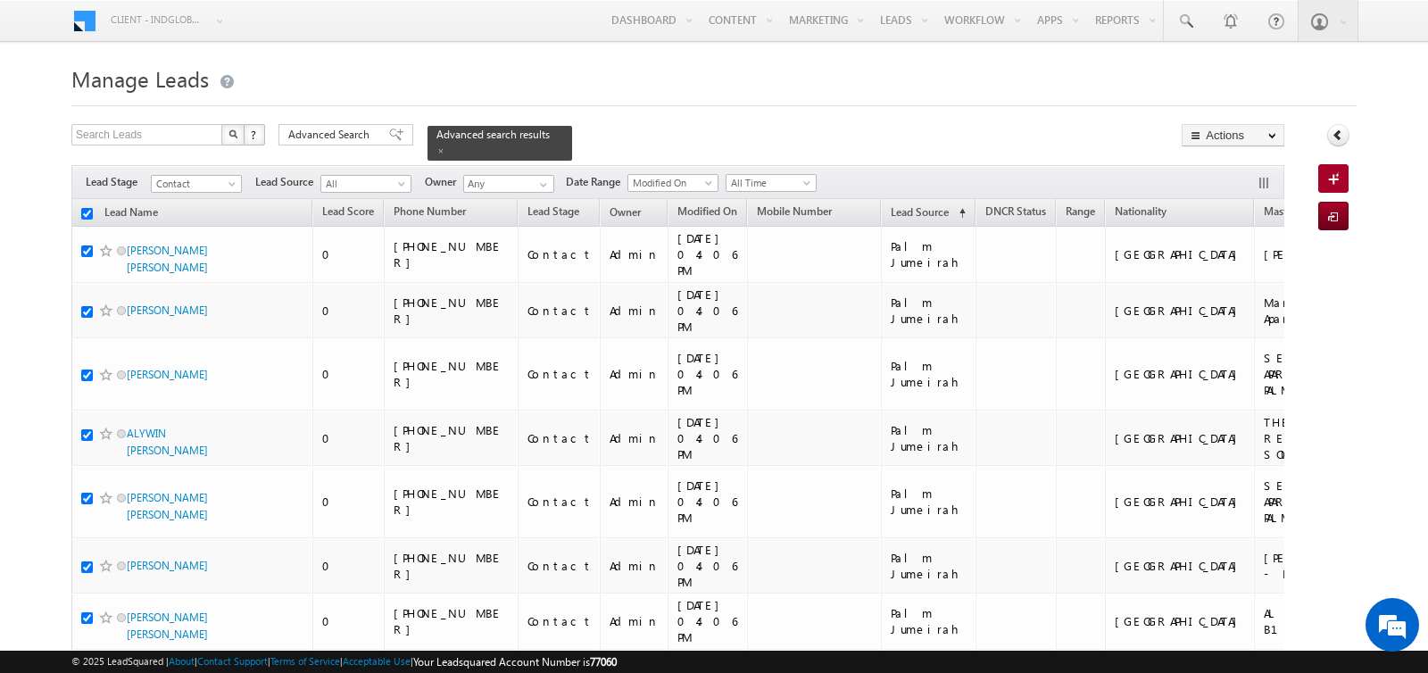
checkbox input "true"
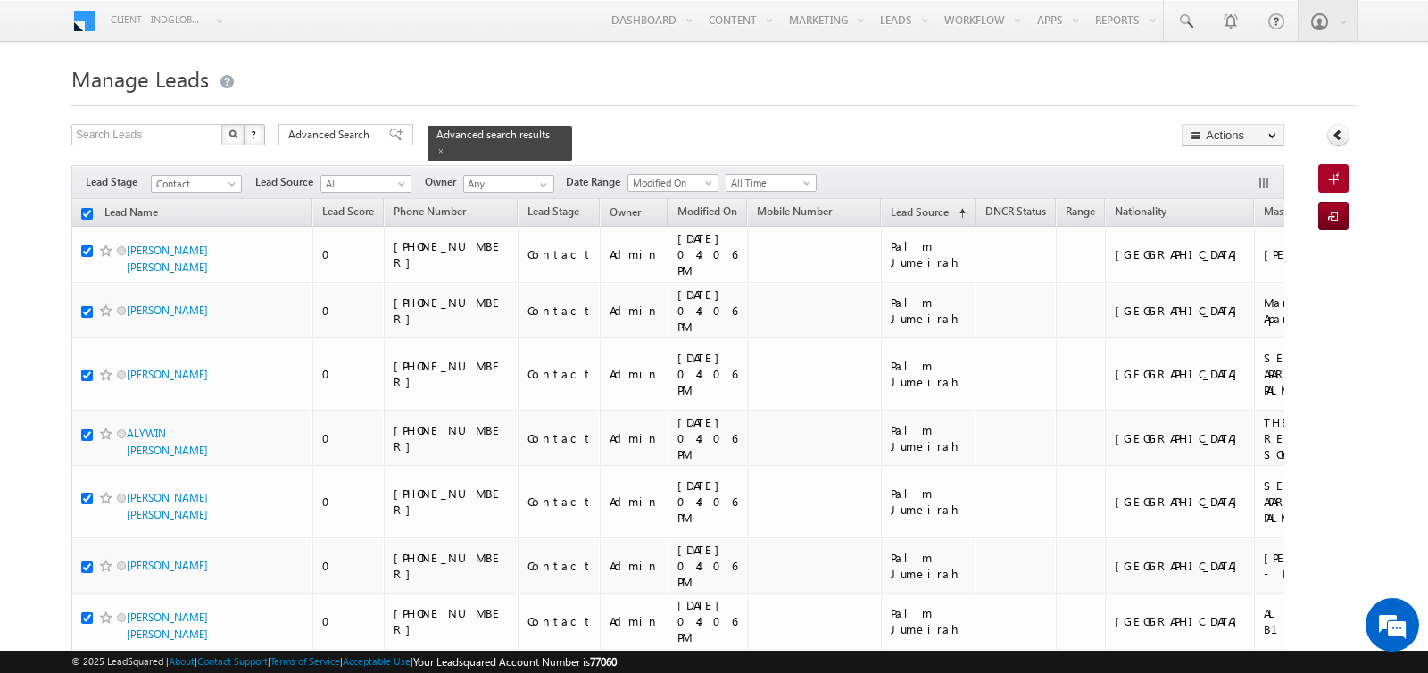
checkbox input "true"
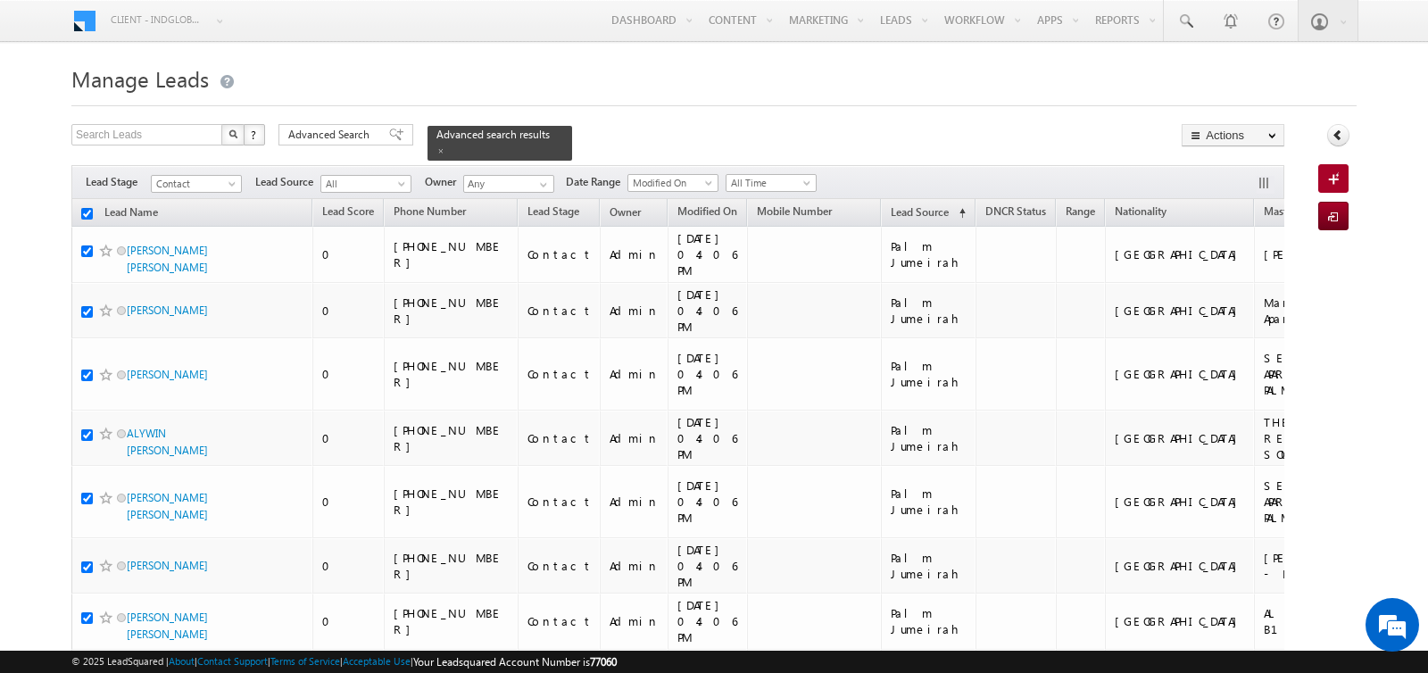
checkbox input "true"
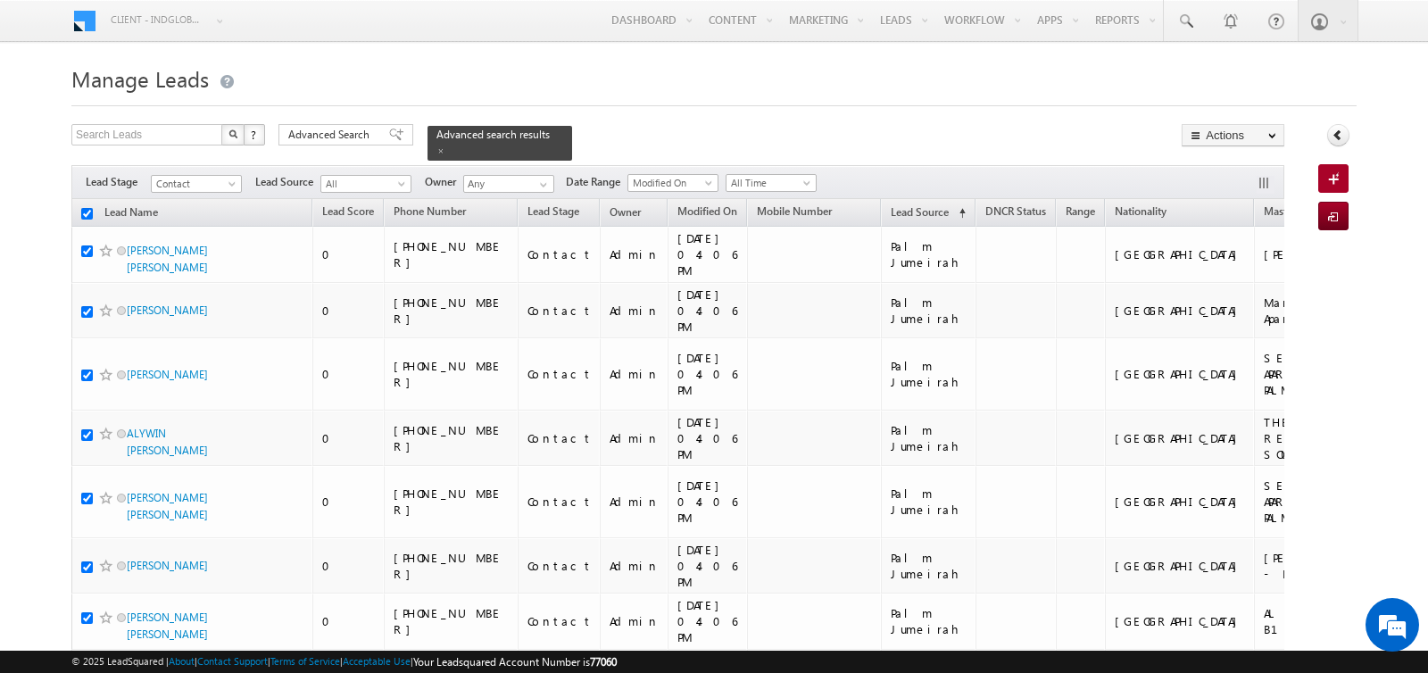
checkbox input "true"
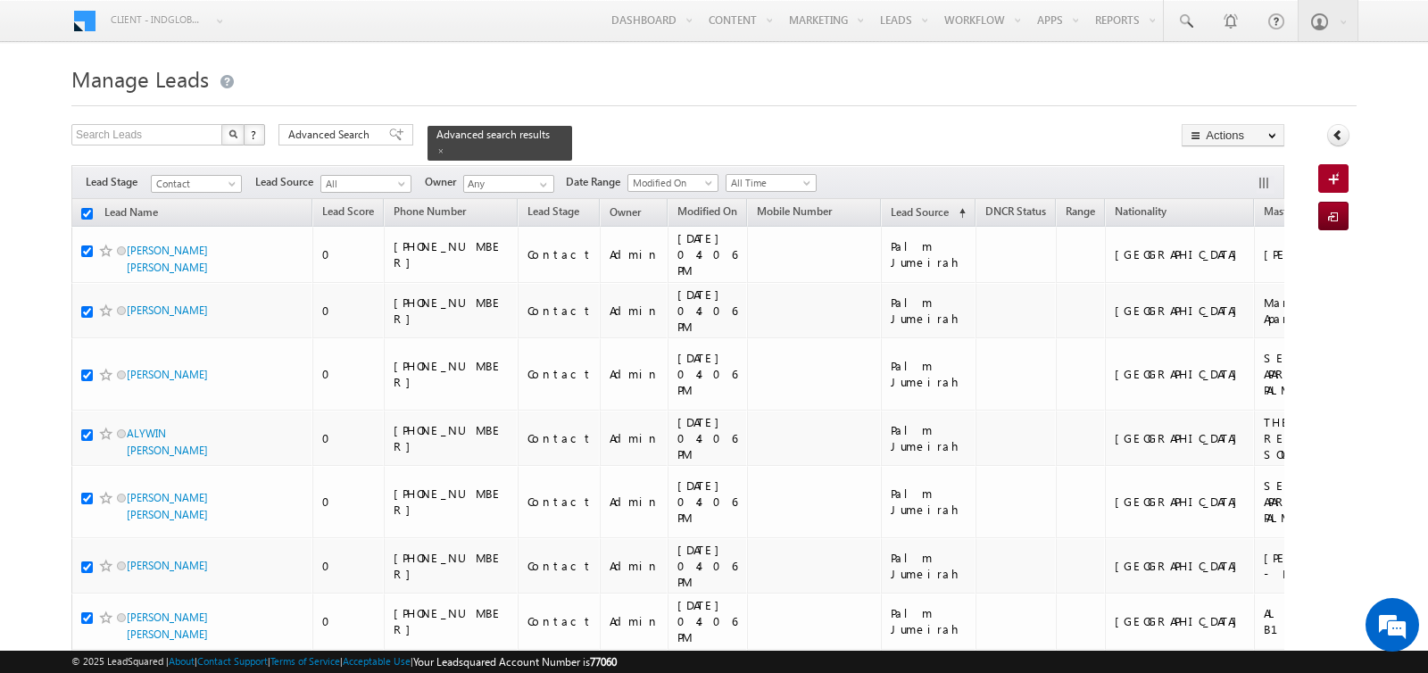
checkbox input "true"
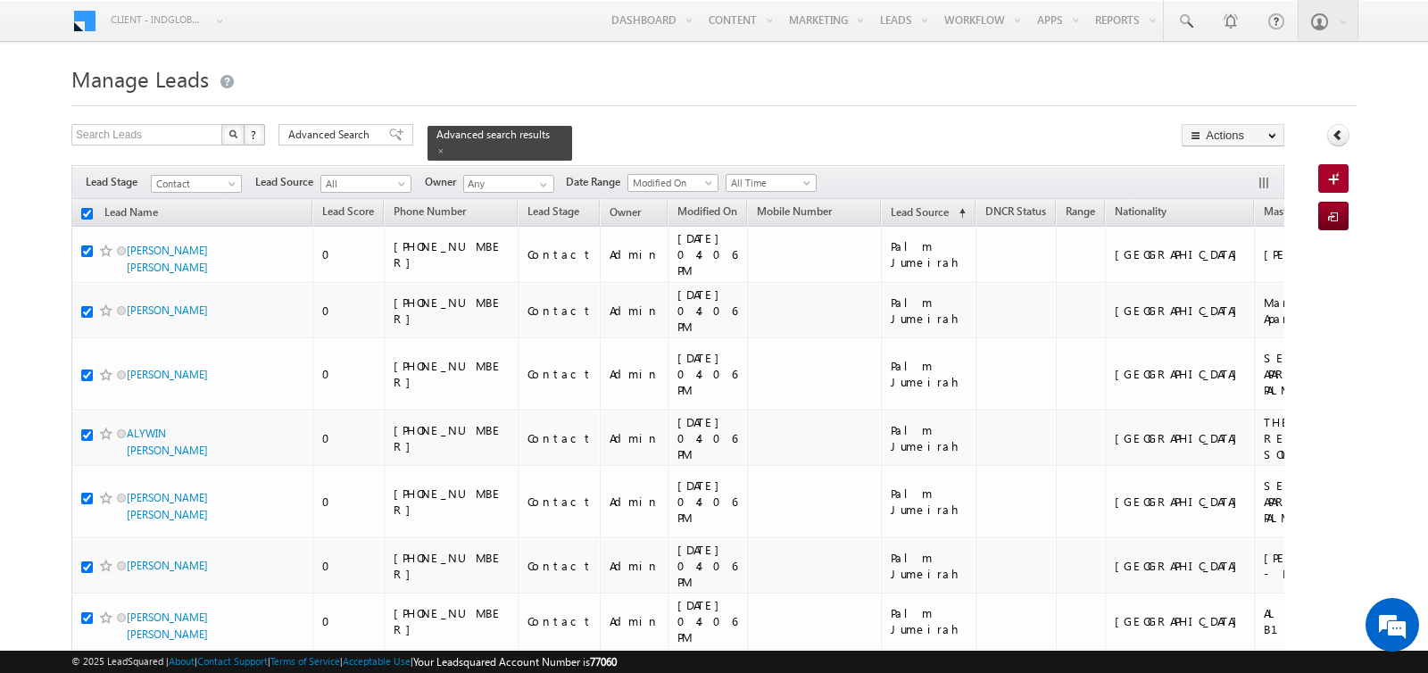
checkbox input "true"
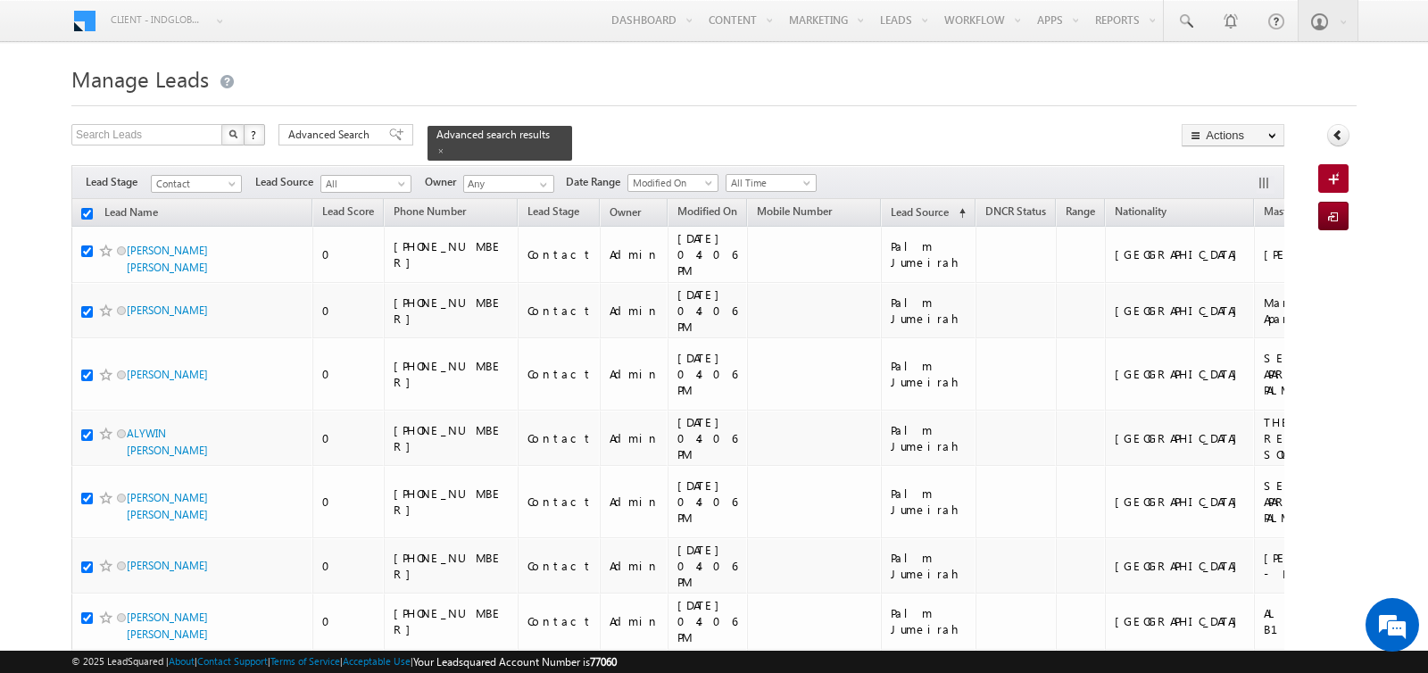
checkbox input "true"
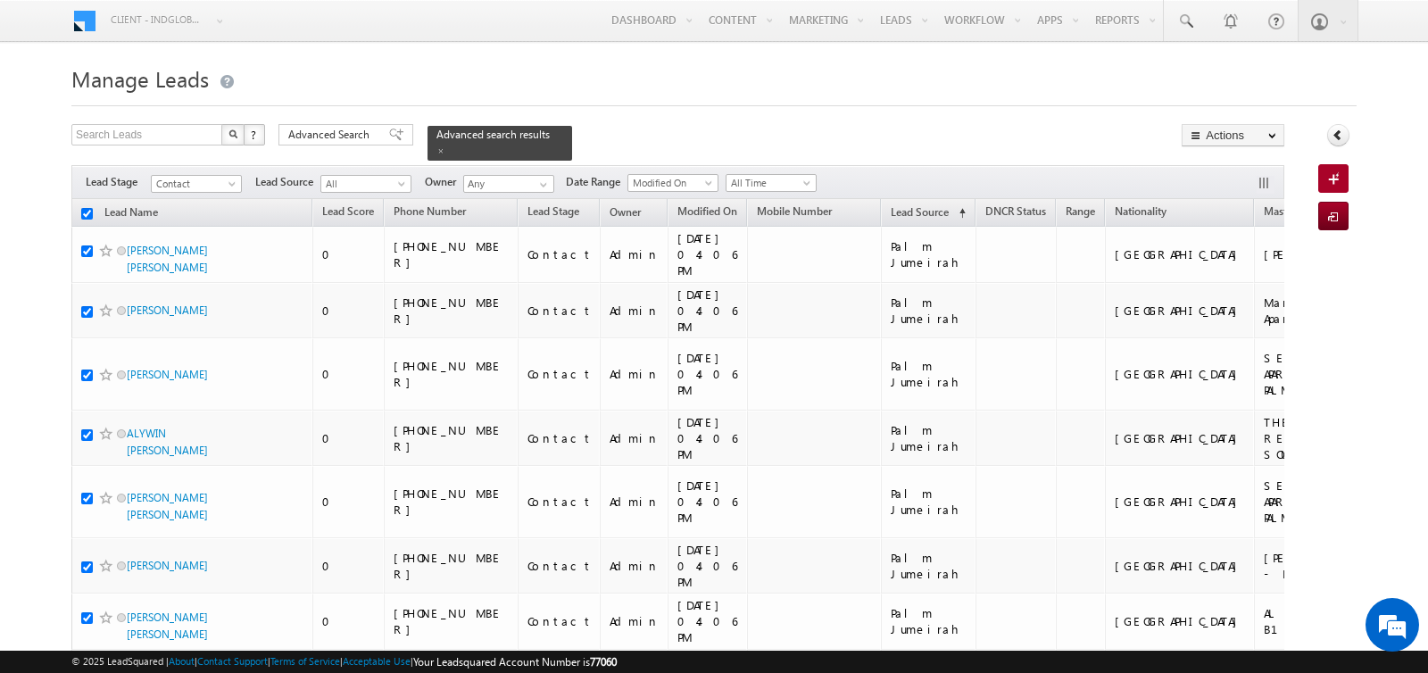
checkbox input "true"
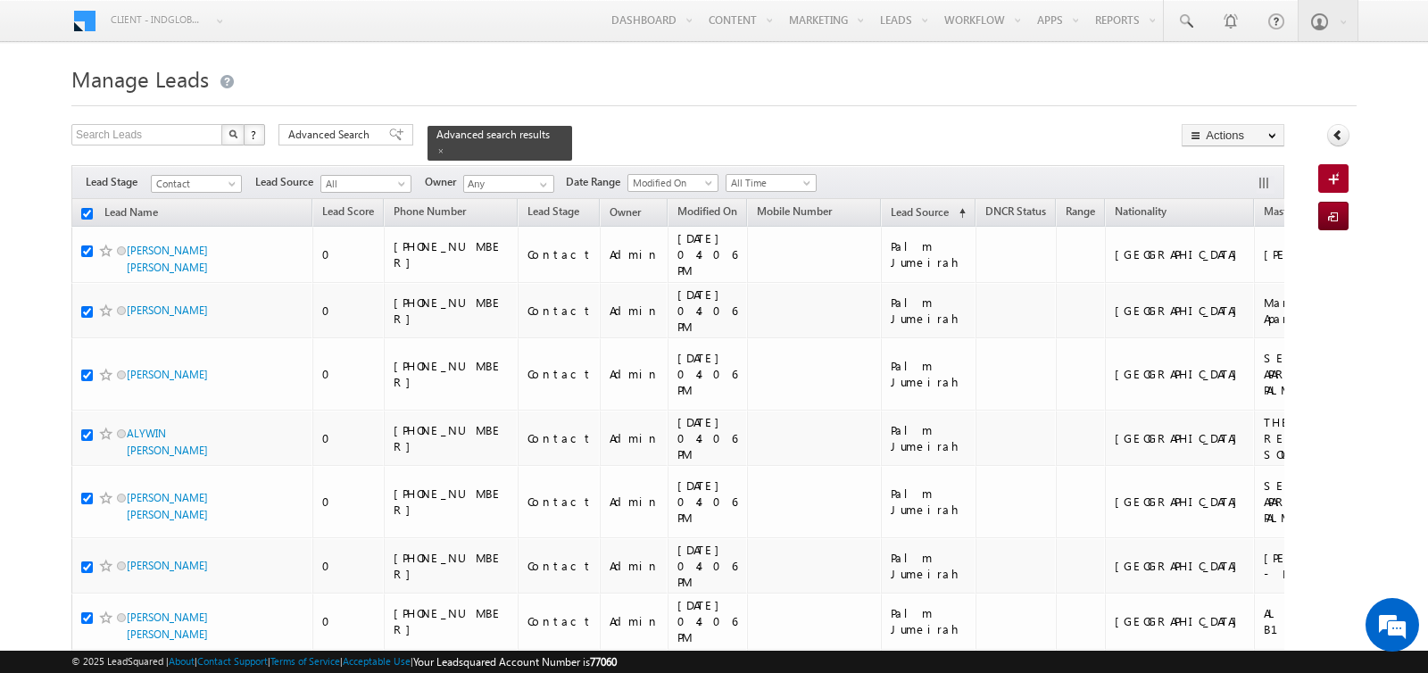
checkbox input "true"
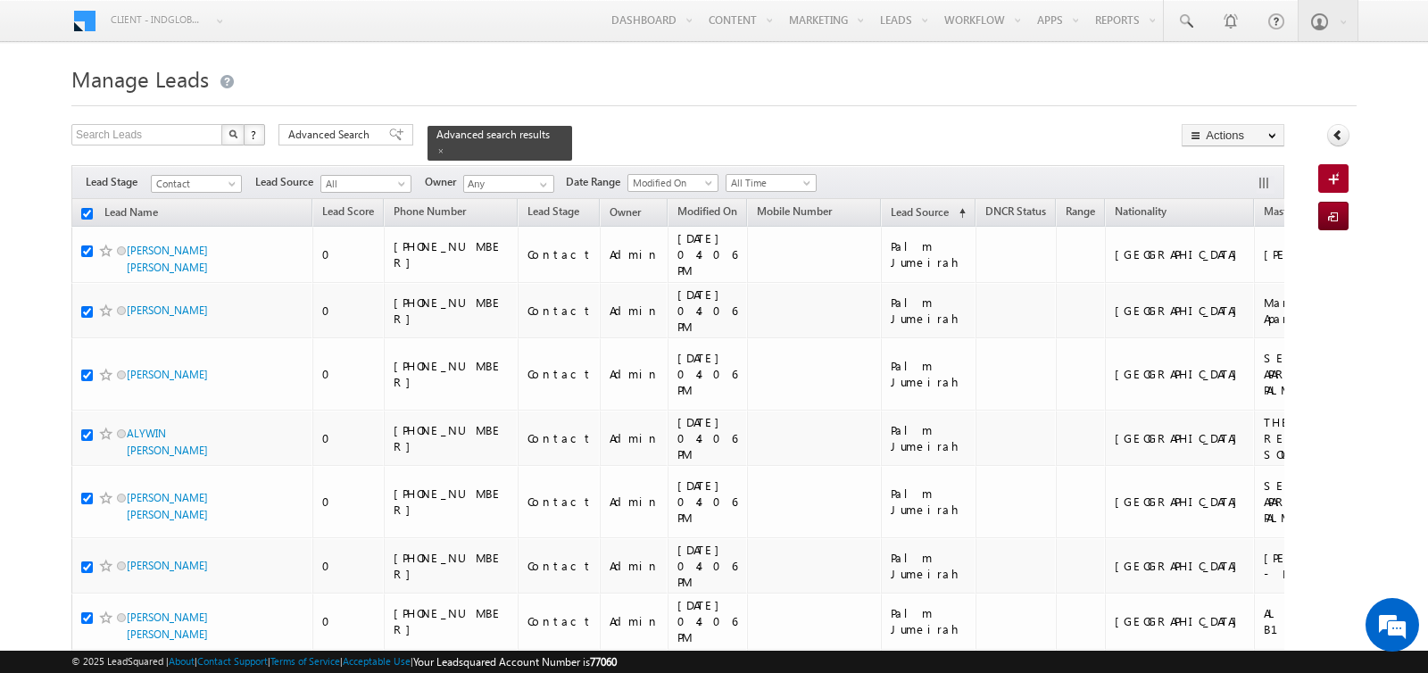
checkbox input "true"
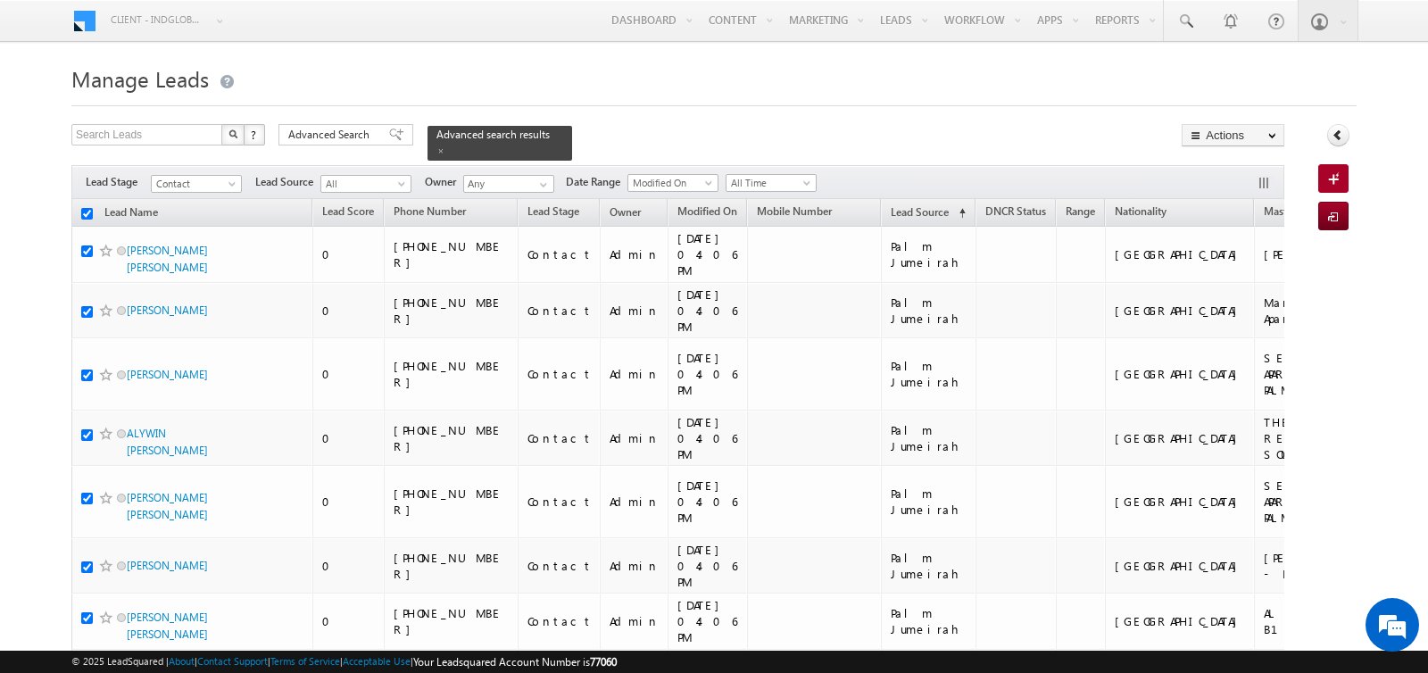
checkbox input "true"
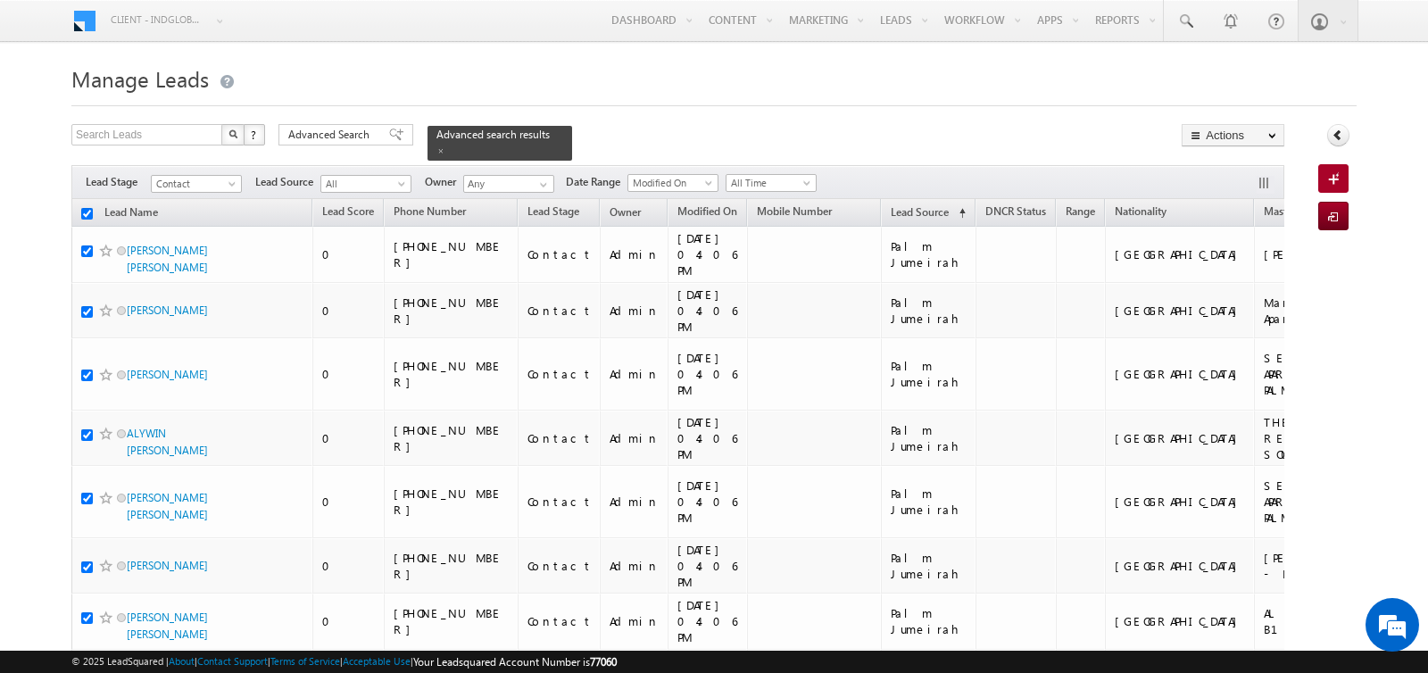
checkbox input "true"
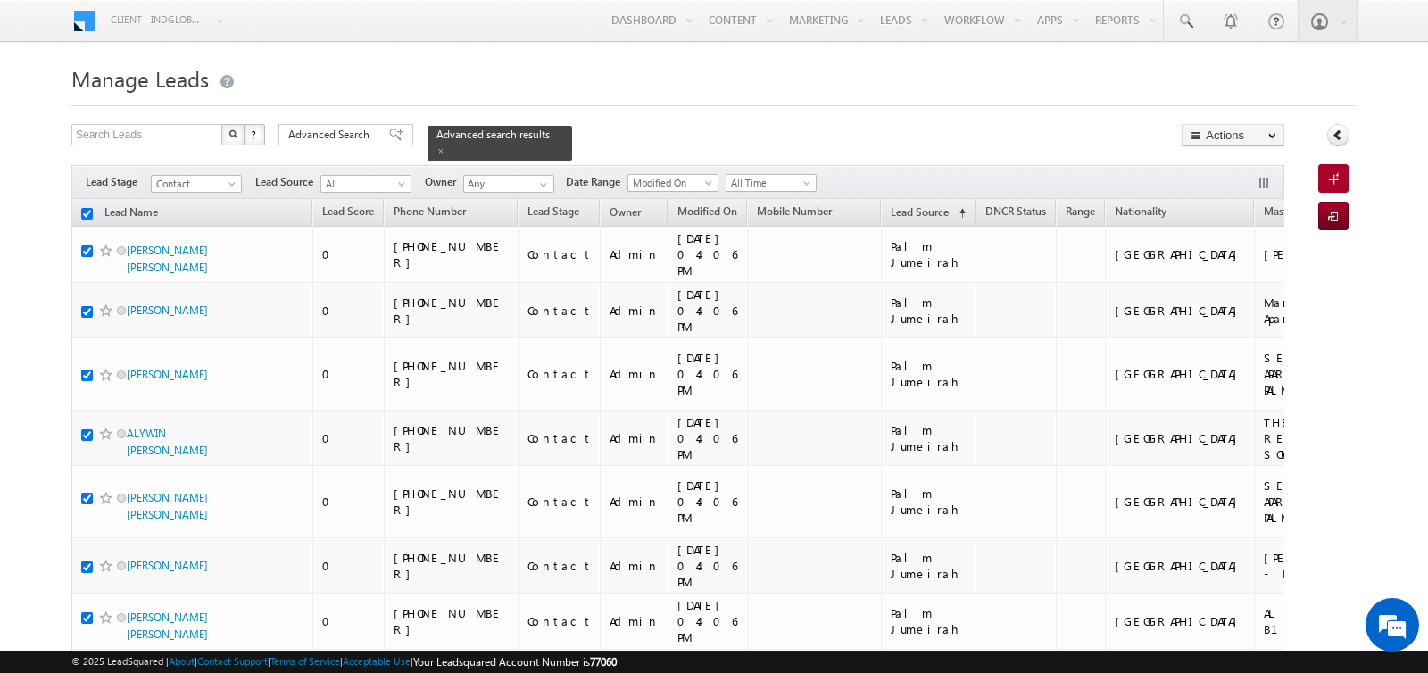
checkbox input "true"
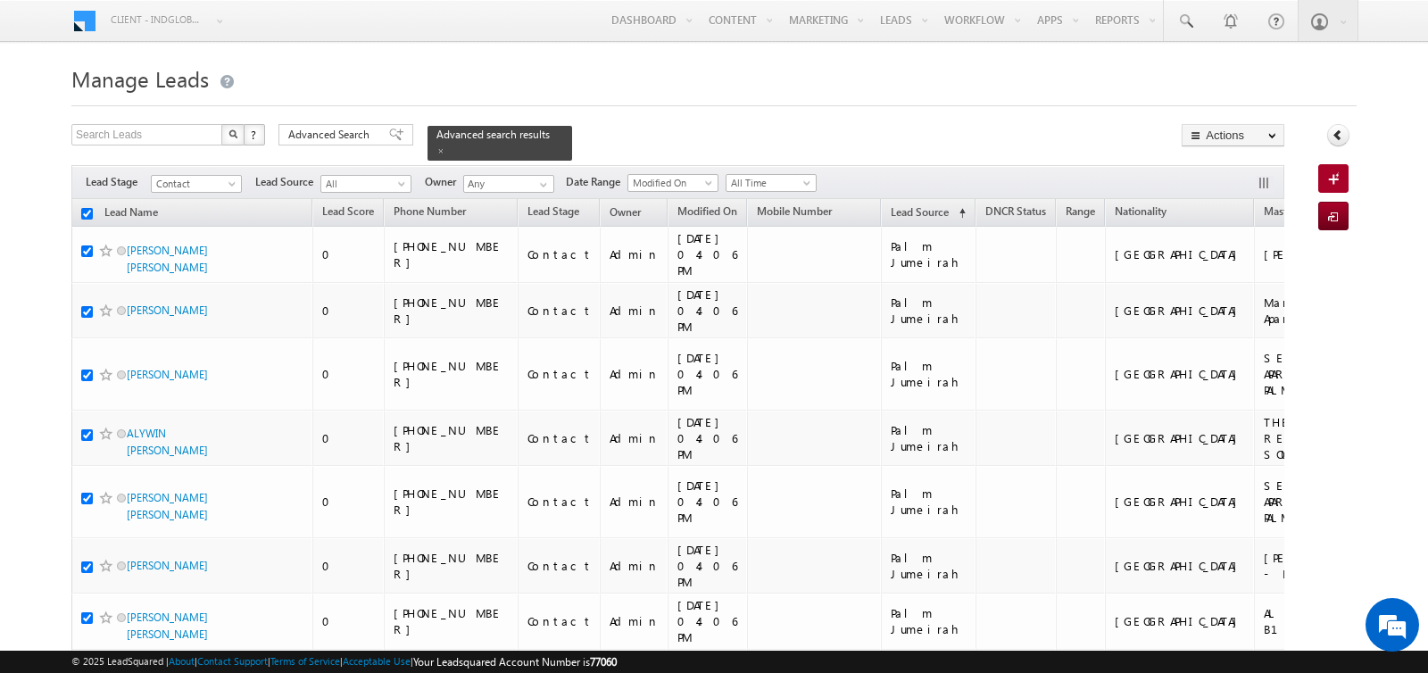
checkbox input "true"
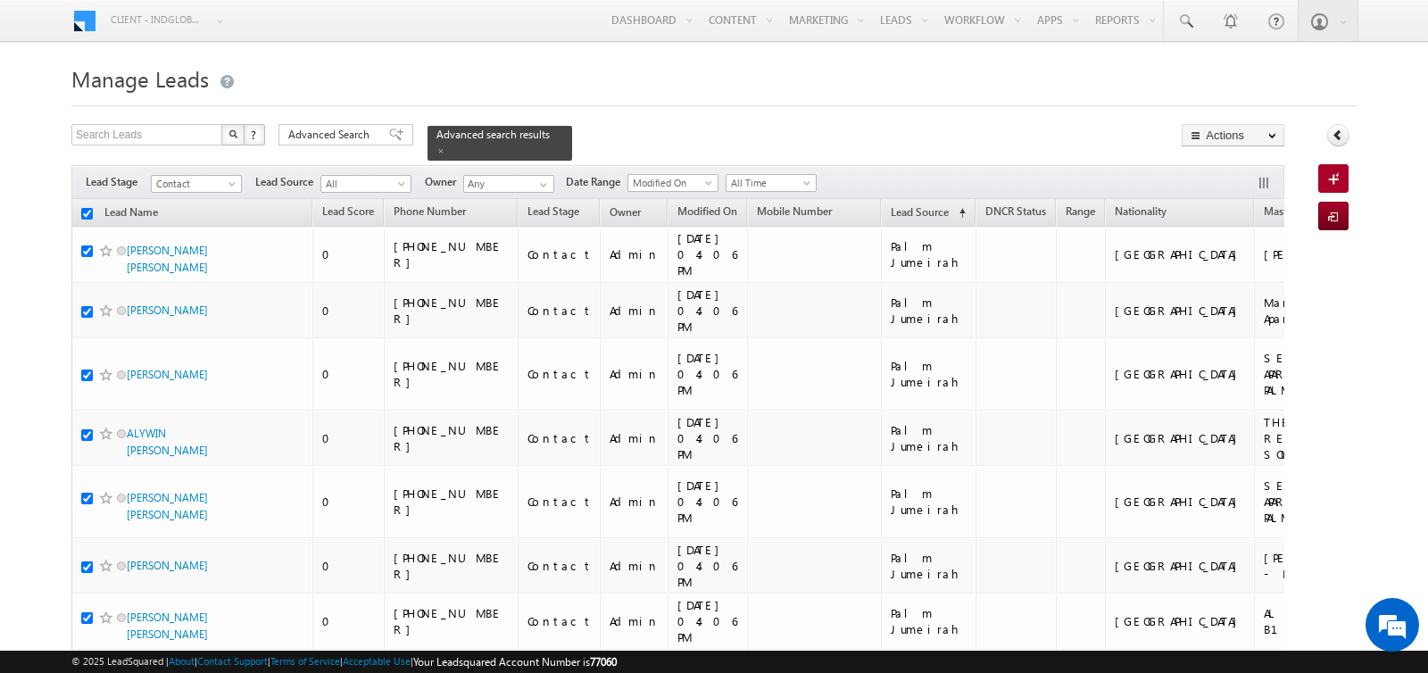
checkbox input "true"
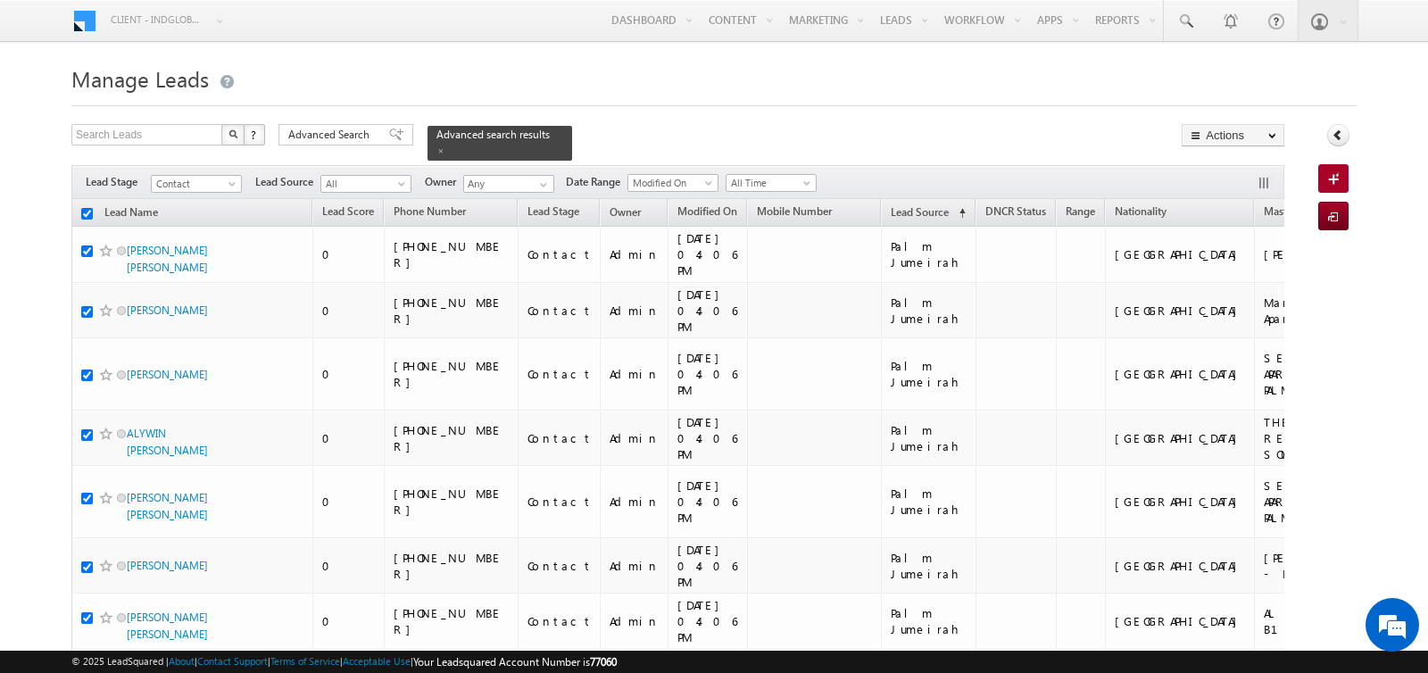
checkbox input "true"
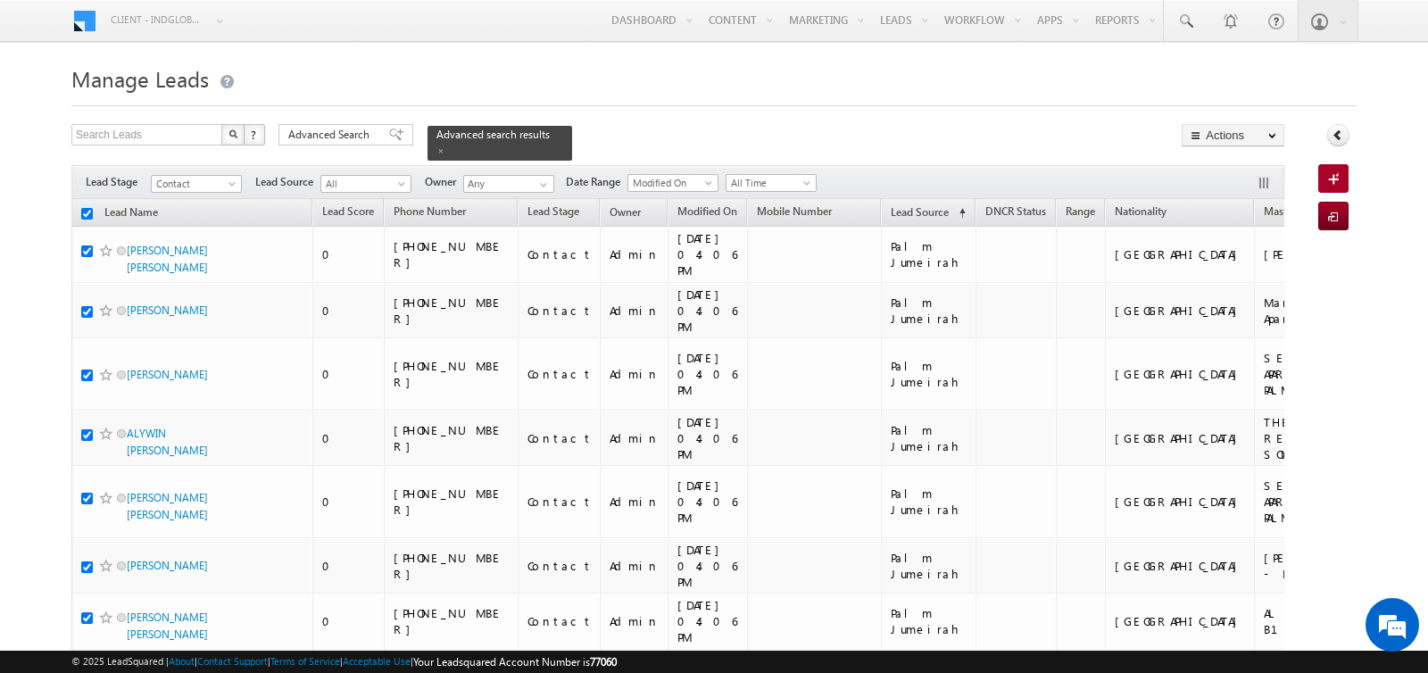
checkbox input "true"
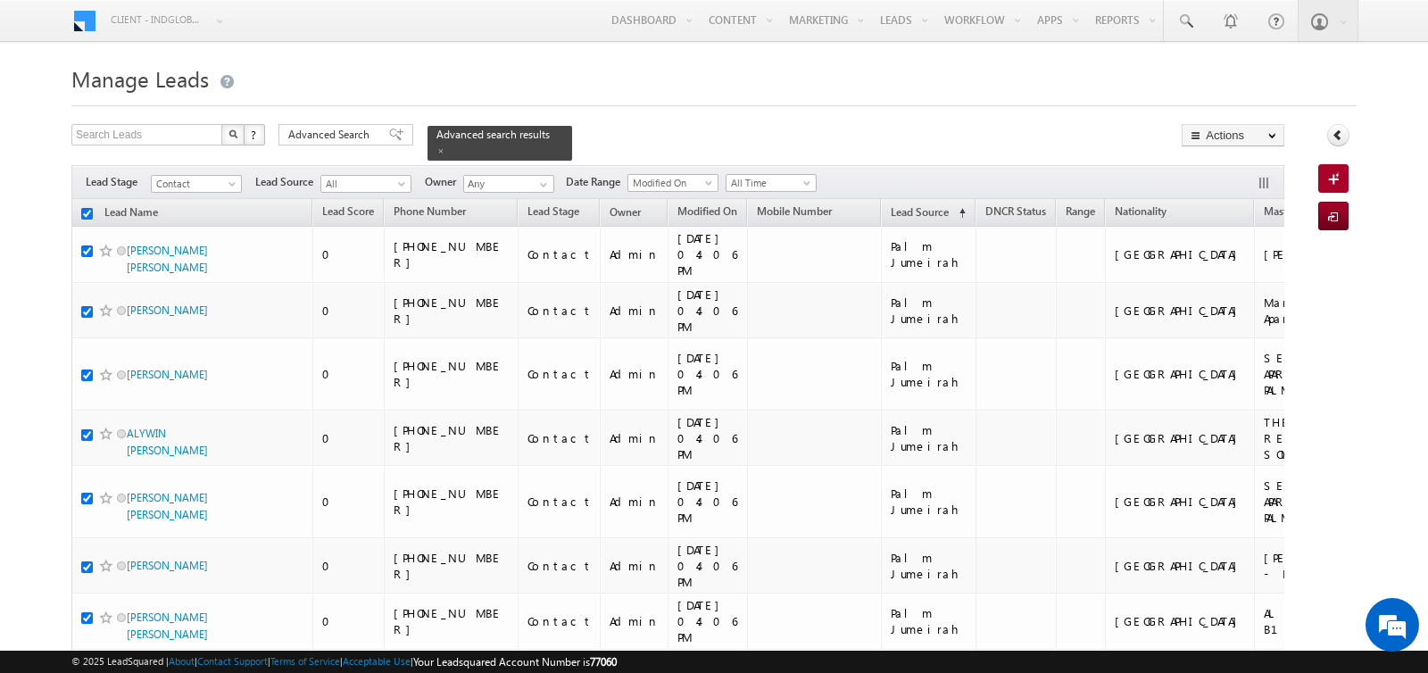
checkbox input "true"
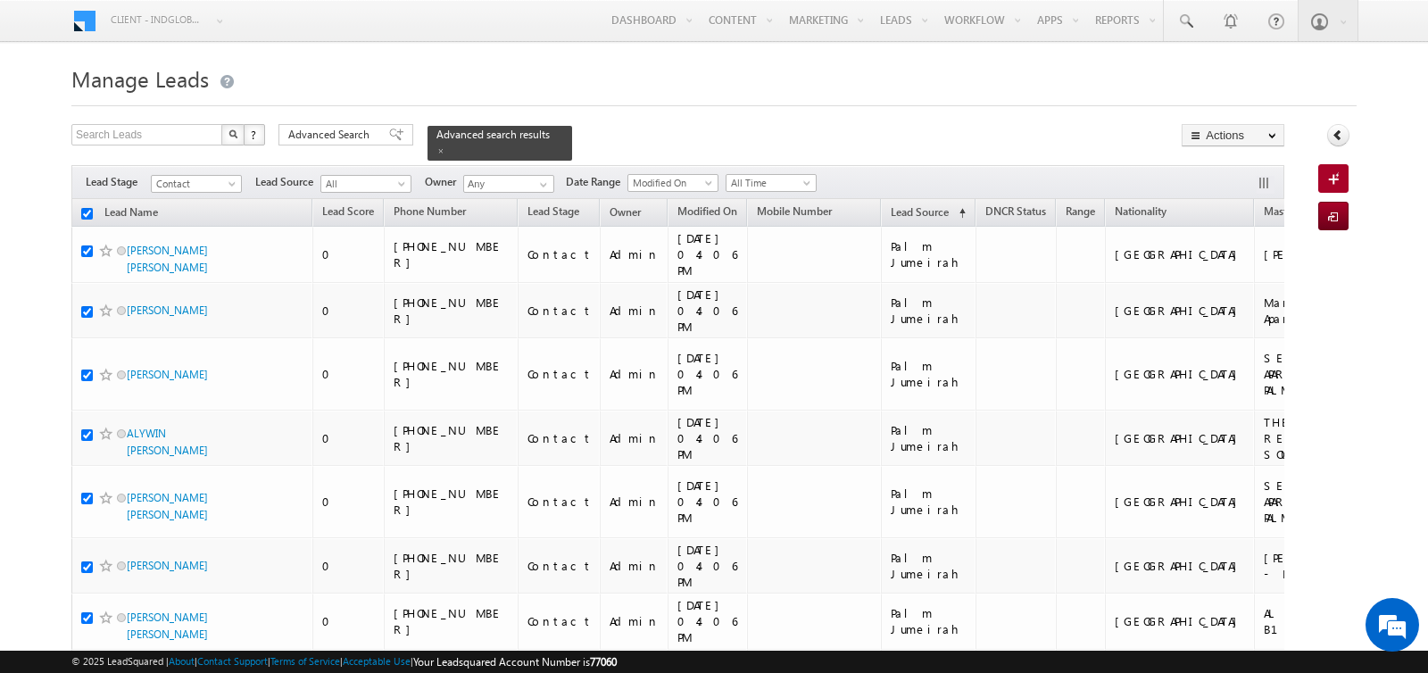
checkbox input "true"
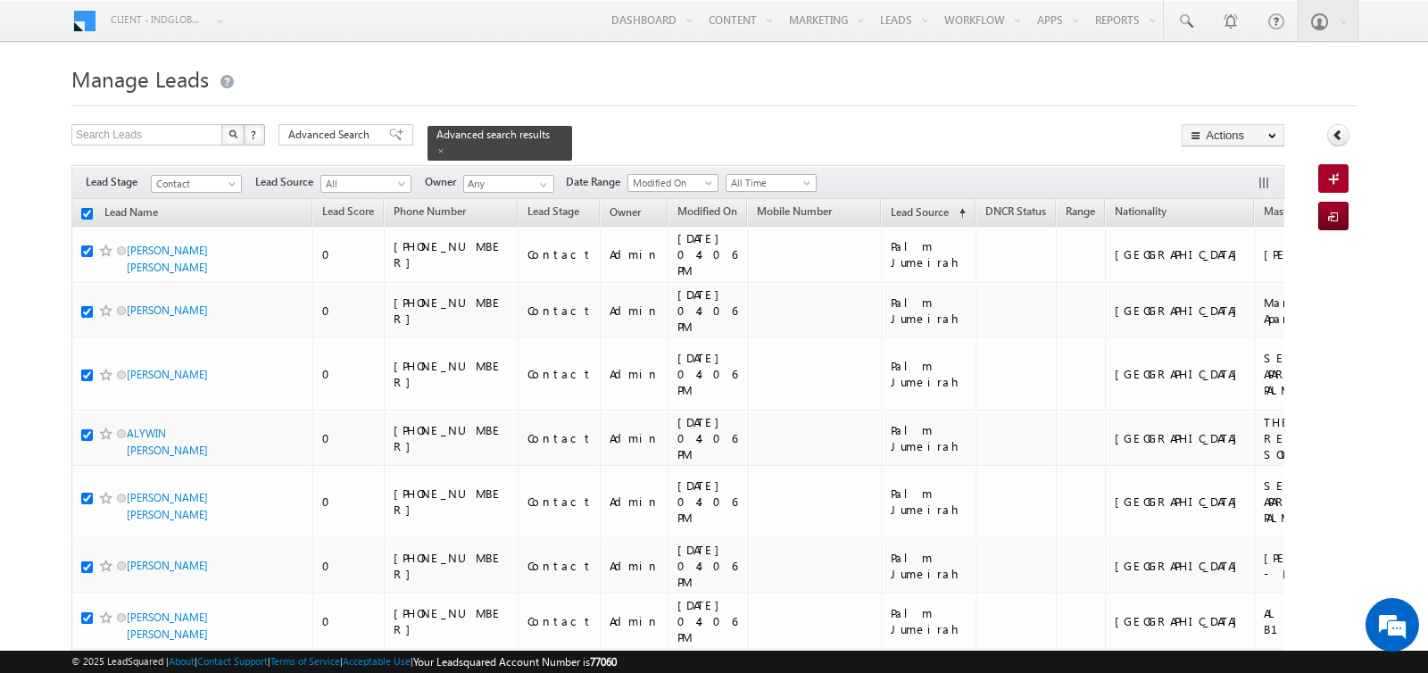
checkbox input "true"
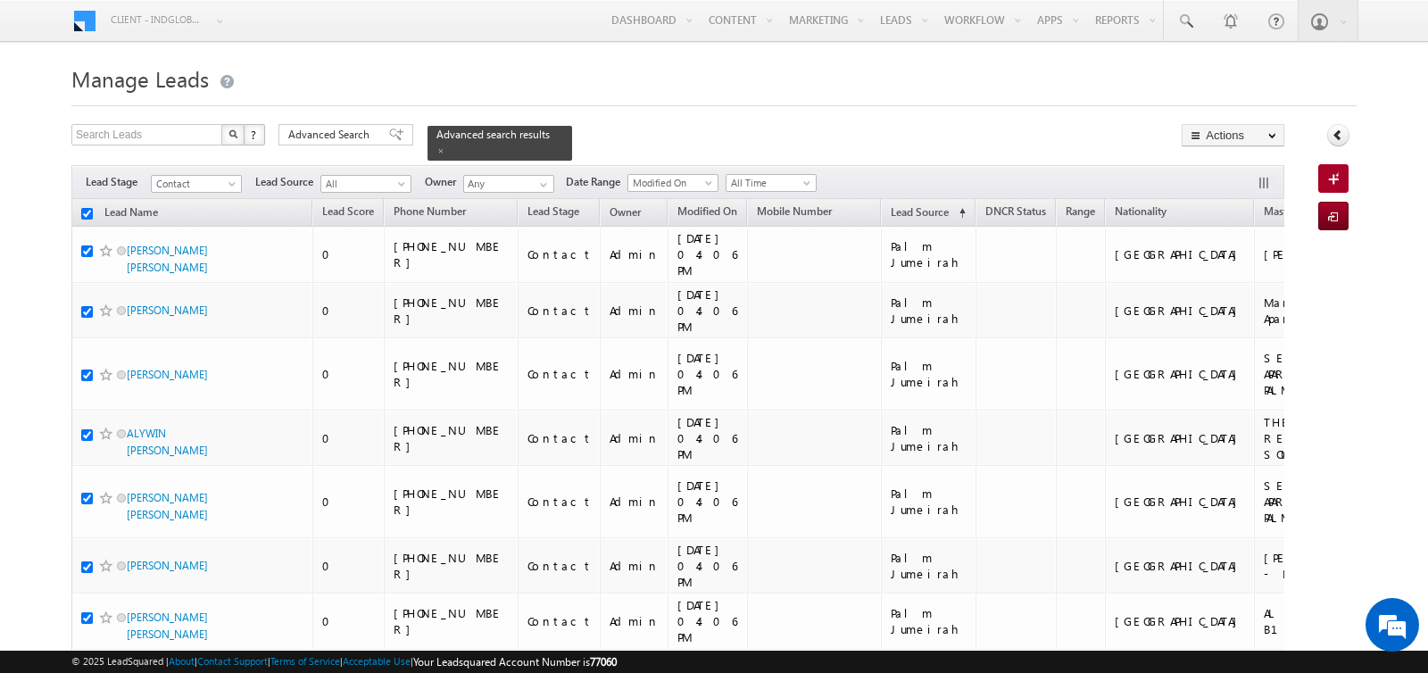
checkbox input "true"
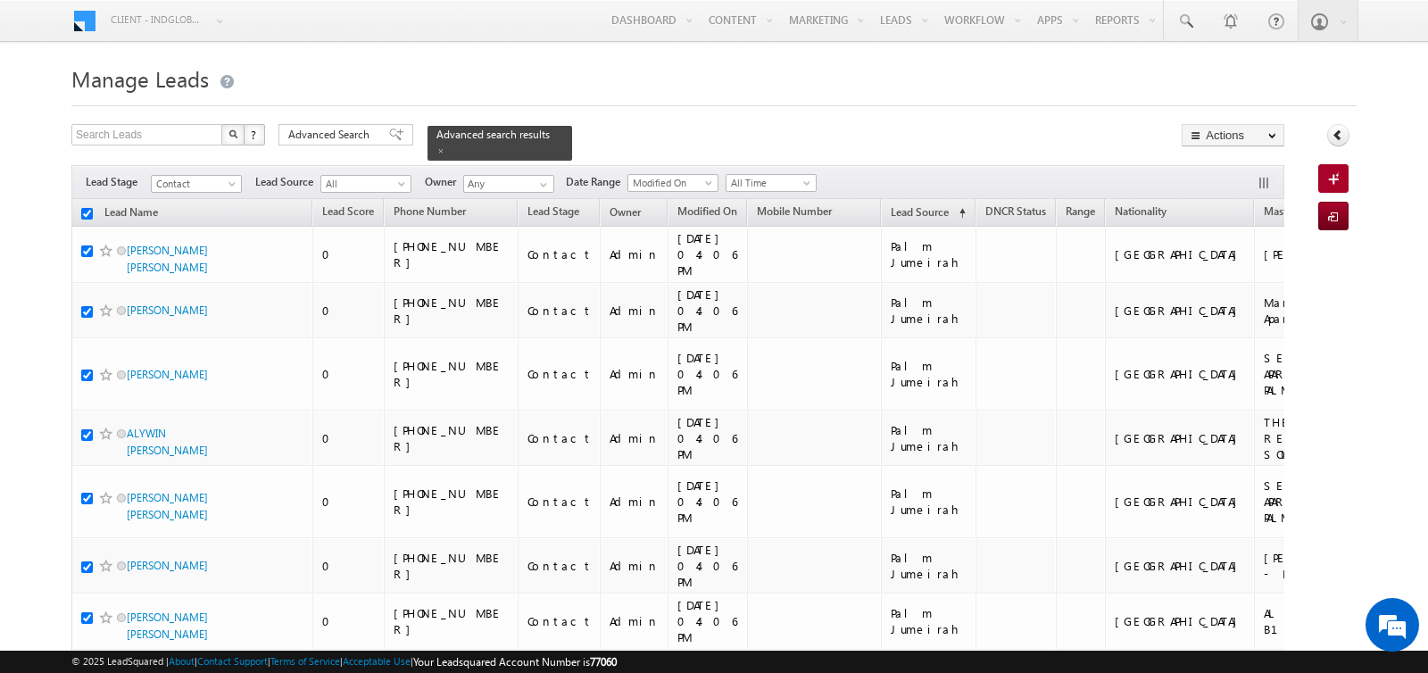
checkbox input "true"
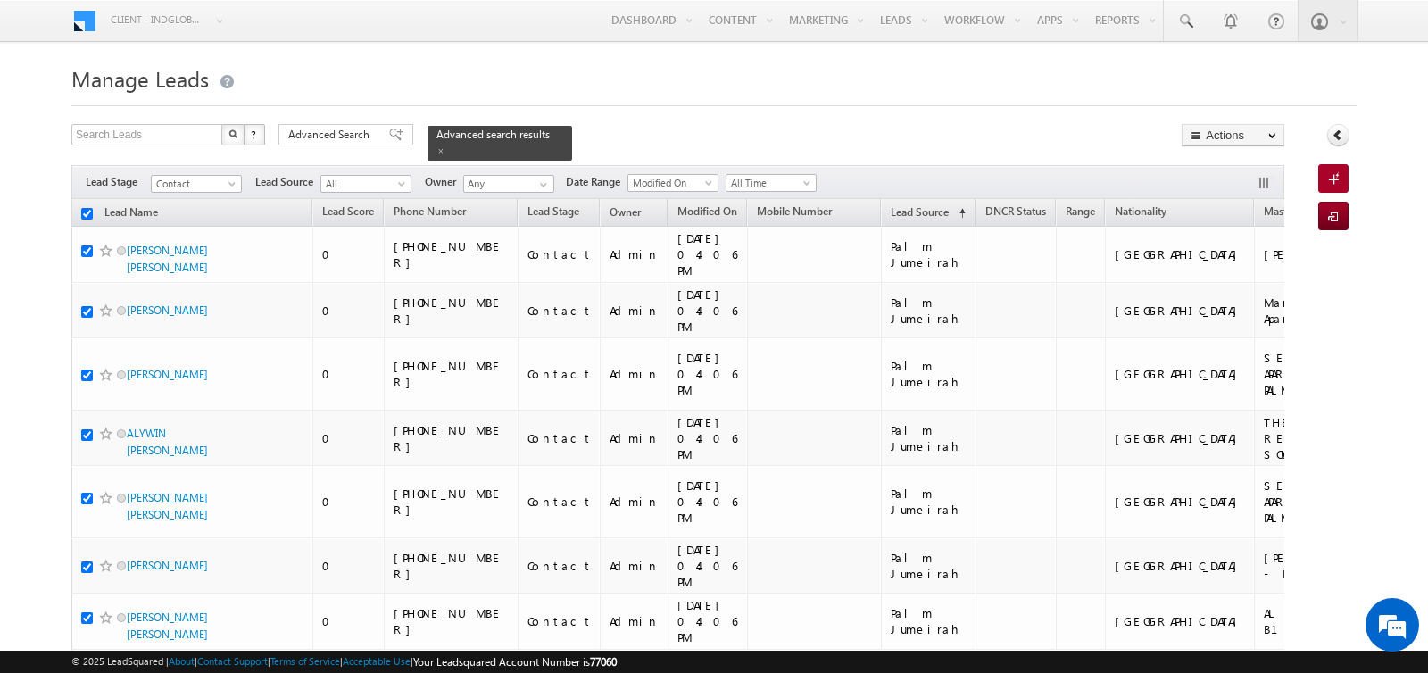
checkbox input "true"
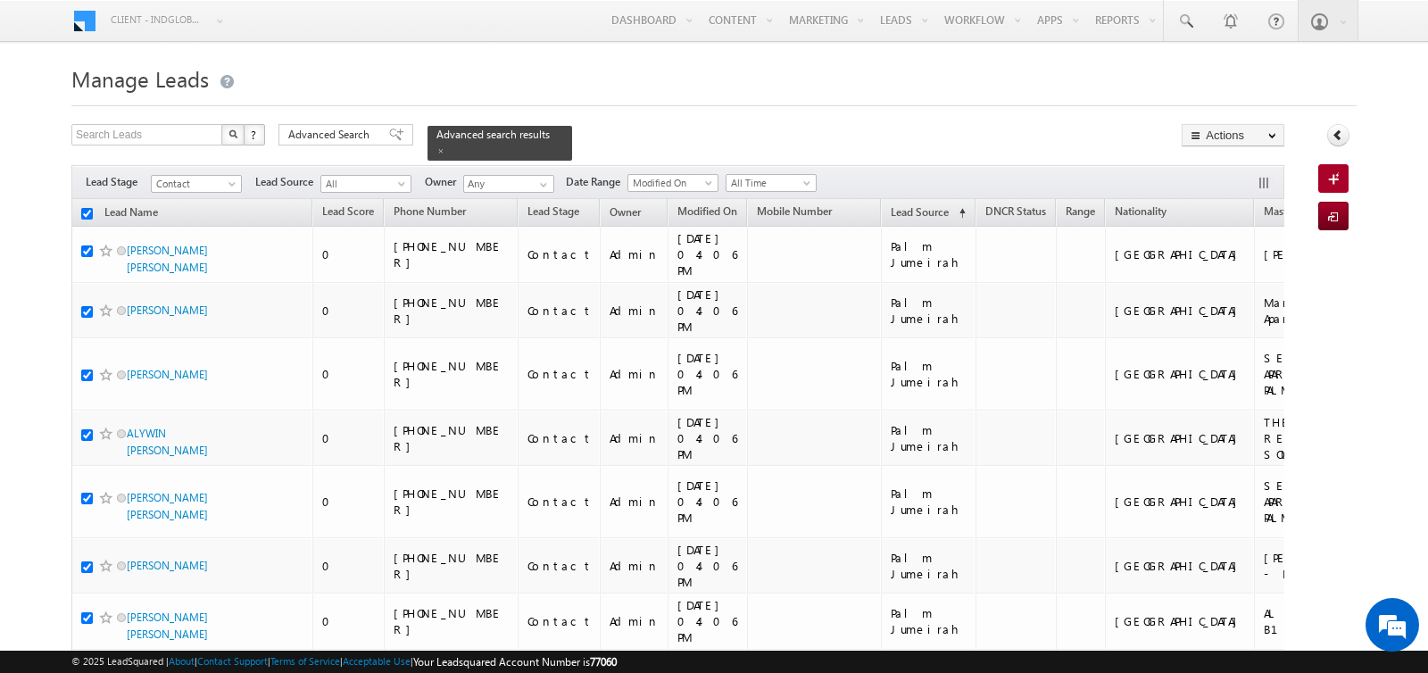
checkbox input "true"
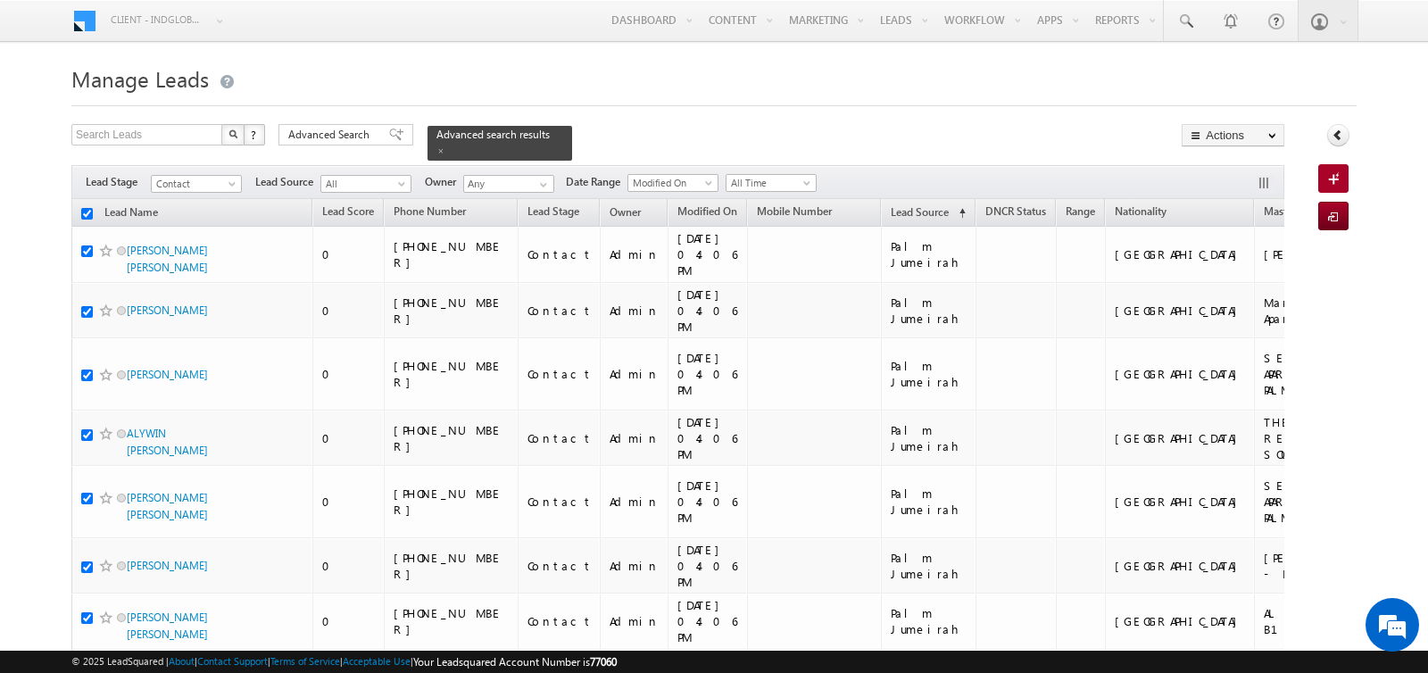
checkbox input "true"
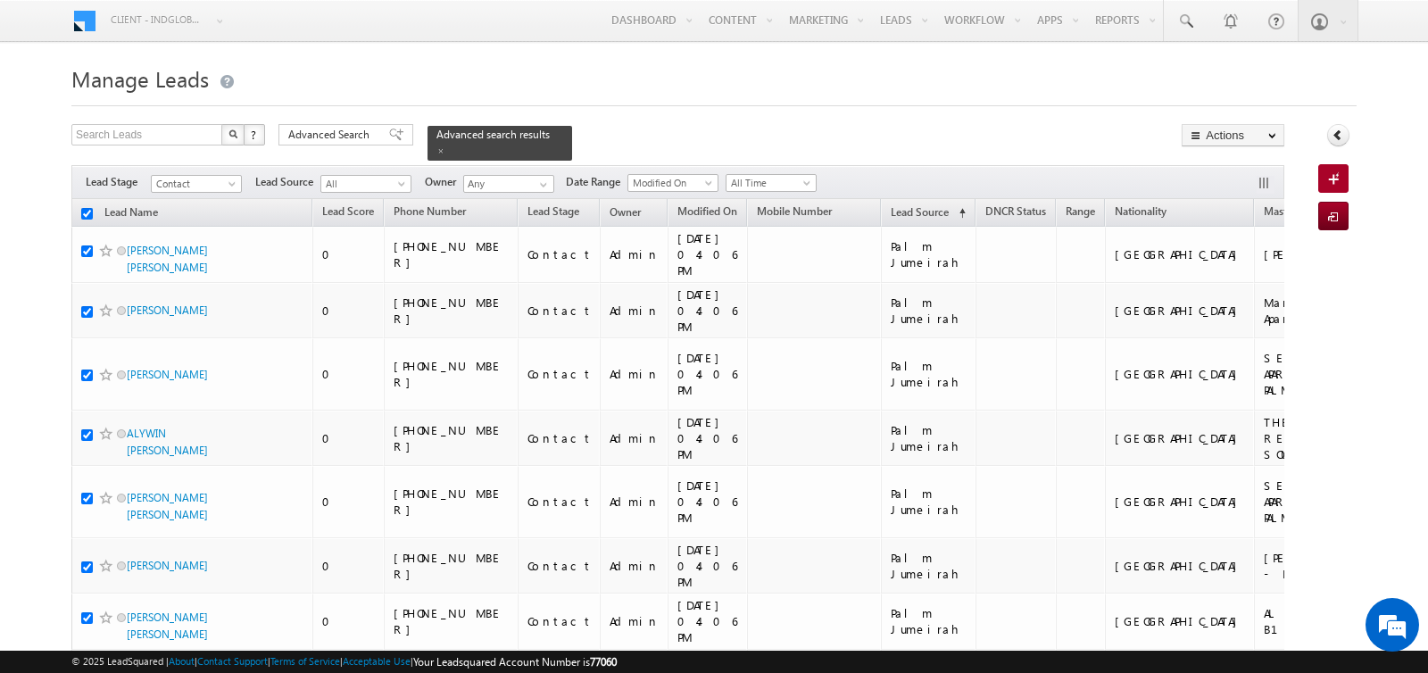
checkbox input "true"
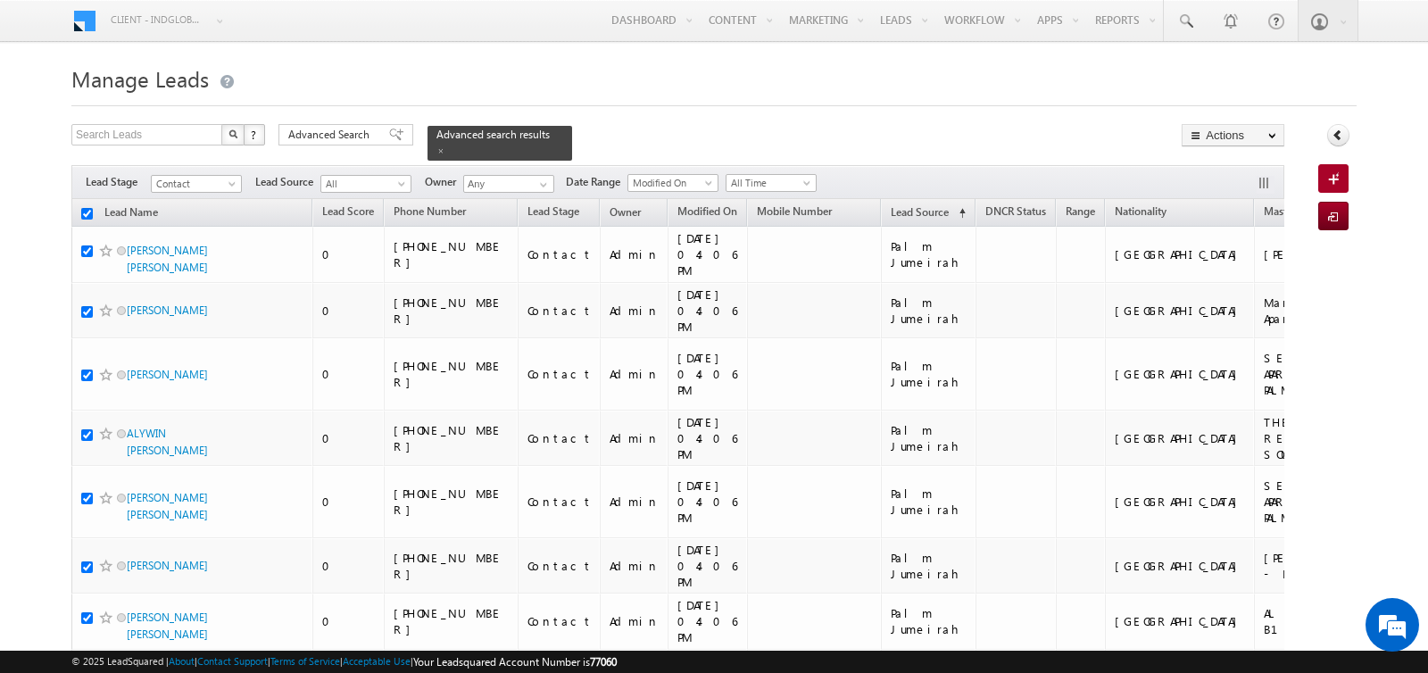
checkbox input "true"
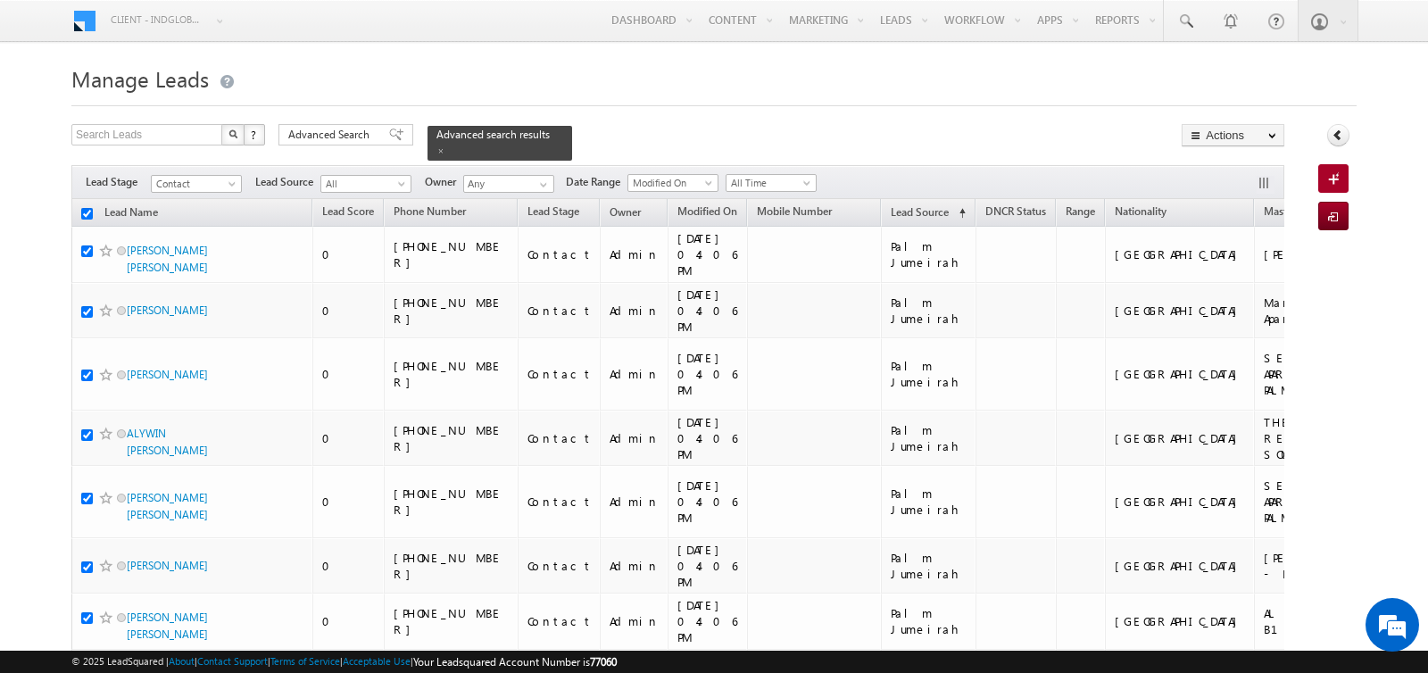
checkbox input "true"
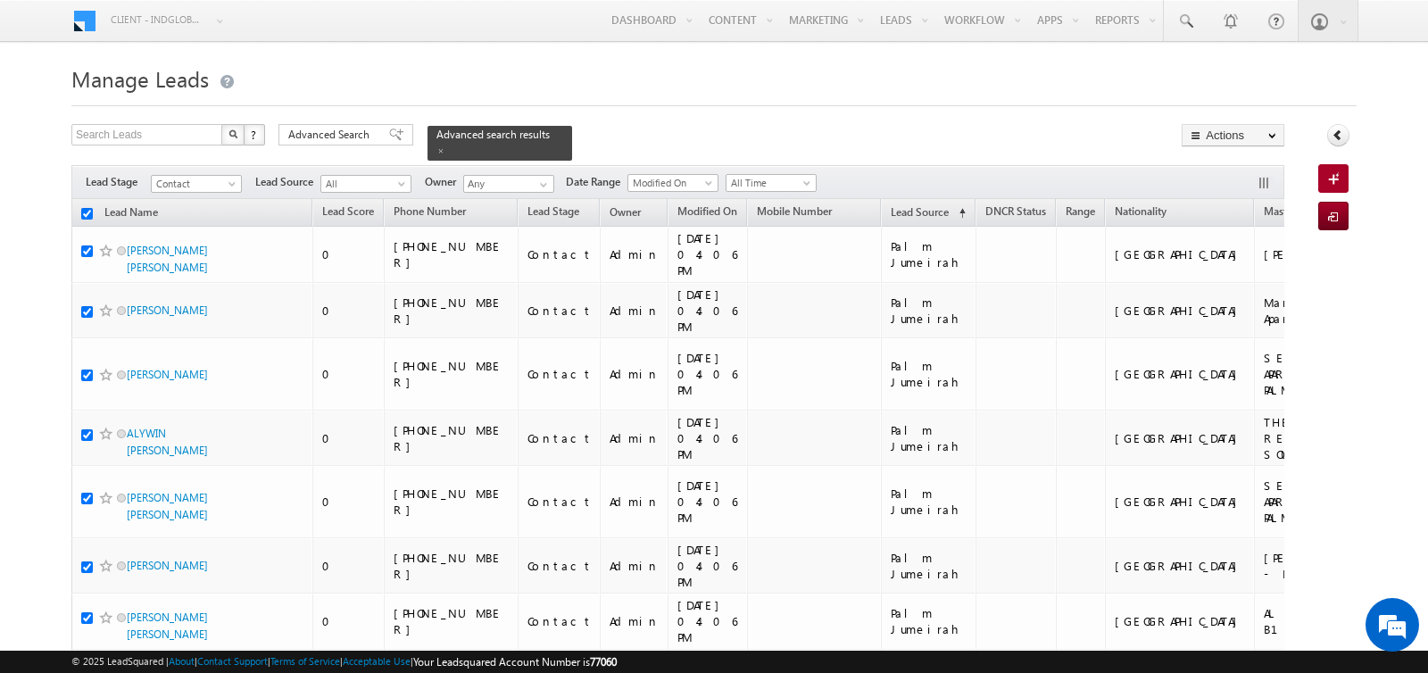
checkbox input "true"
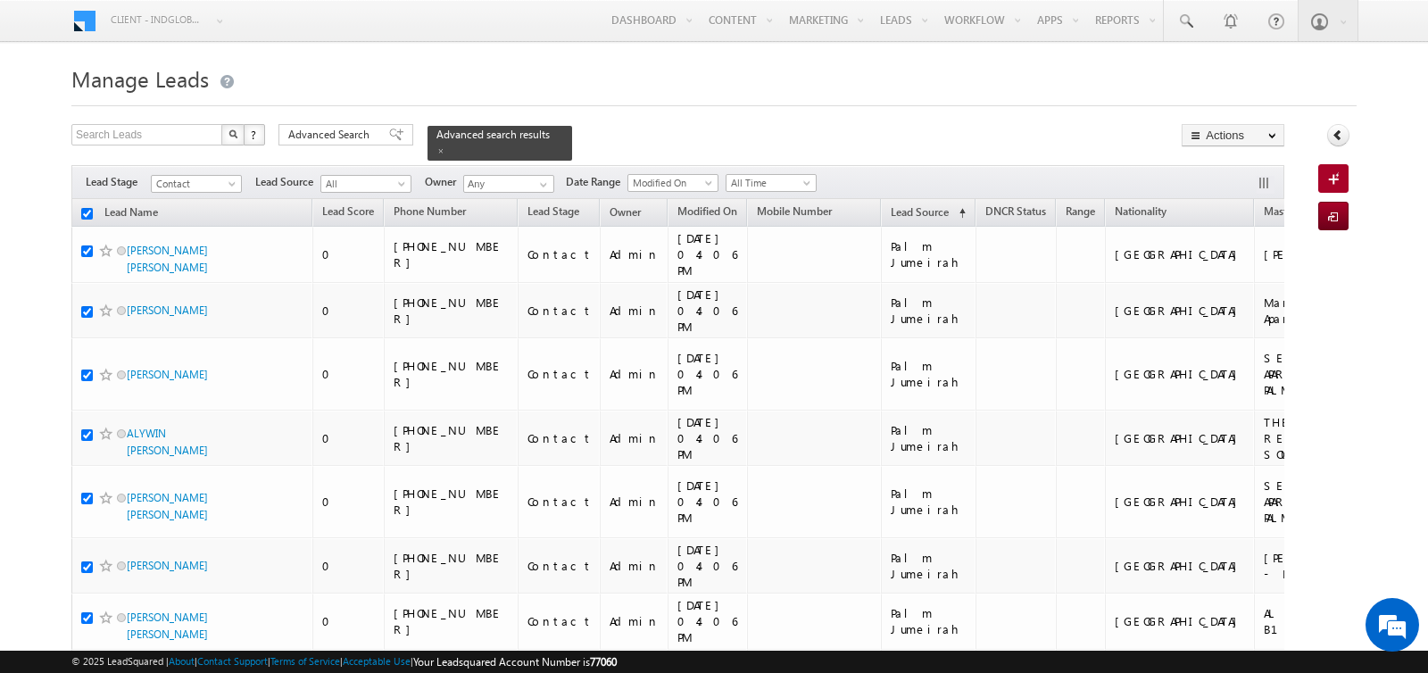
checkbox input "true"
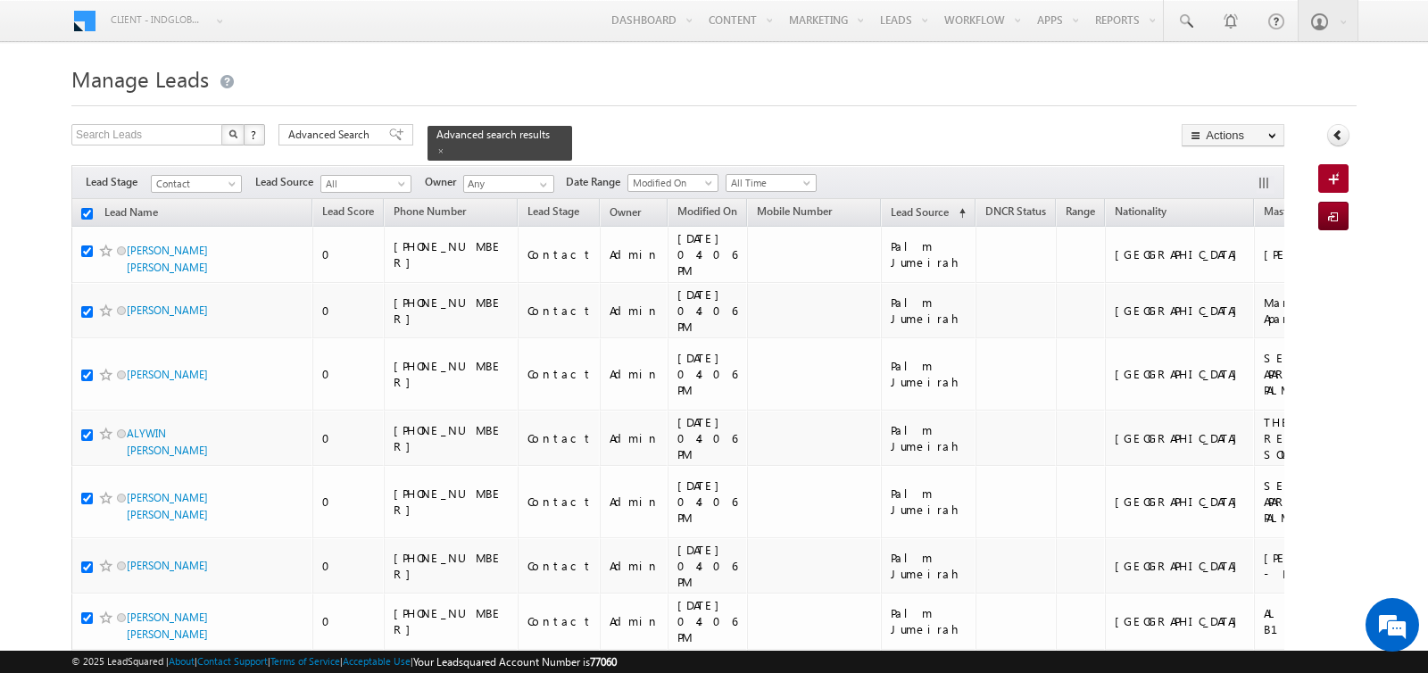
checkbox input "true"
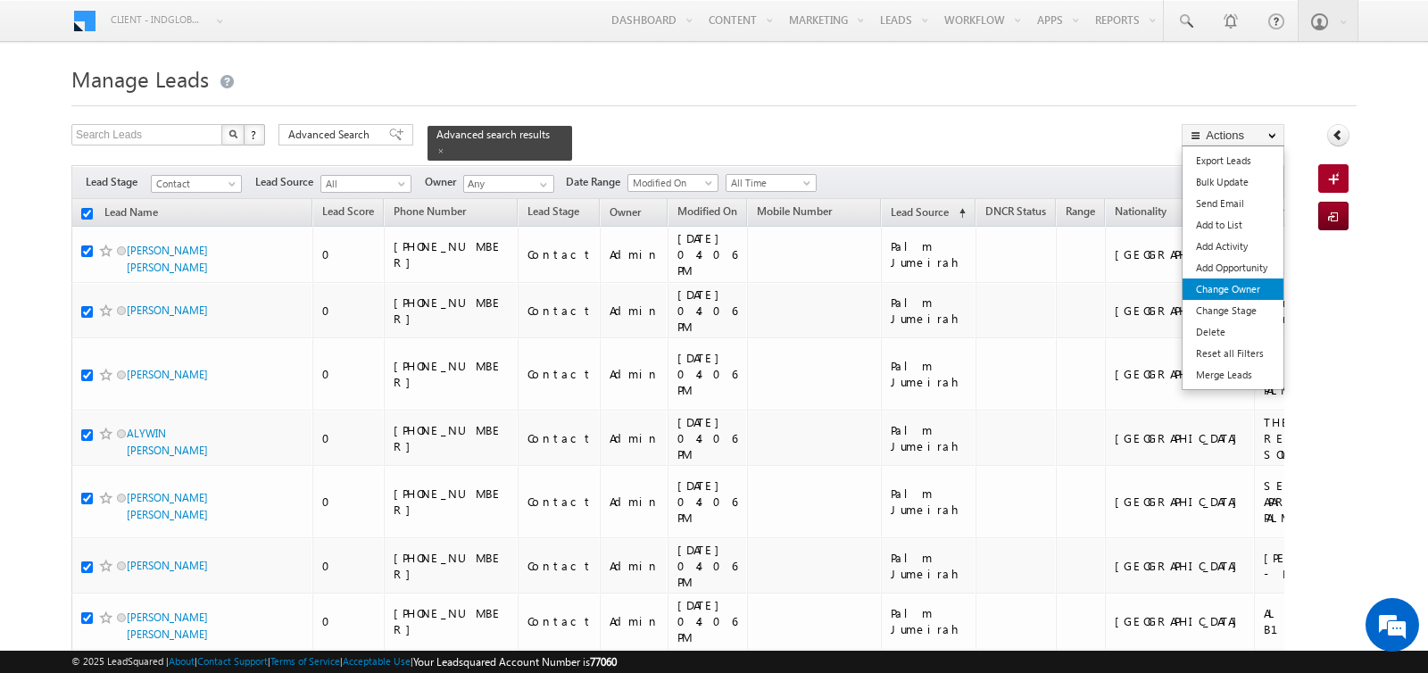
click at [1232, 282] on link "Change Owner" at bounding box center [1232, 288] width 101 height 21
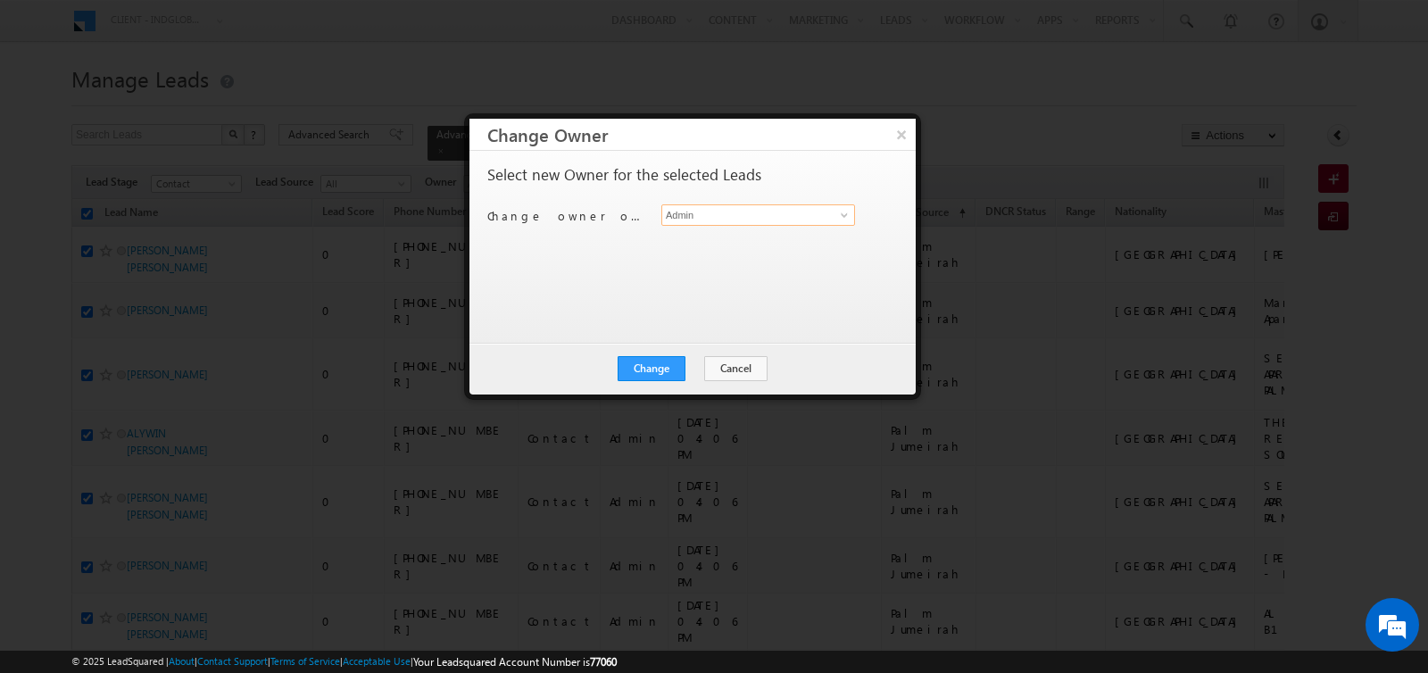
click at [687, 218] on input "Admin" at bounding box center [758, 214] width 194 height 21
click at [695, 243] on span "[EMAIL_ADDRESS][PERSON_NAME][DOMAIN_NAME]" at bounding box center [748, 249] width 161 height 13
click at [661, 366] on button "Change" at bounding box center [651, 368] width 68 height 25
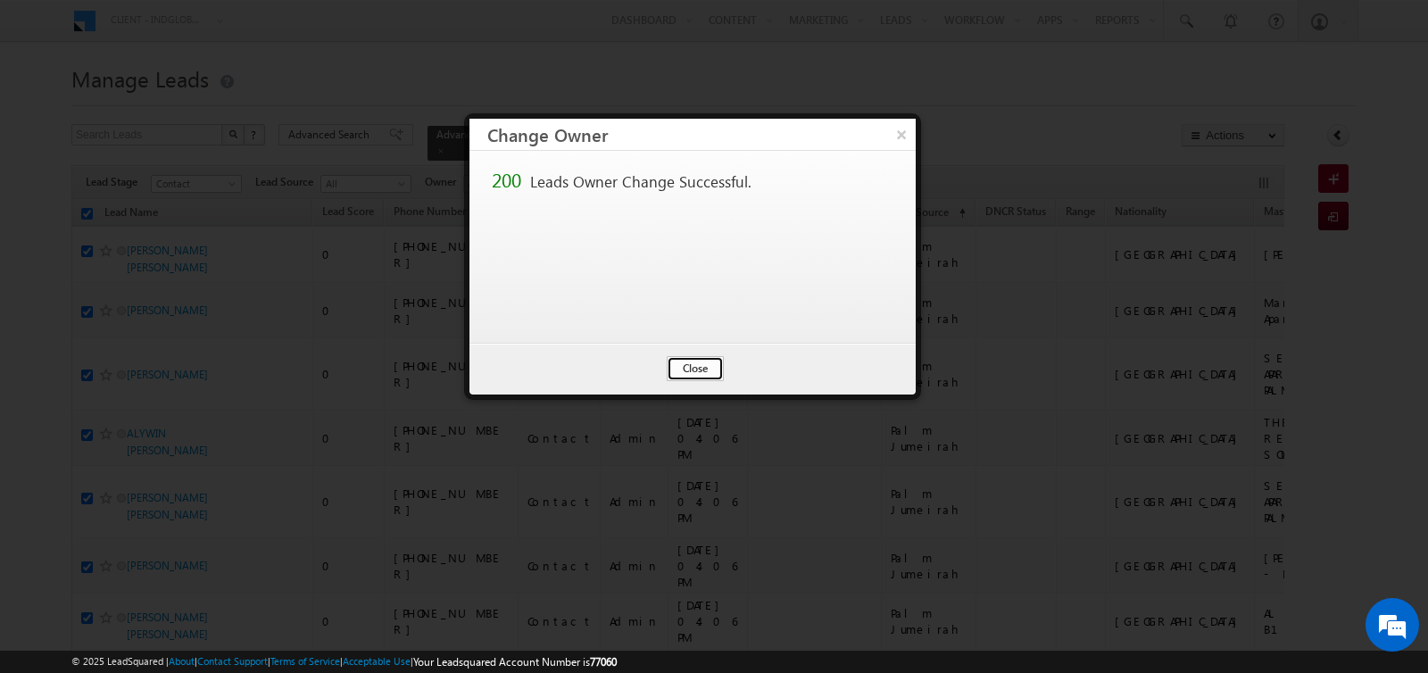
click at [681, 367] on button "Close" at bounding box center [694, 368] width 57 height 25
